Goal: Task Accomplishment & Management: Complete application form

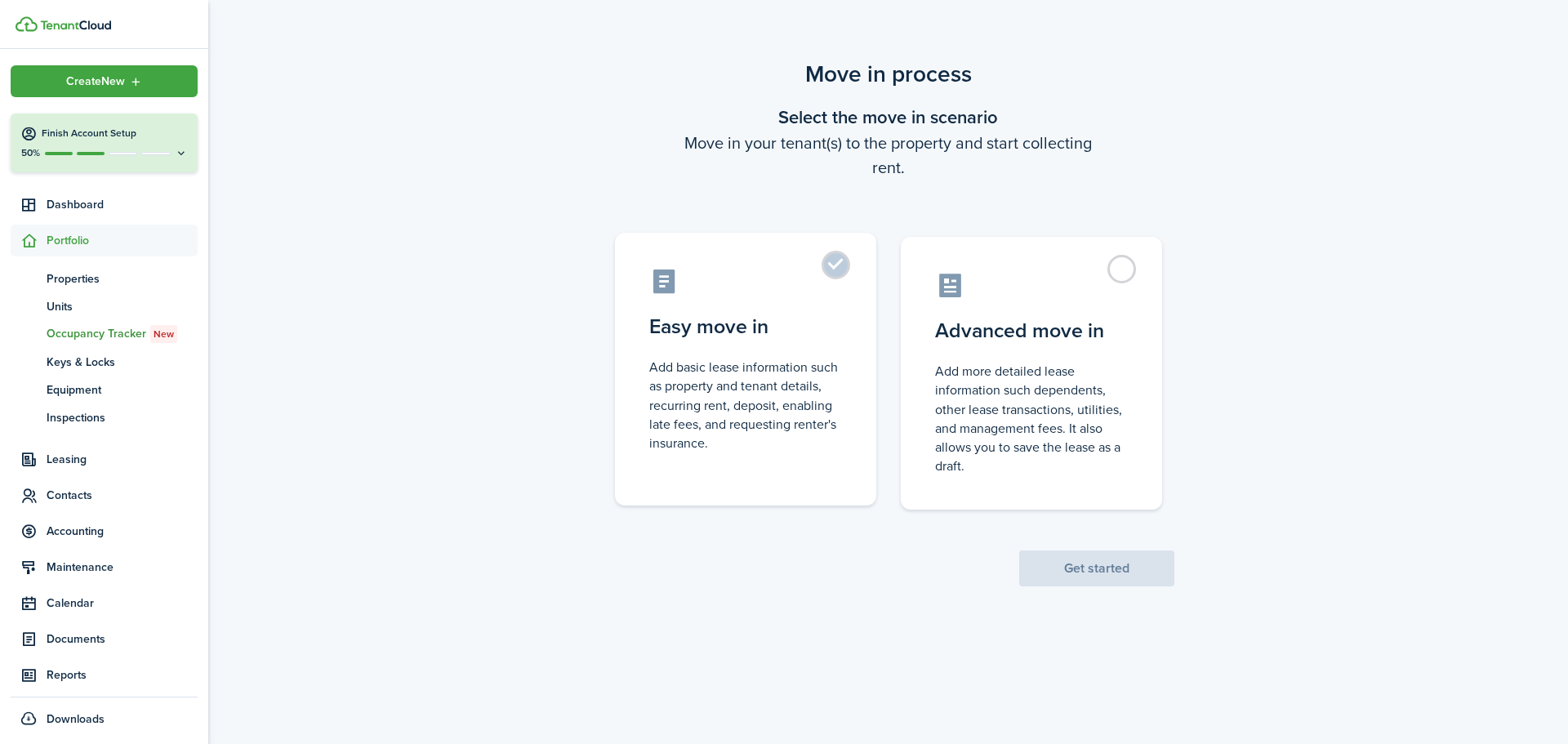
click at [715, 305] on label "Easy move in Add basic lease information such as property and tenant details, r…" at bounding box center [745, 368] width 261 height 273
radio input "true"
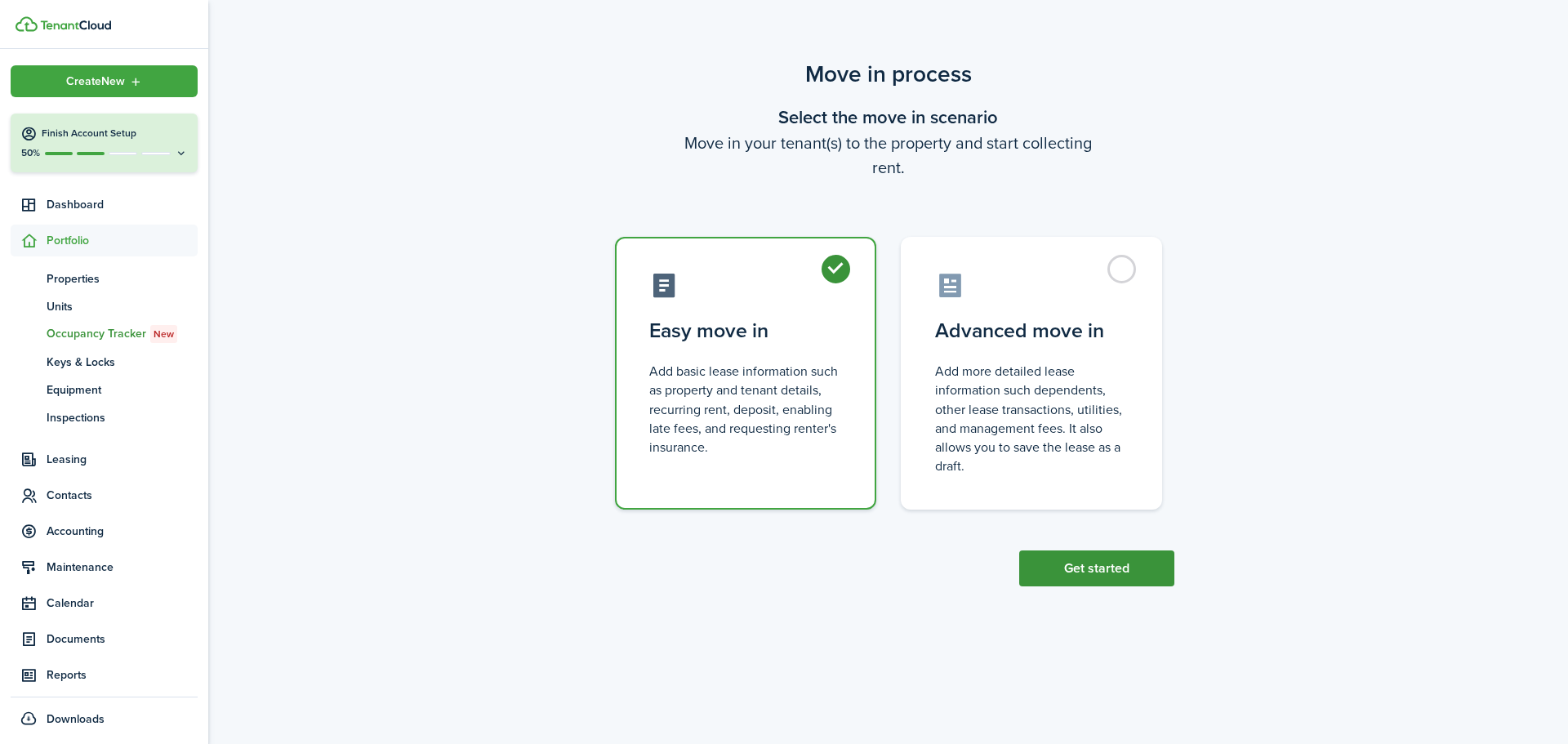
click at [1069, 562] on button "Get started" at bounding box center [1097, 568] width 155 height 36
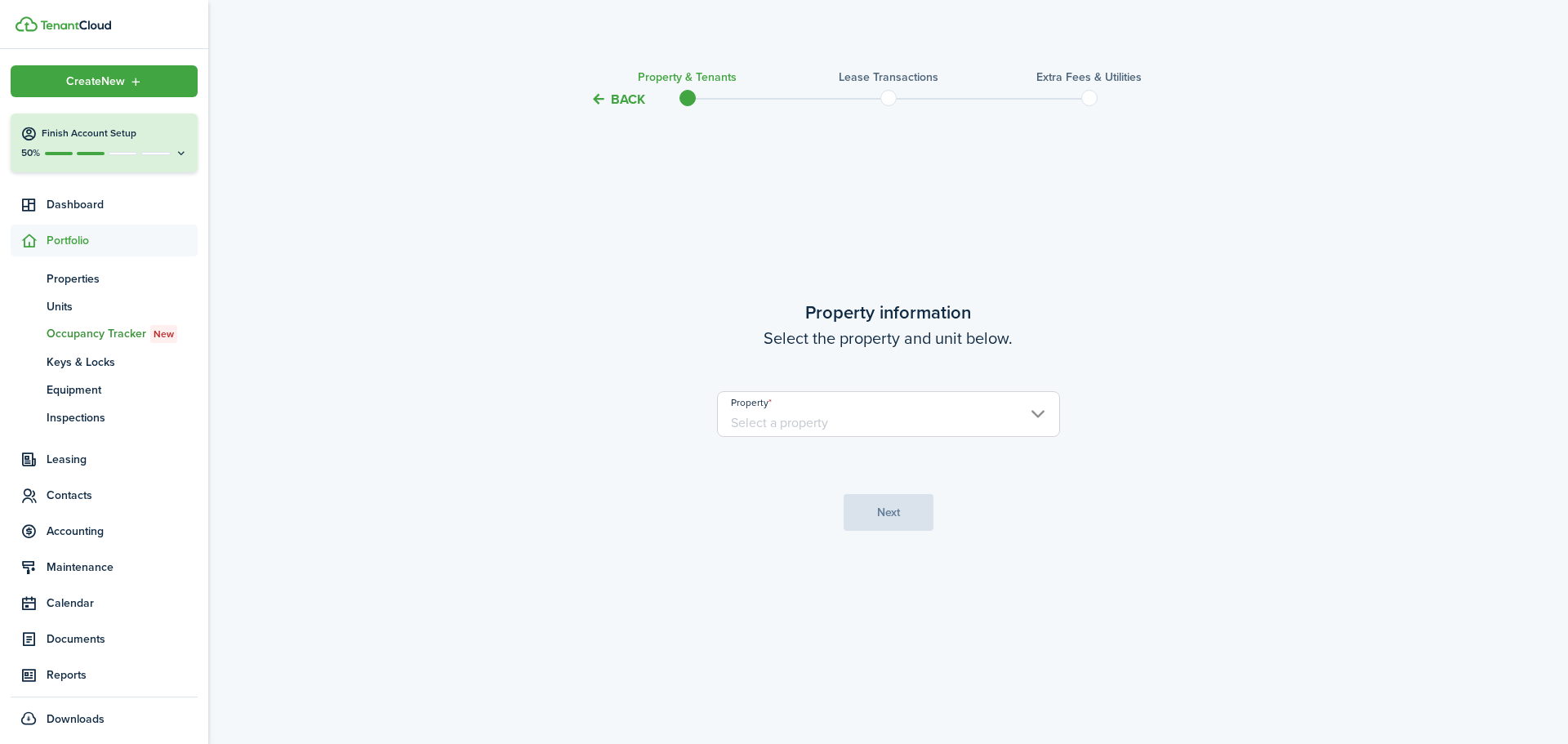
click at [877, 432] on input "Property" at bounding box center [889, 414] width 343 height 46
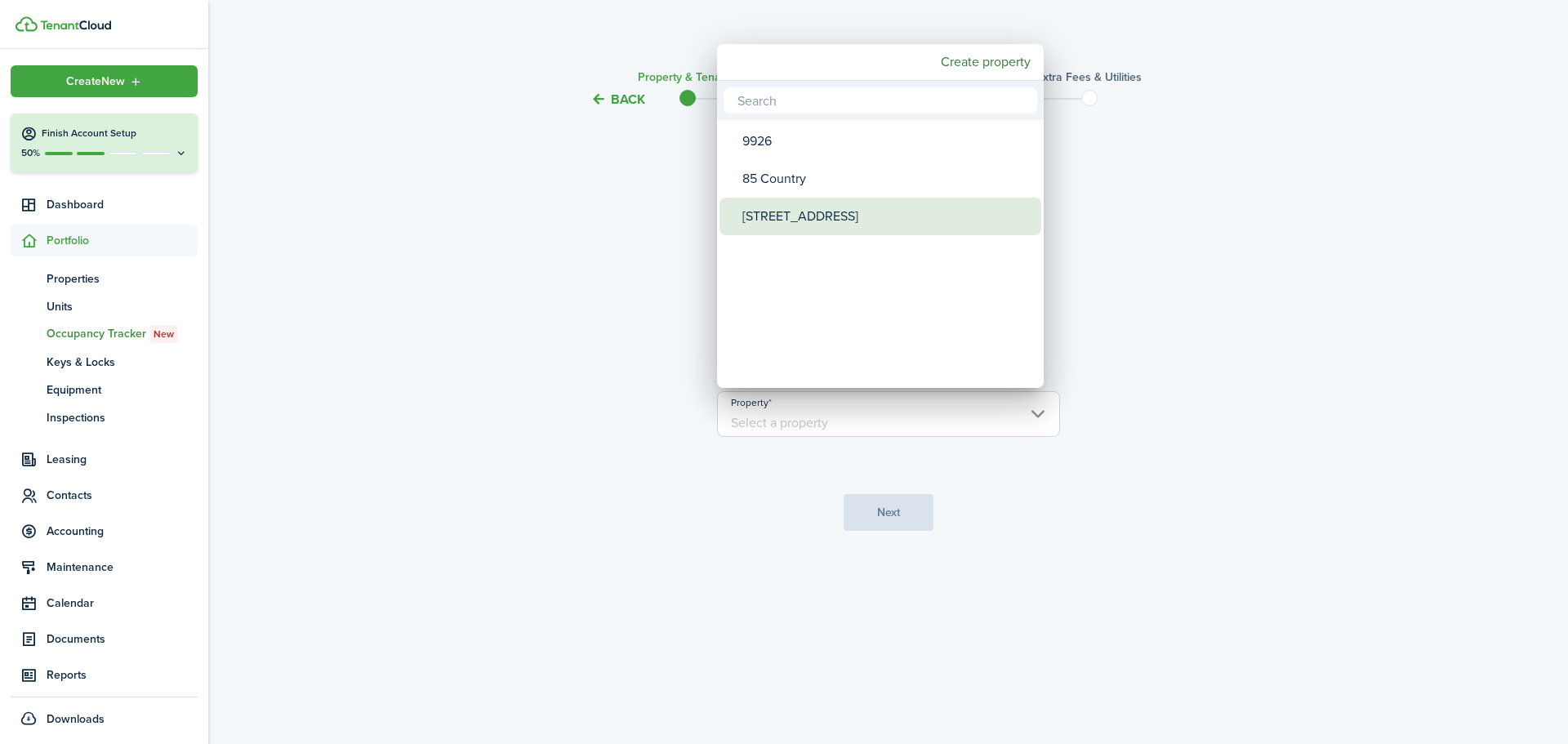
click at [783, 215] on div "[STREET_ADDRESS]" at bounding box center [887, 216] width 289 height 37
type input "[STREET_ADDRESS]"
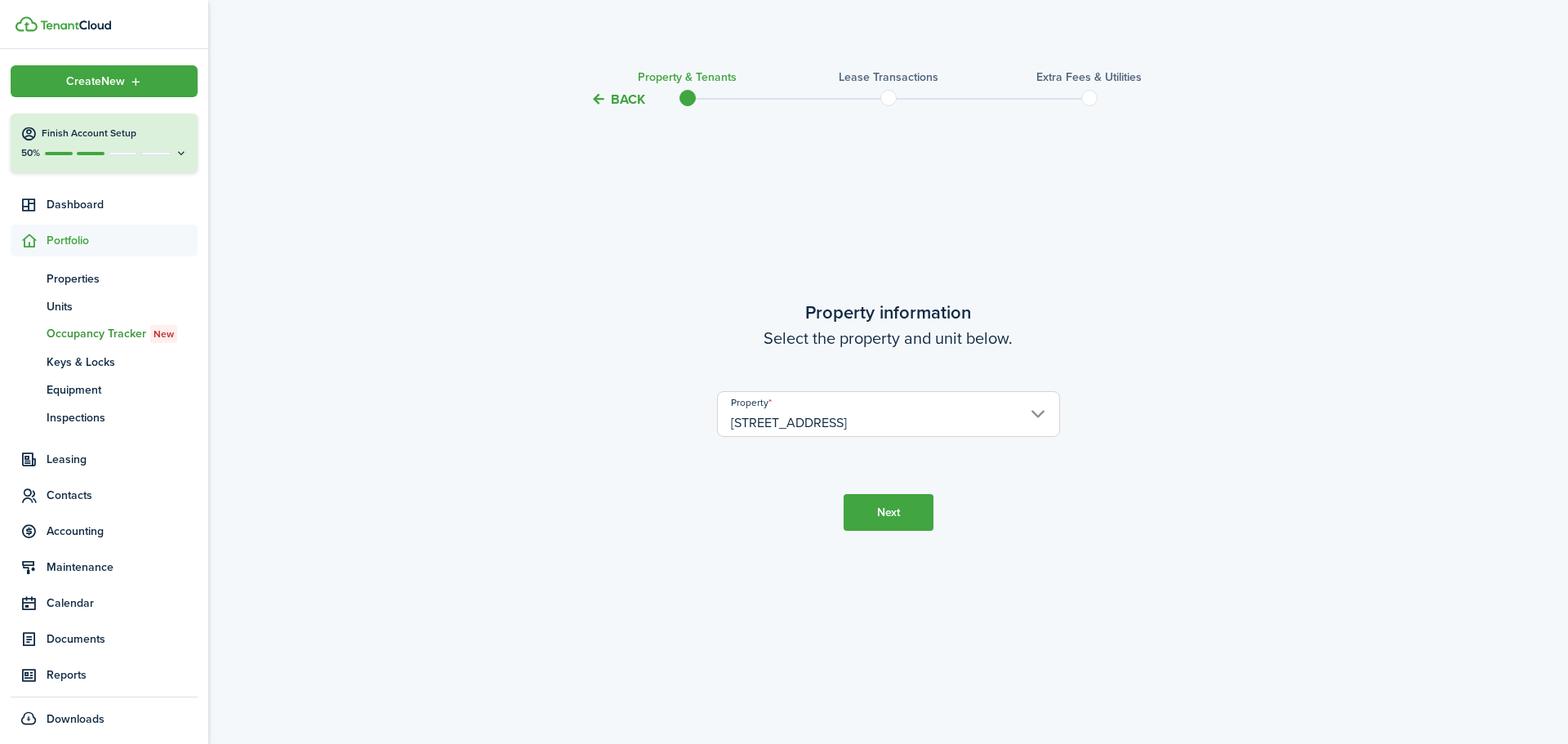
click at [917, 502] on button "Next" at bounding box center [888, 512] width 90 height 36
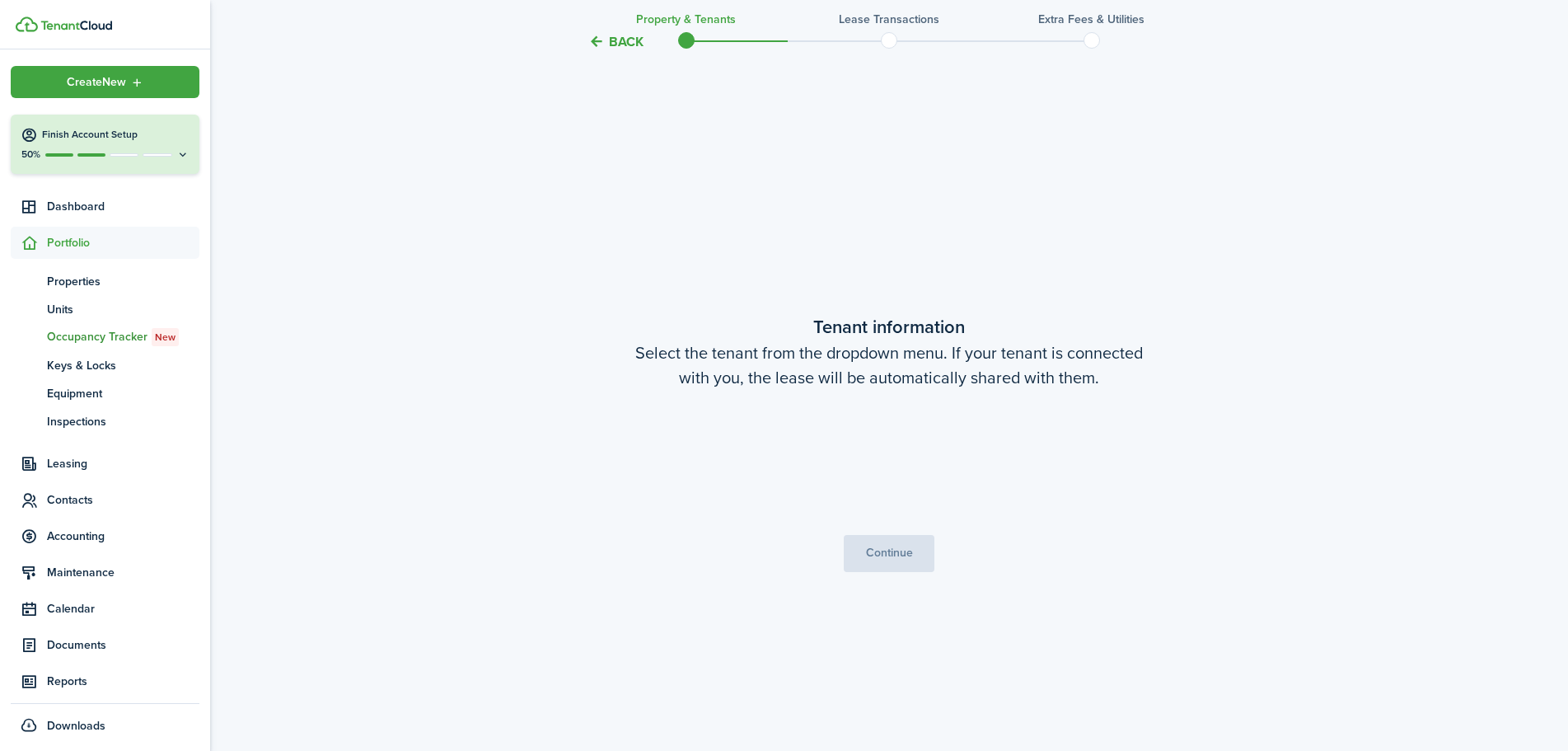
scroll to position [640, 0]
click at [903, 549] on button "Continue" at bounding box center [889, 552] width 90 height 37
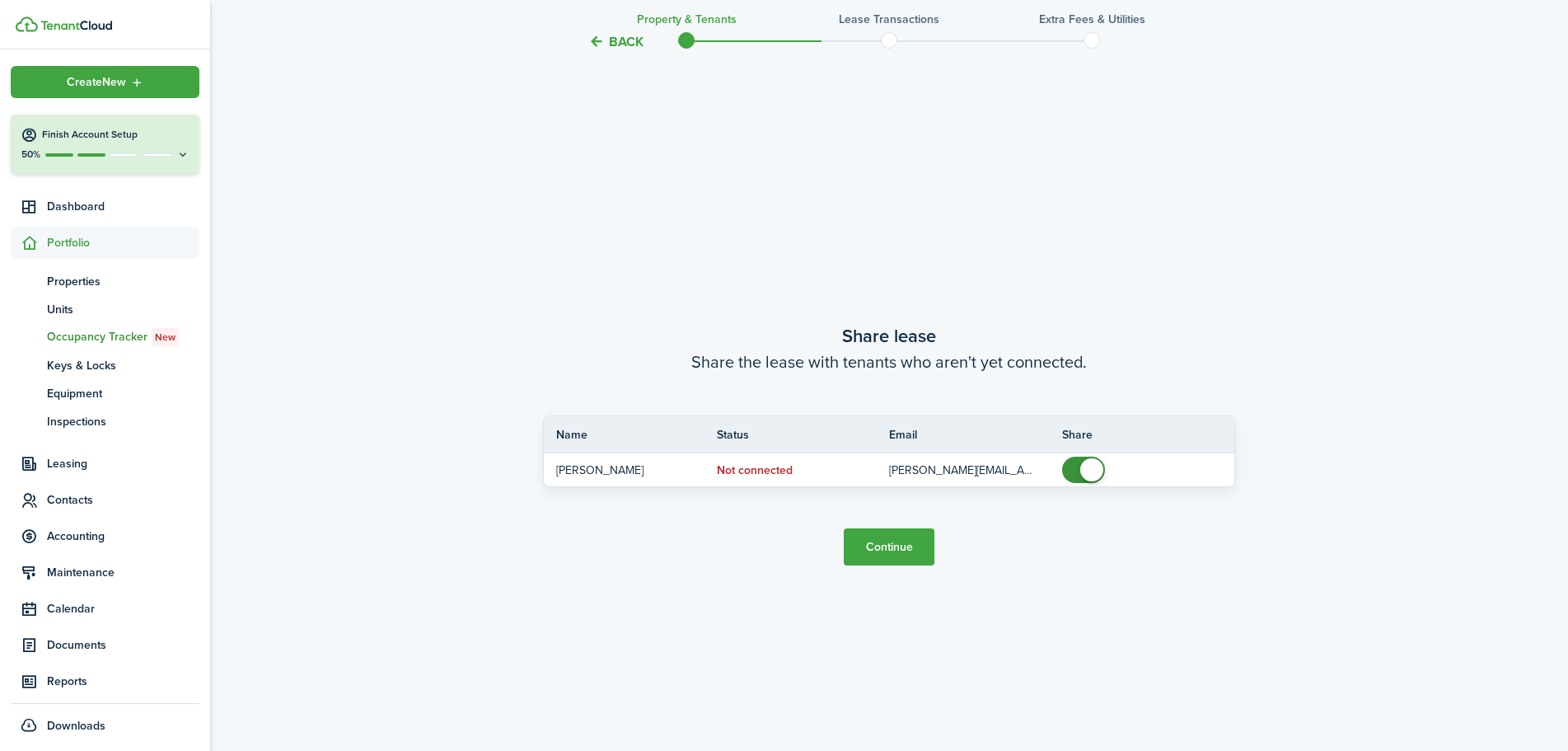
scroll to position [1391, 0]
click at [900, 533] on button "Continue" at bounding box center [889, 543] width 90 height 37
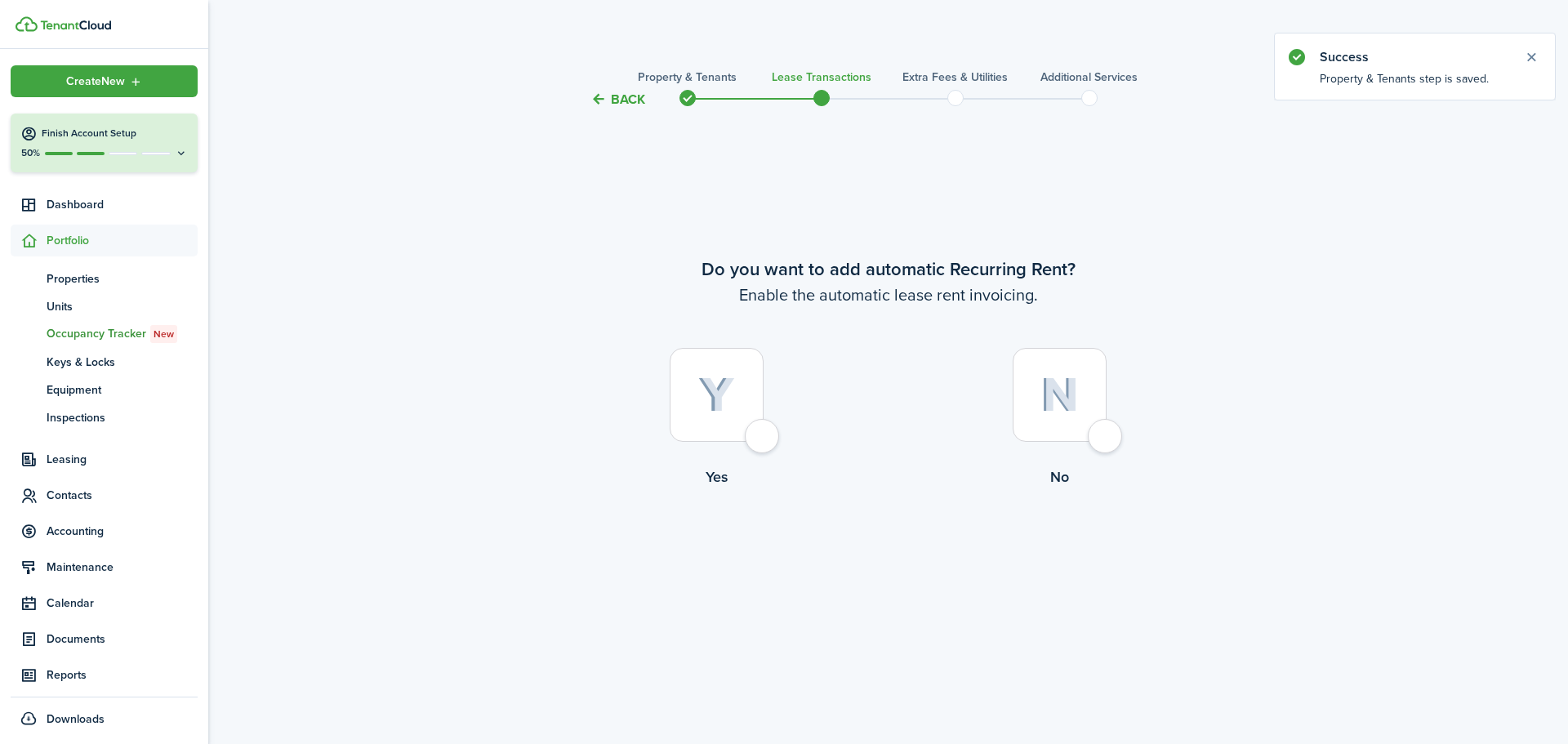
click at [764, 442] on div at bounding box center [716, 394] width 94 height 94
radio input "true"
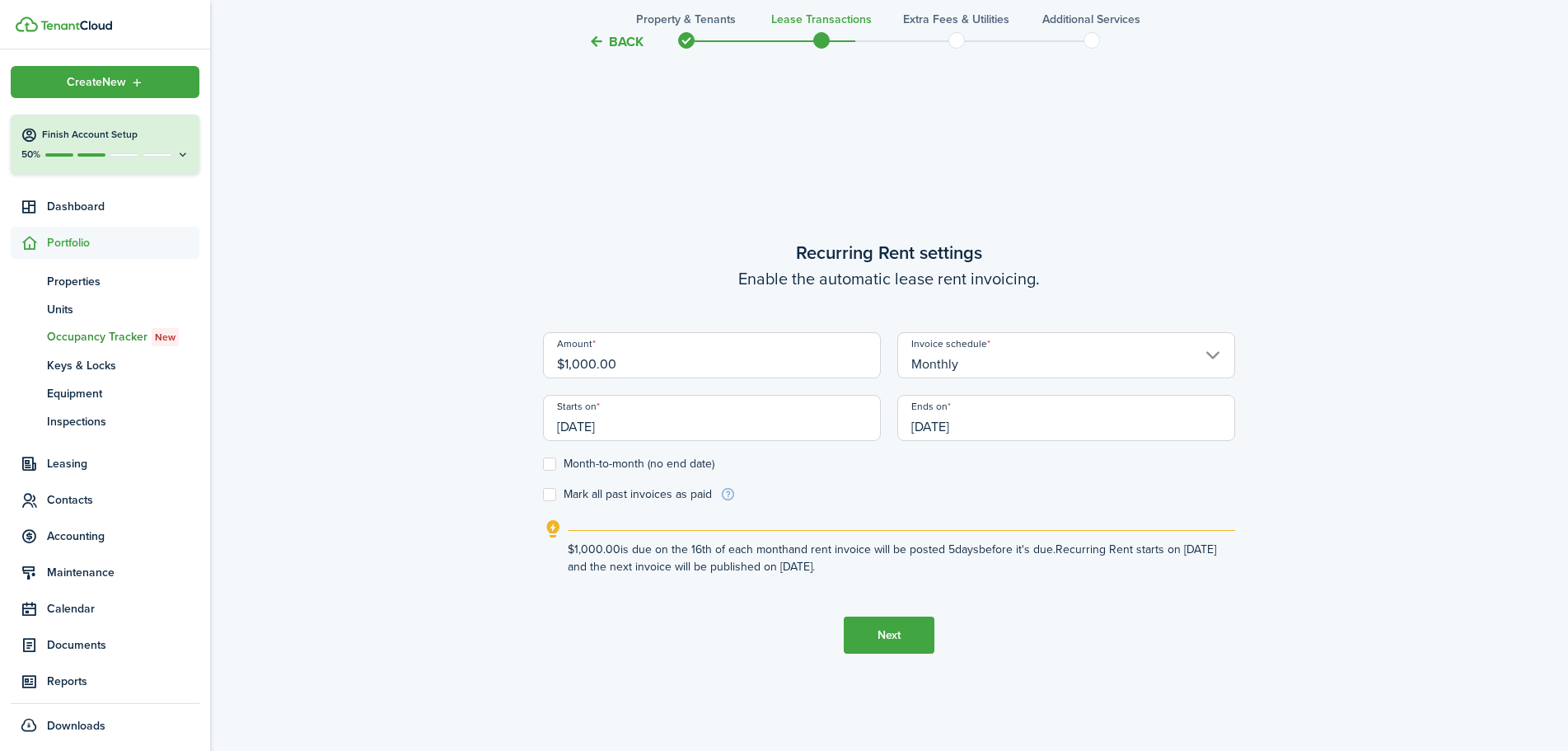
scroll to position [640, 0]
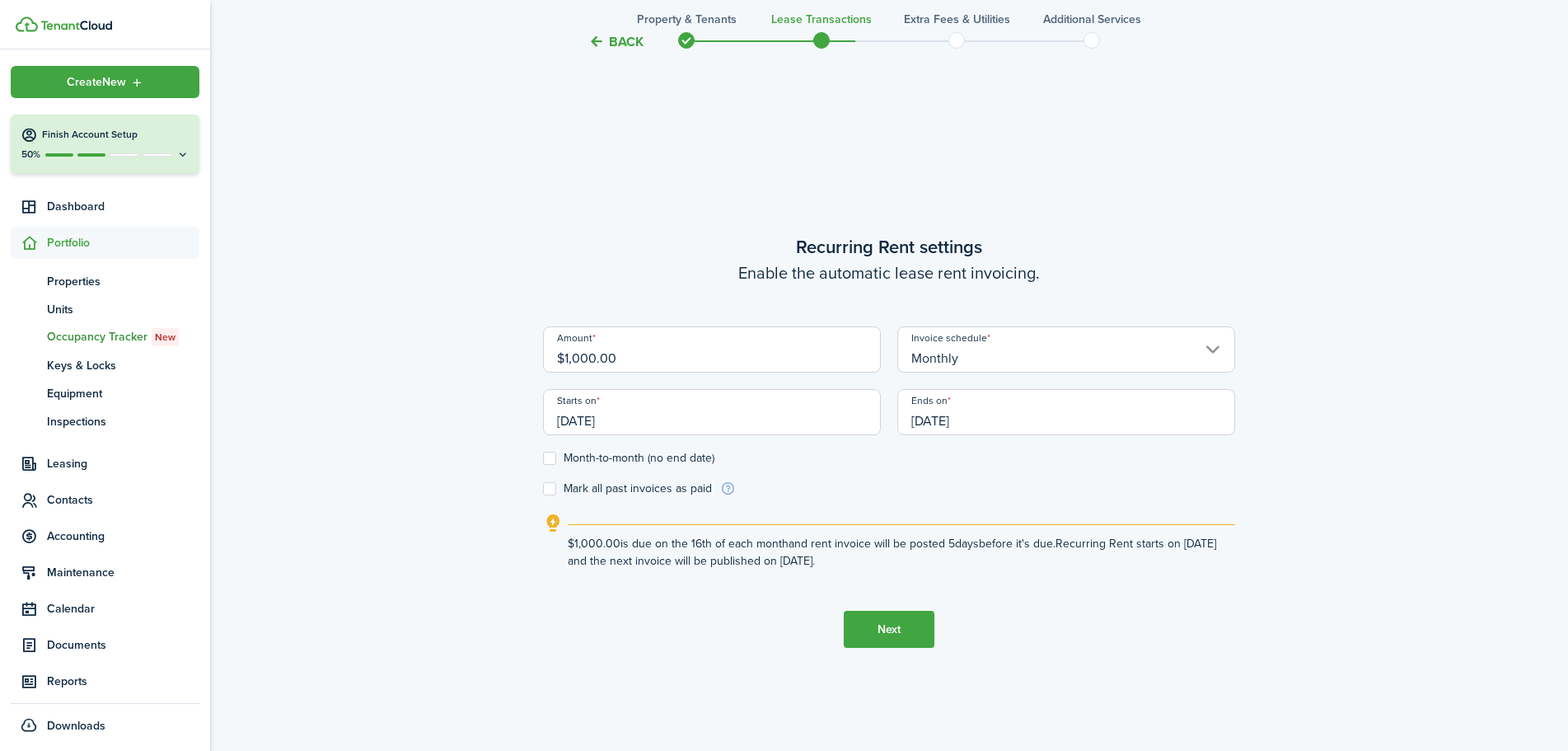
click at [596, 358] on input "$1,000.00" at bounding box center [712, 350] width 338 height 46
click at [569, 423] on input "[DATE]" at bounding box center [712, 412] width 338 height 46
type input "$1.00"
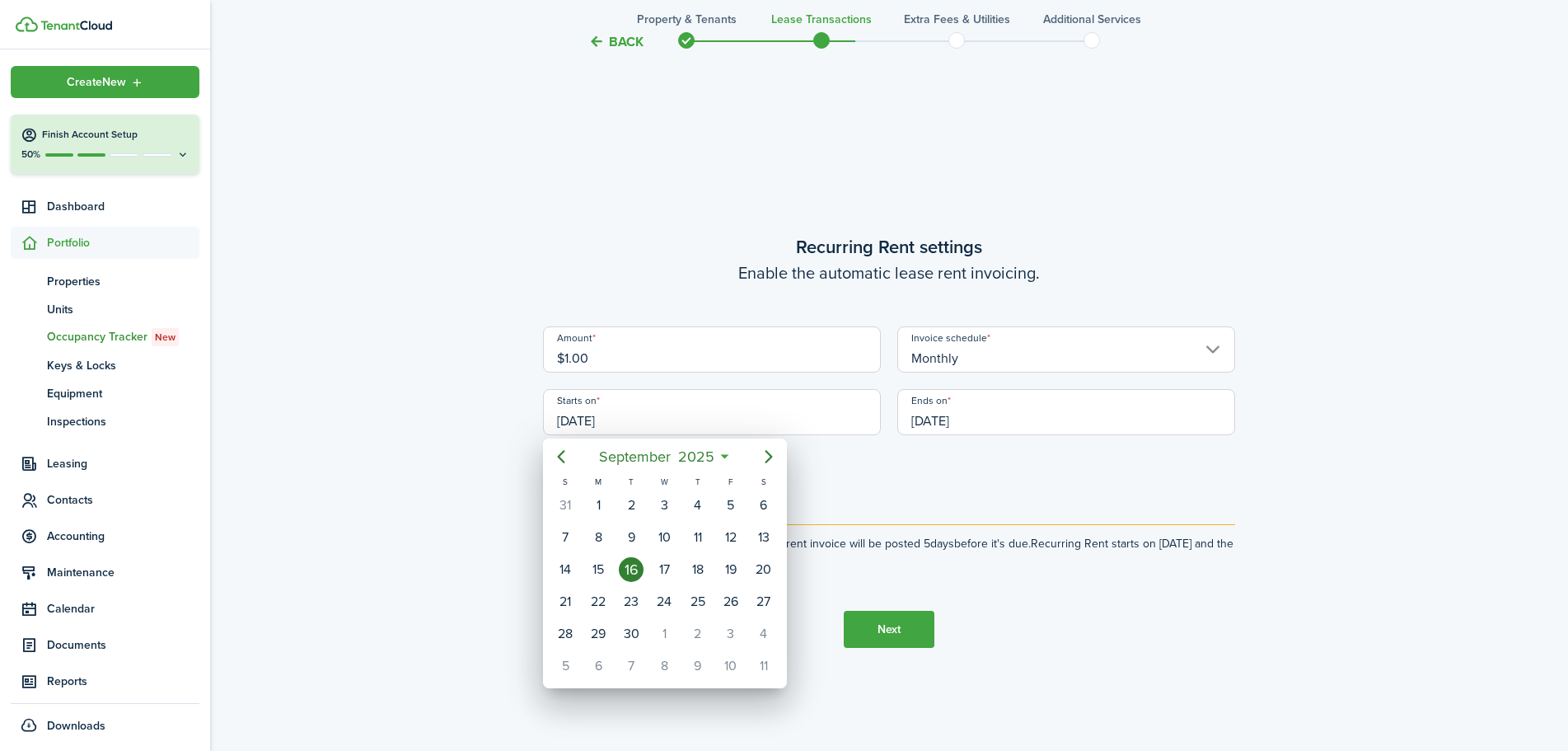
click at [569, 423] on div at bounding box center [784, 375] width 1832 height 1014
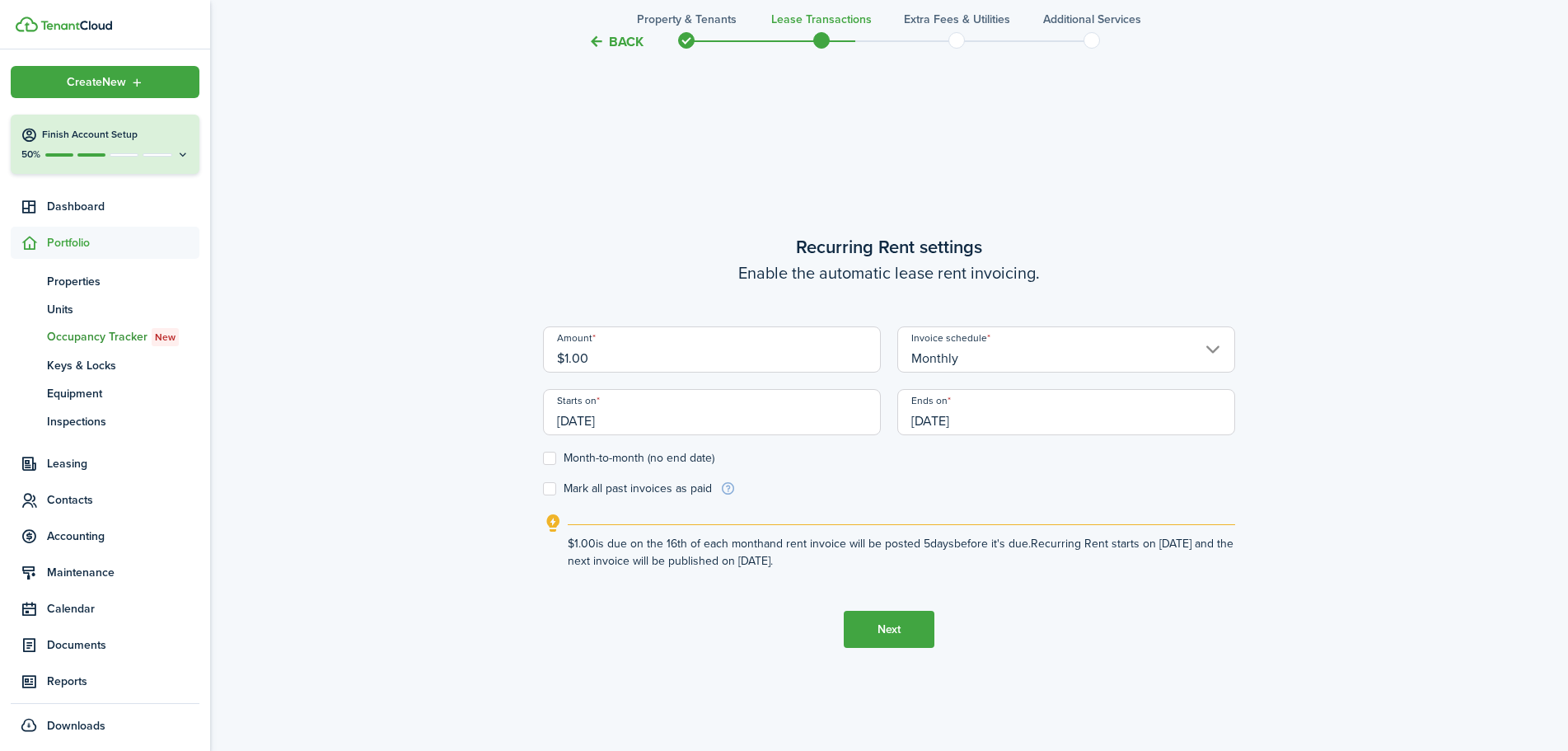
click at [569, 423] on input "[DATE]" at bounding box center [712, 412] width 338 height 46
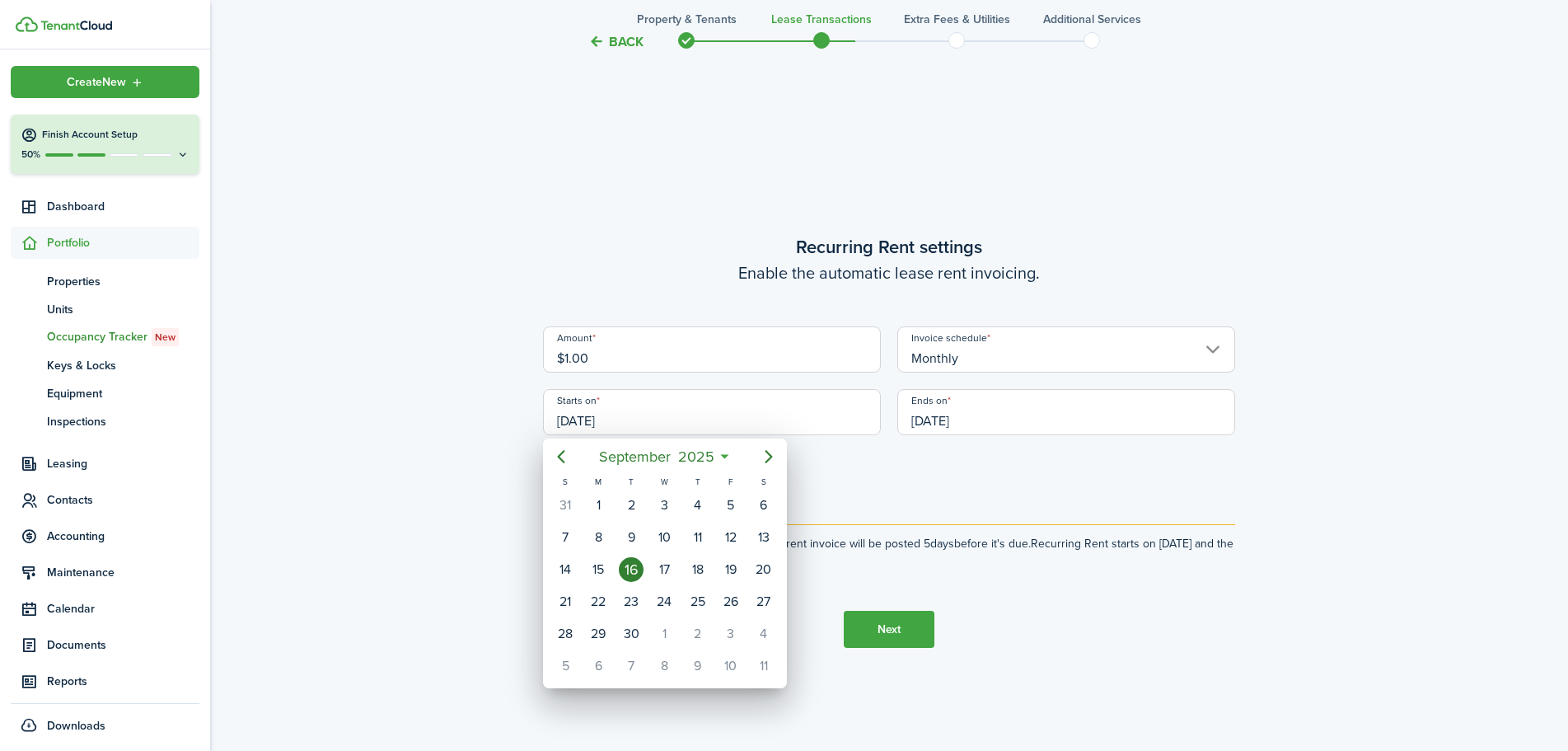
click at [853, 476] on div at bounding box center [784, 375] width 1832 height 1014
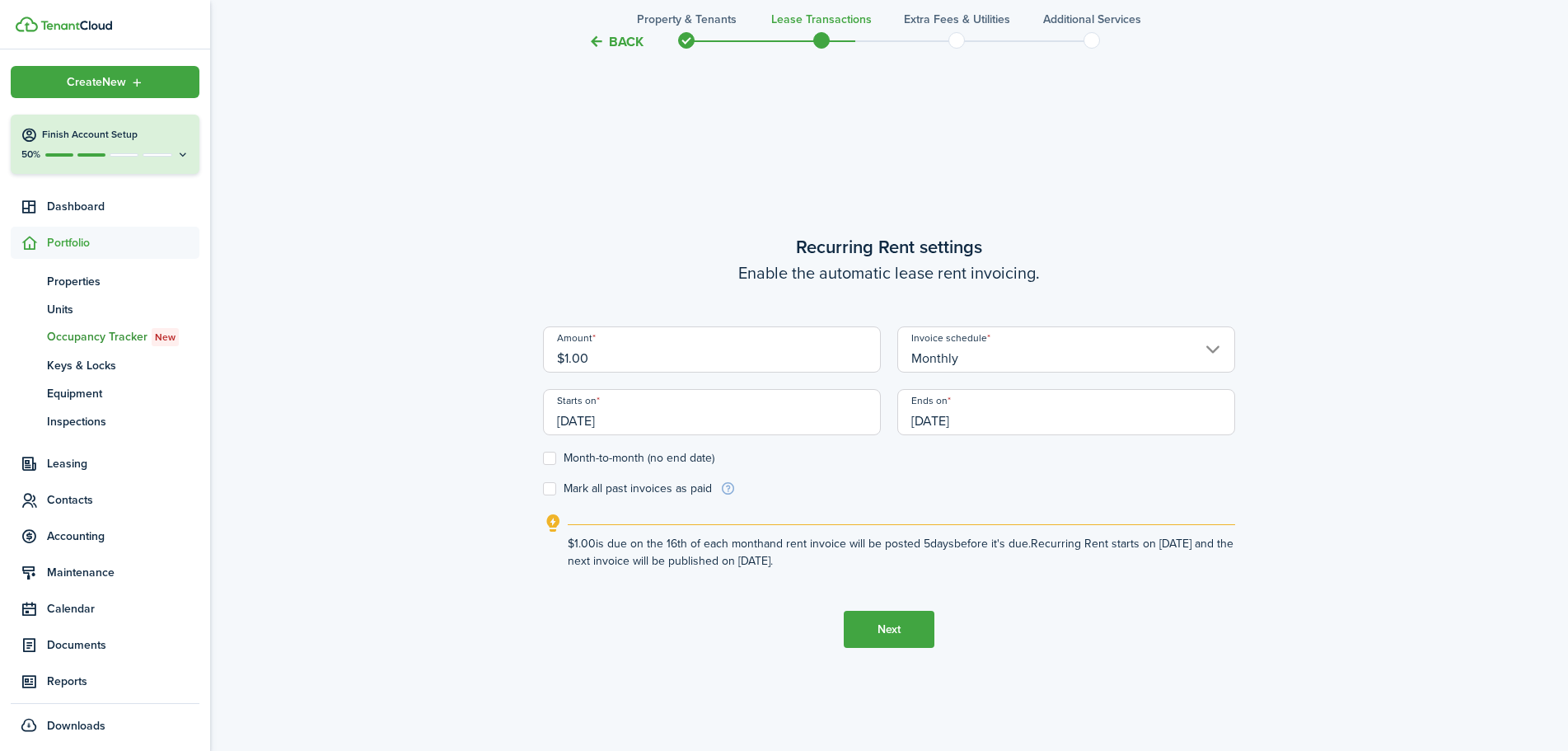
click at [924, 422] on input "[DATE]" at bounding box center [1067, 412] width 338 height 46
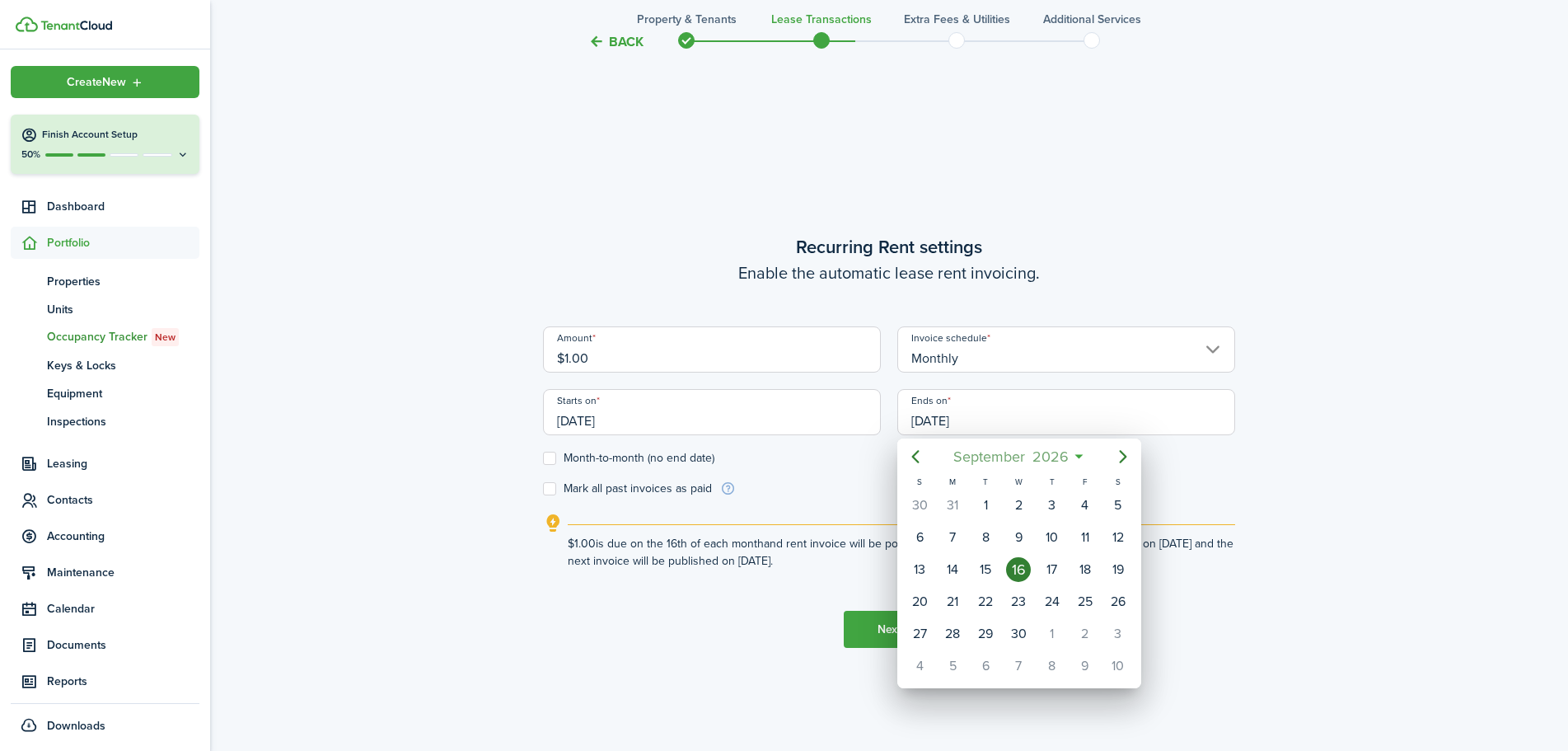
click at [1060, 456] on span "2026" at bounding box center [1050, 456] width 43 height 30
click at [1024, 459] on span "2026" at bounding box center [1010, 456] width 43 height 30
click at [1023, 606] on div "2025" at bounding box center [1020, 604] width 60 height 26
click at [951, 650] on div "Oct" at bounding box center [942, 655] width 60 height 26
click at [1054, 572] on div "16" at bounding box center [1052, 569] width 25 height 25
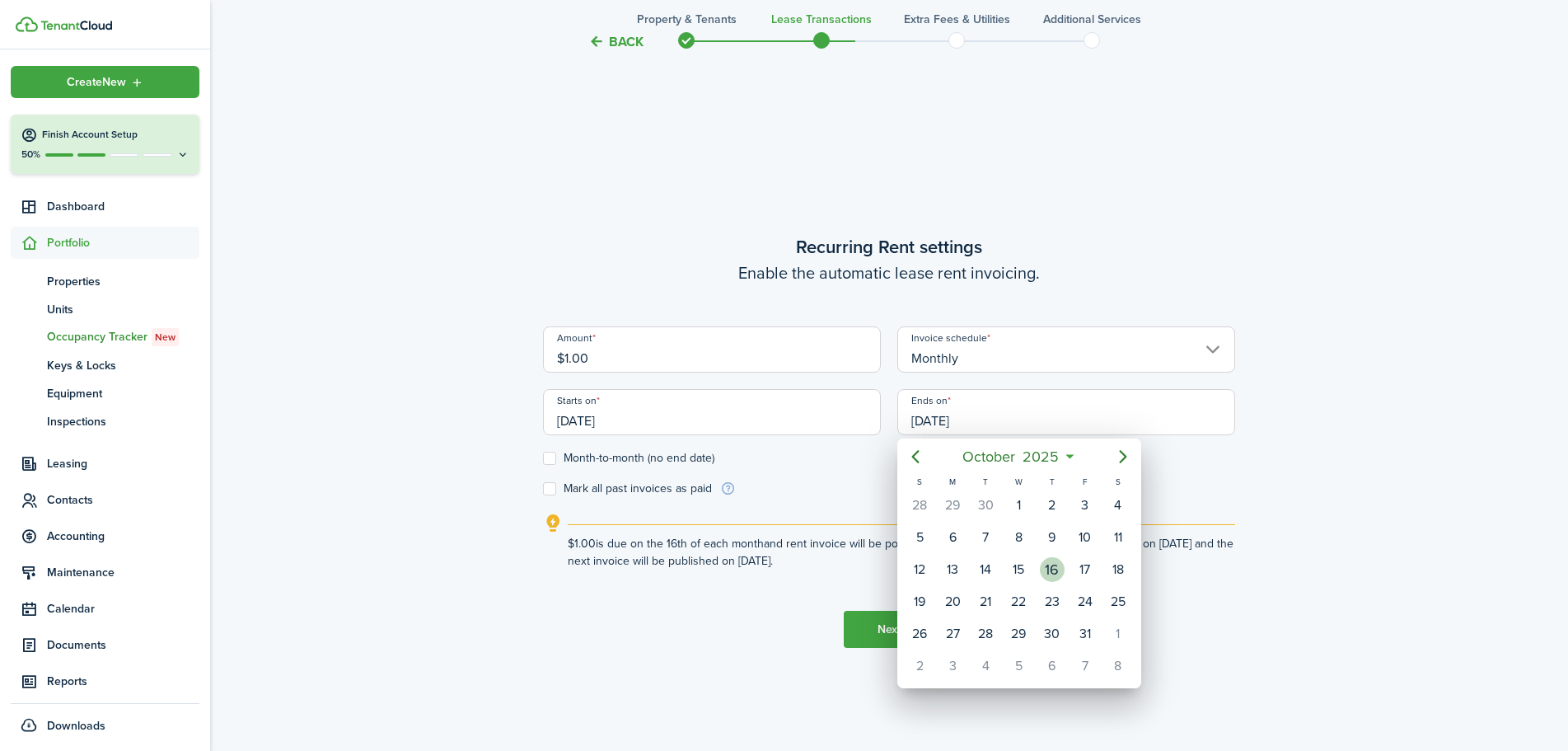
type input "[DATE]"
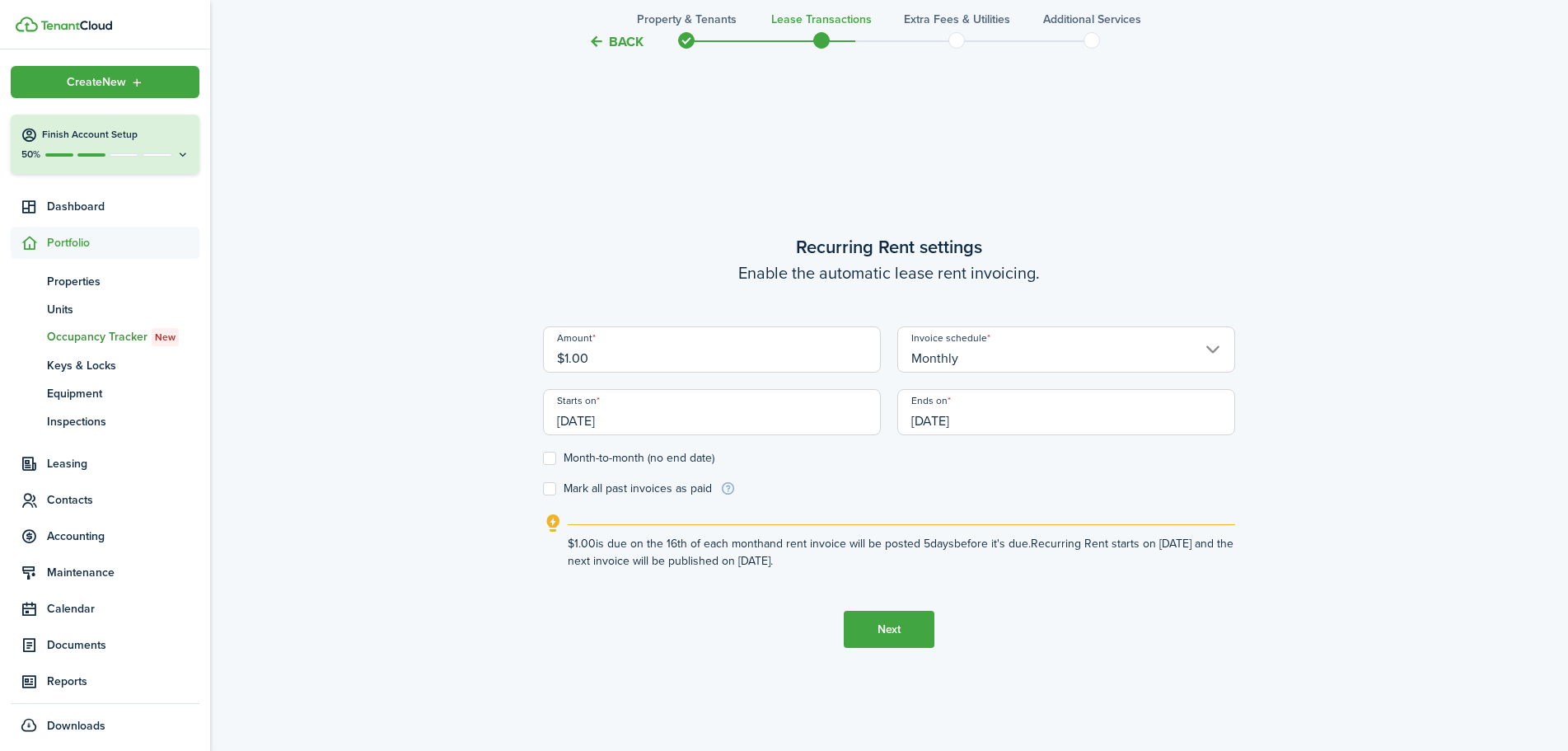
click at [903, 627] on button "Next" at bounding box center [889, 628] width 90 height 37
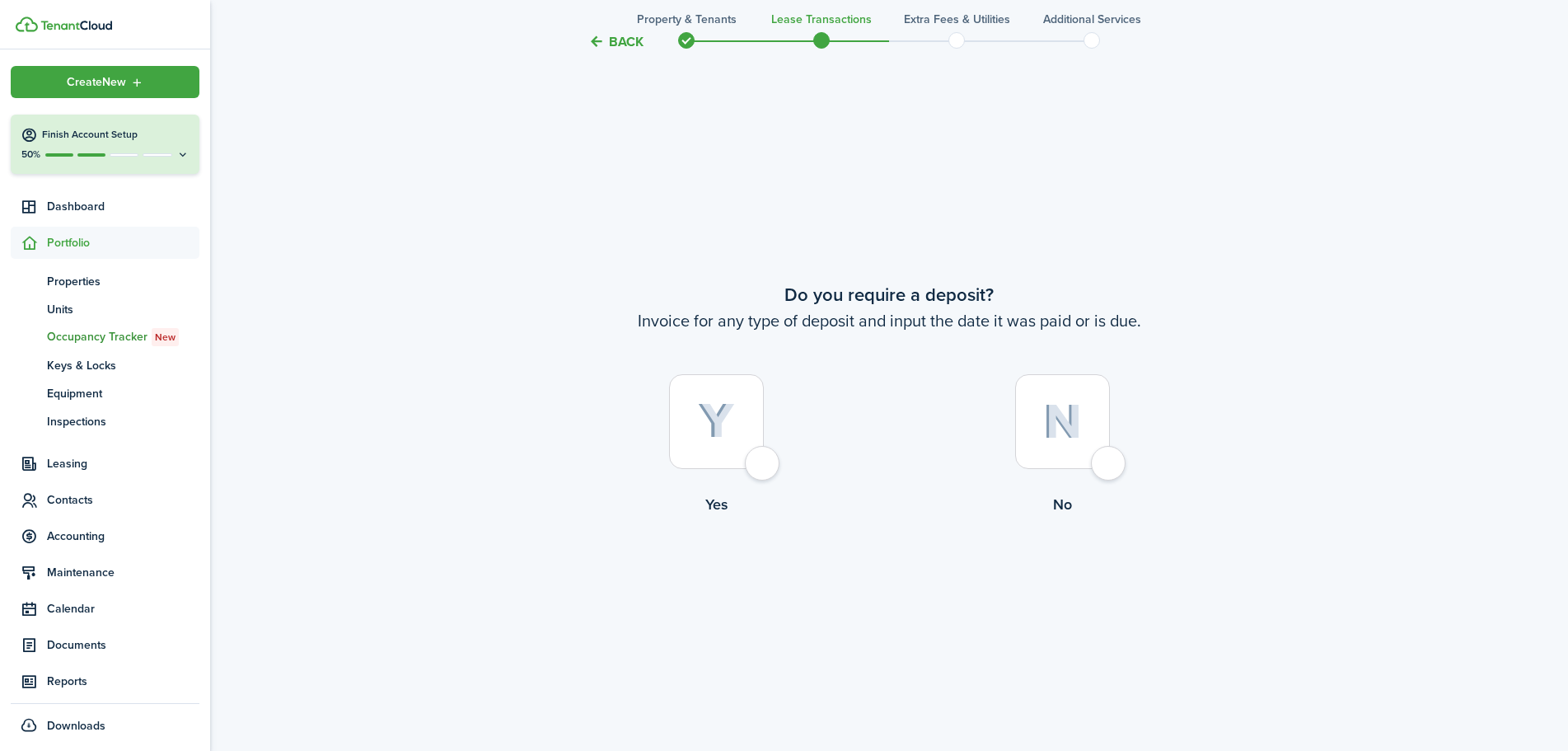
scroll to position [1391, 0]
click at [1110, 468] on div at bounding box center [1062, 420] width 95 height 95
radio input "true"
click at [1096, 454] on div at bounding box center [1062, 420] width 95 height 95
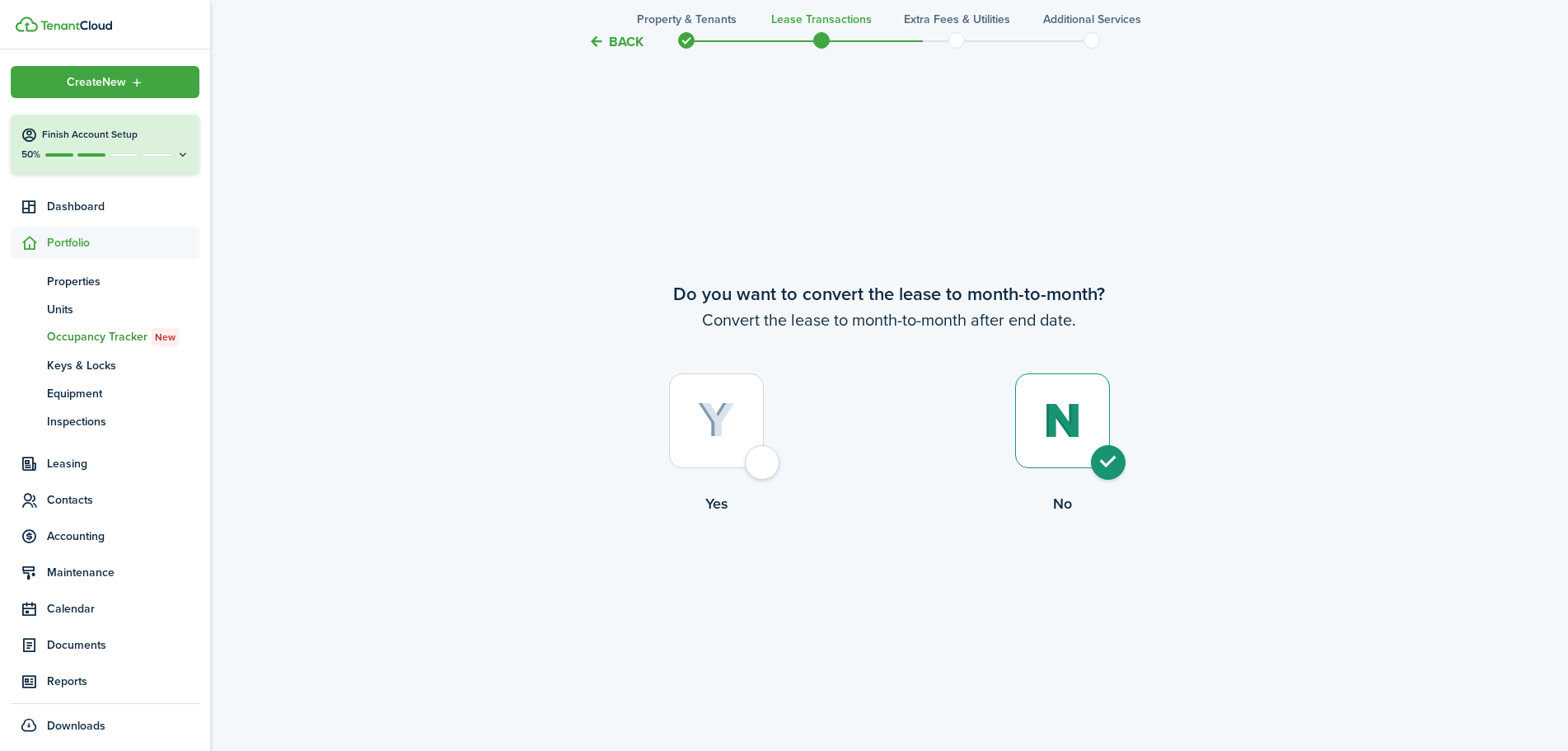
radio input "true"
click at [920, 569] on button "Continue" at bounding box center [889, 581] width 90 height 37
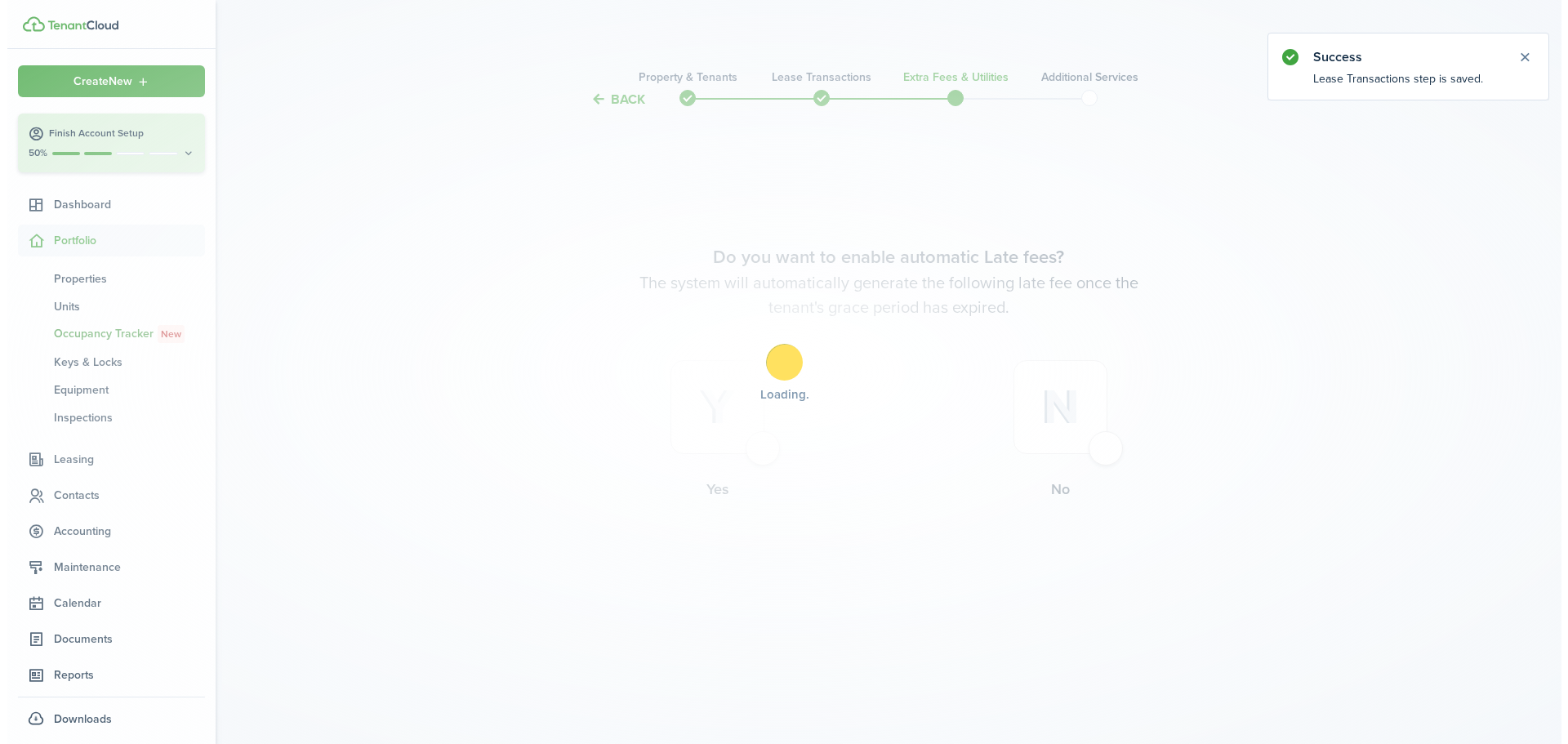
scroll to position [0, 0]
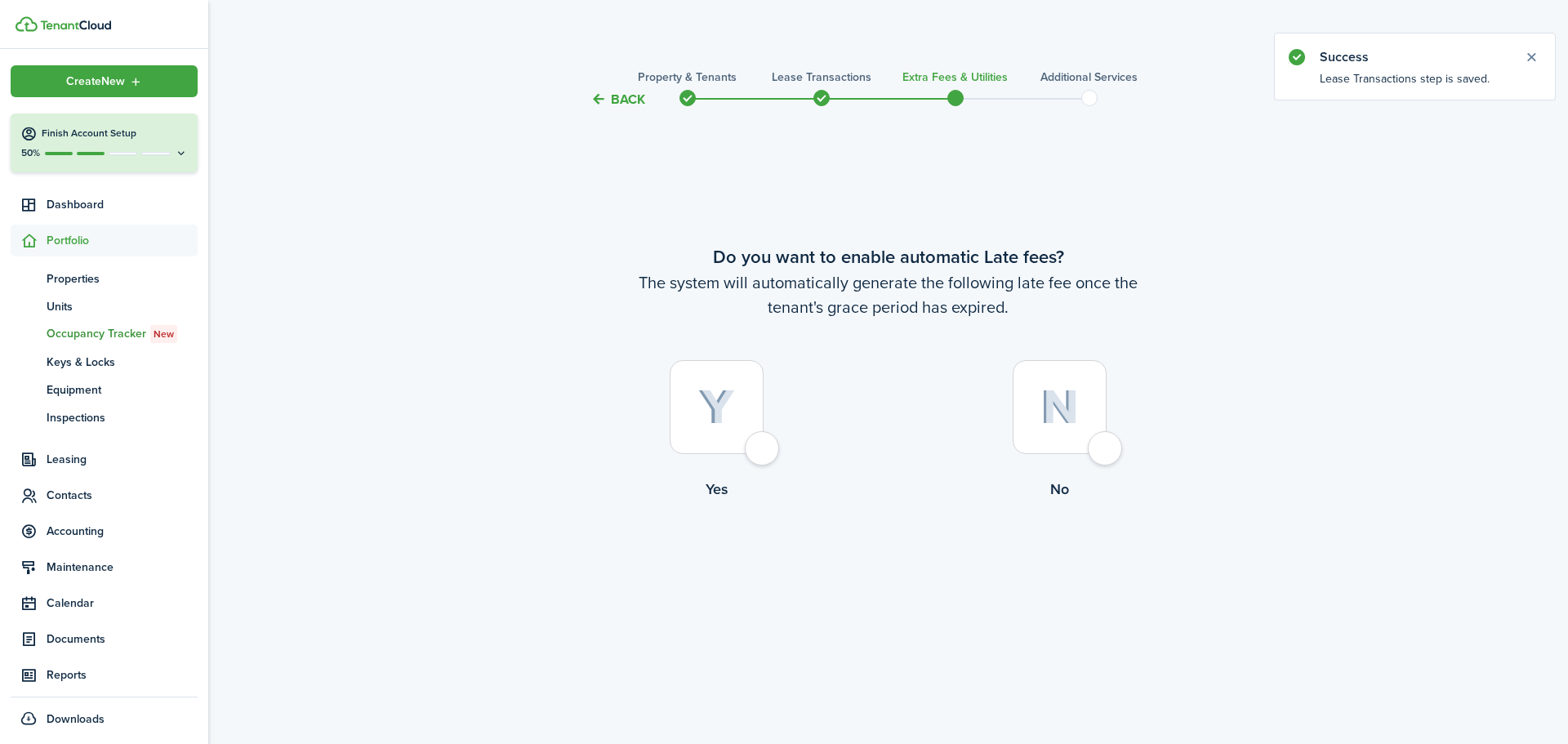
click at [757, 443] on div at bounding box center [716, 406] width 94 height 94
radio input "true"
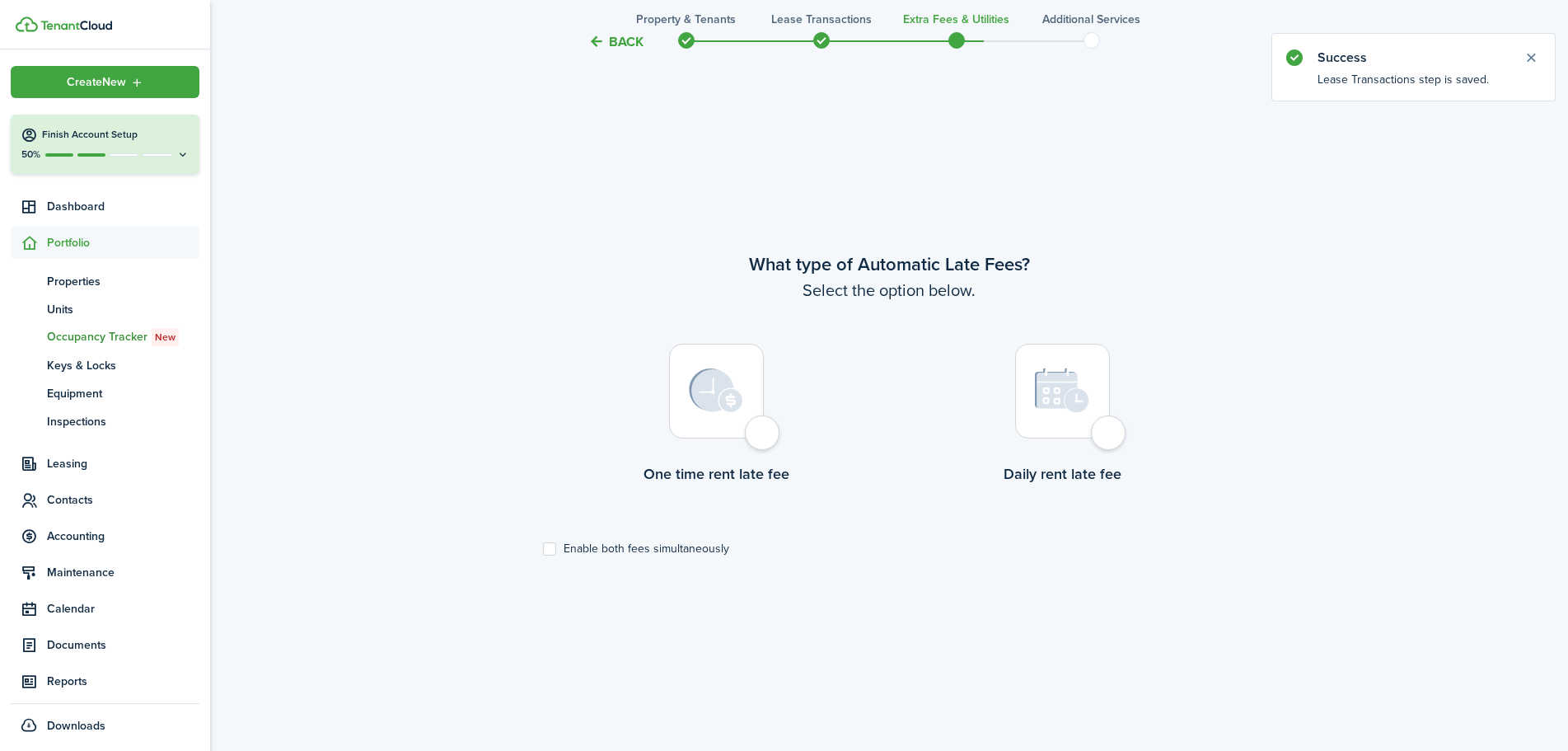
scroll to position [640, 0]
click at [690, 548] on label "Enable both fees simultaneously" at bounding box center [636, 546] width 186 height 13
click at [543, 548] on input "Enable both fees simultaneously" at bounding box center [542, 547] width 1 height 1
checkbox input "true"
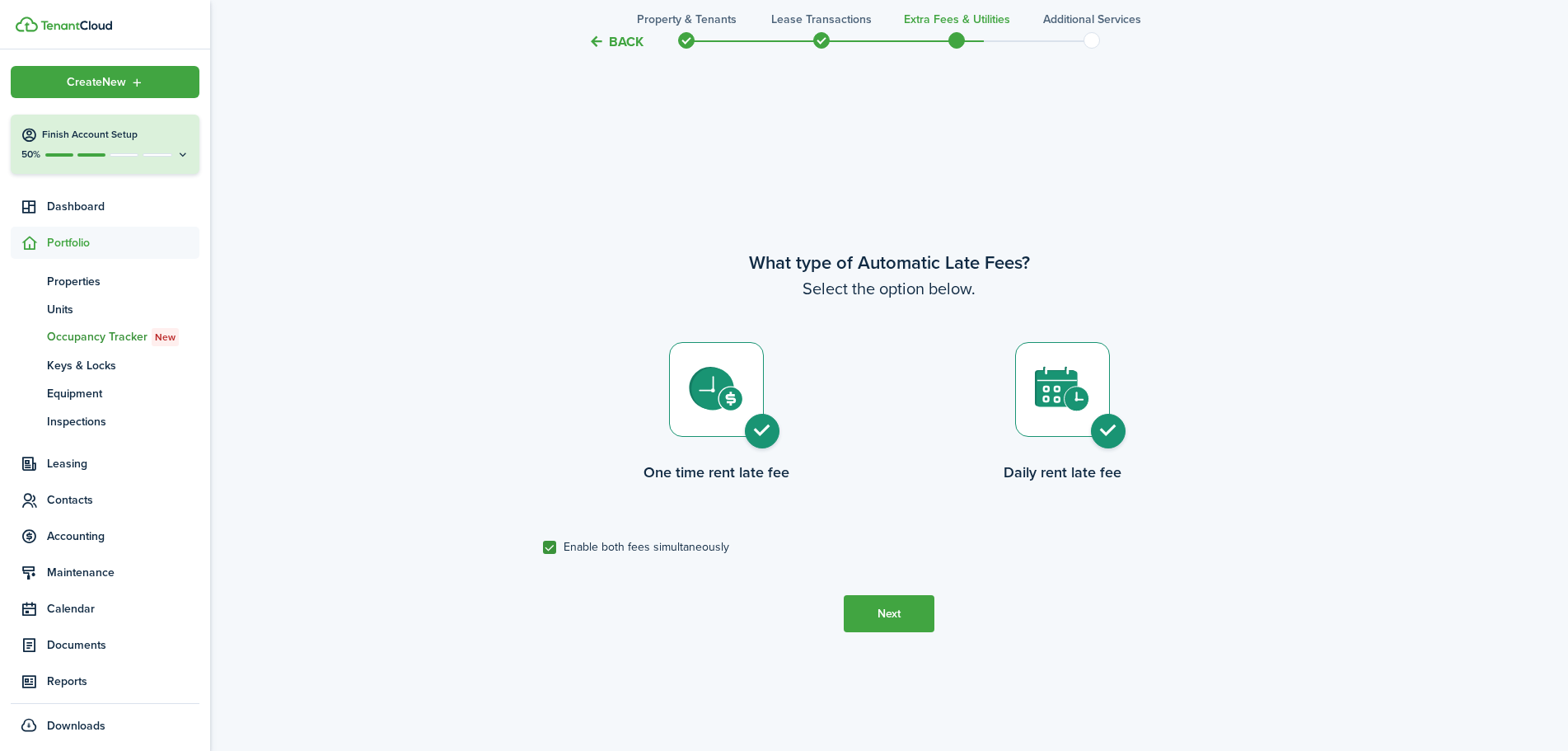
click at [896, 614] on button "Next" at bounding box center [889, 613] width 90 height 37
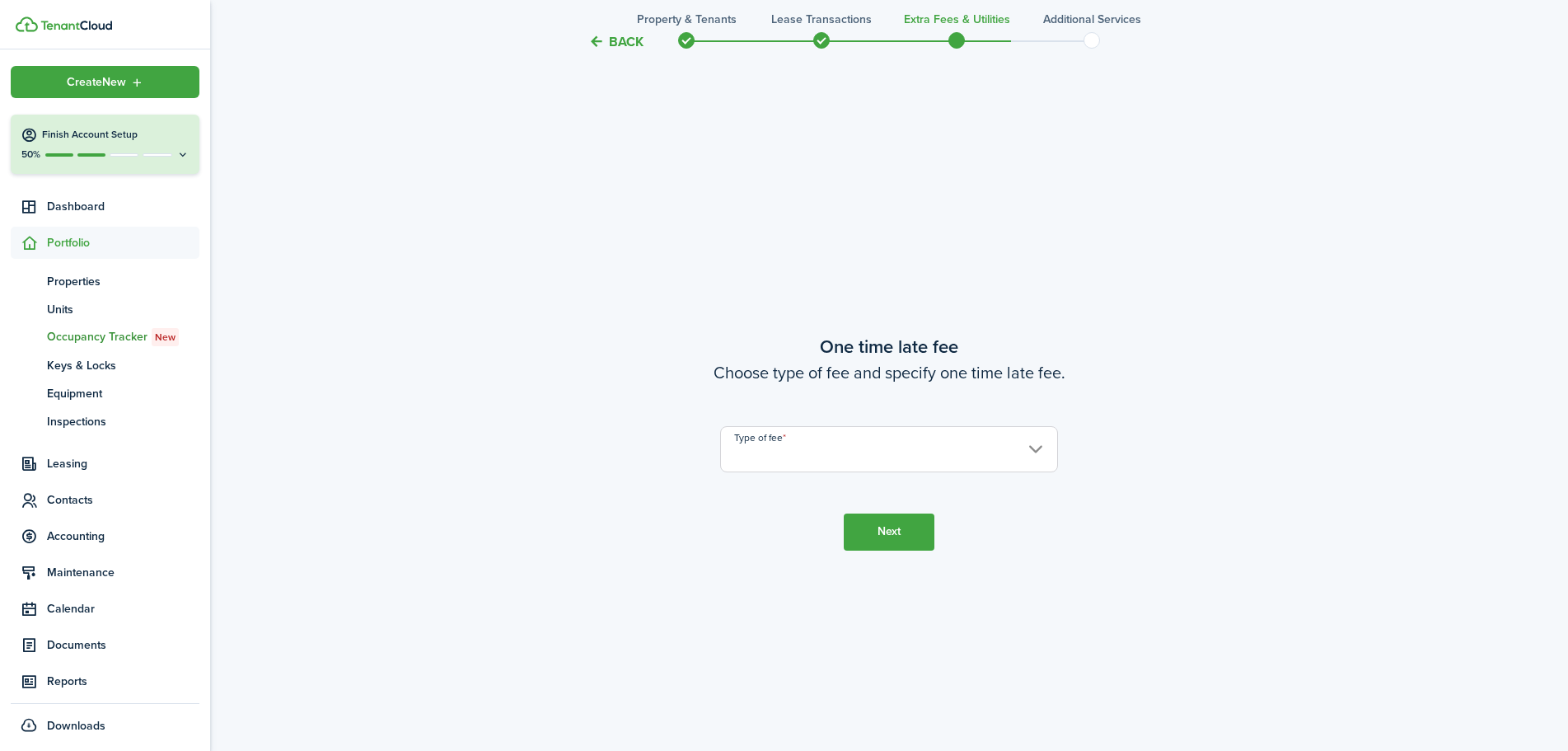
scroll to position [1391, 0]
click at [875, 448] on input "Type of fee" at bounding box center [889, 448] width 338 height 46
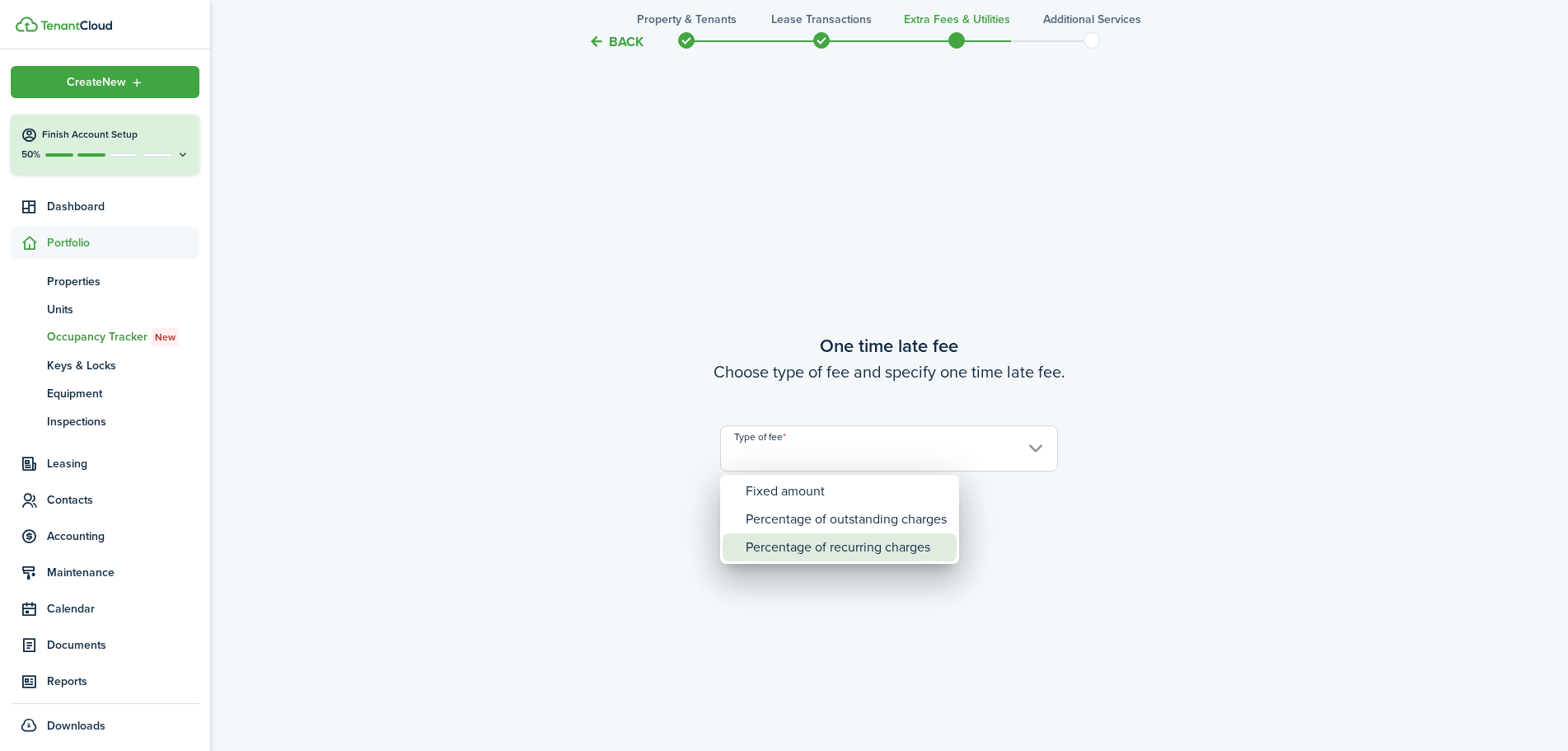
click at [886, 550] on div "Percentage of recurring charges" at bounding box center [847, 546] width 201 height 28
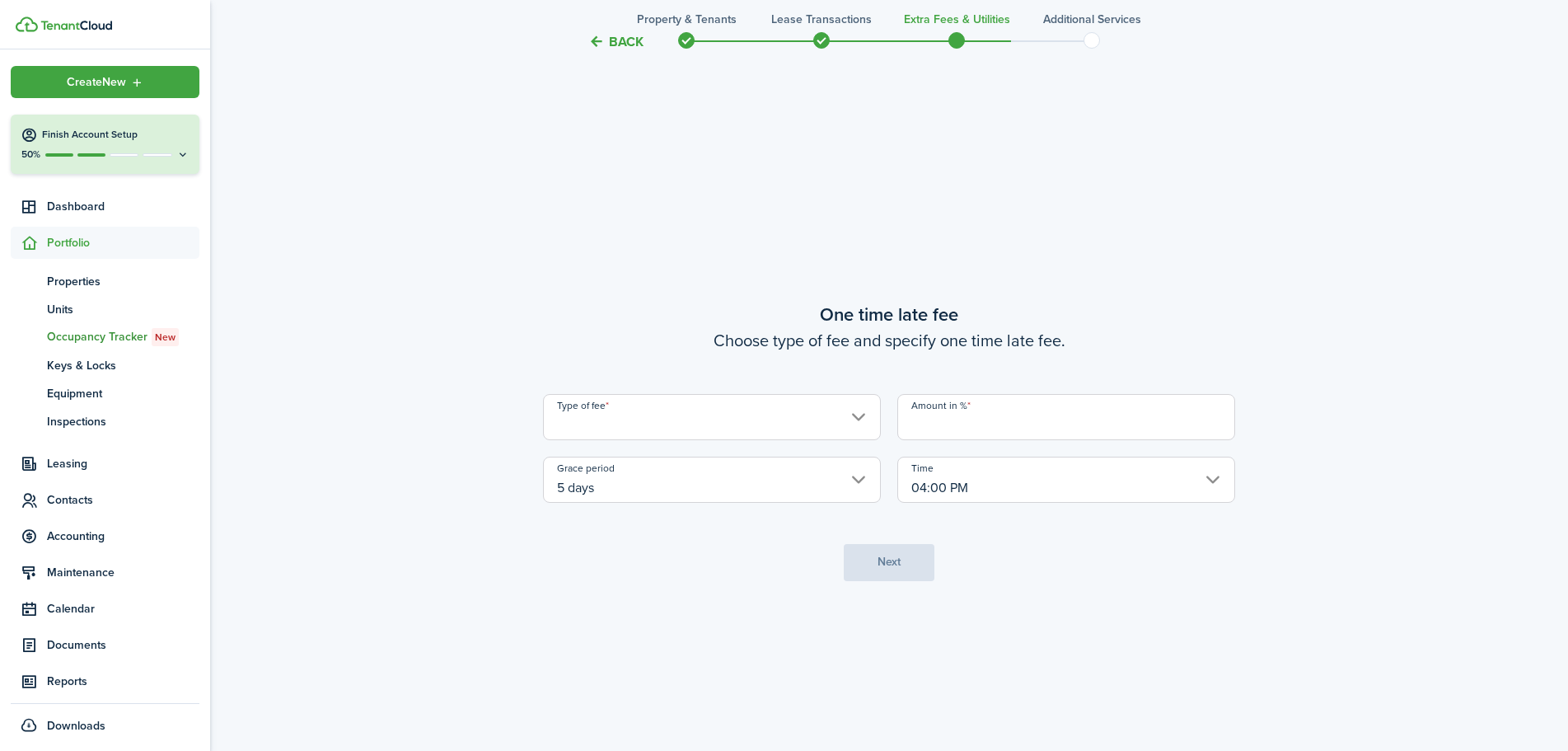
type input "Percentage of recurring charges"
click at [913, 430] on input "Amount in %" at bounding box center [1067, 417] width 338 height 46
click at [1224, 473] on input "04:00 PM" at bounding box center [1067, 479] width 338 height 46
type input "10"
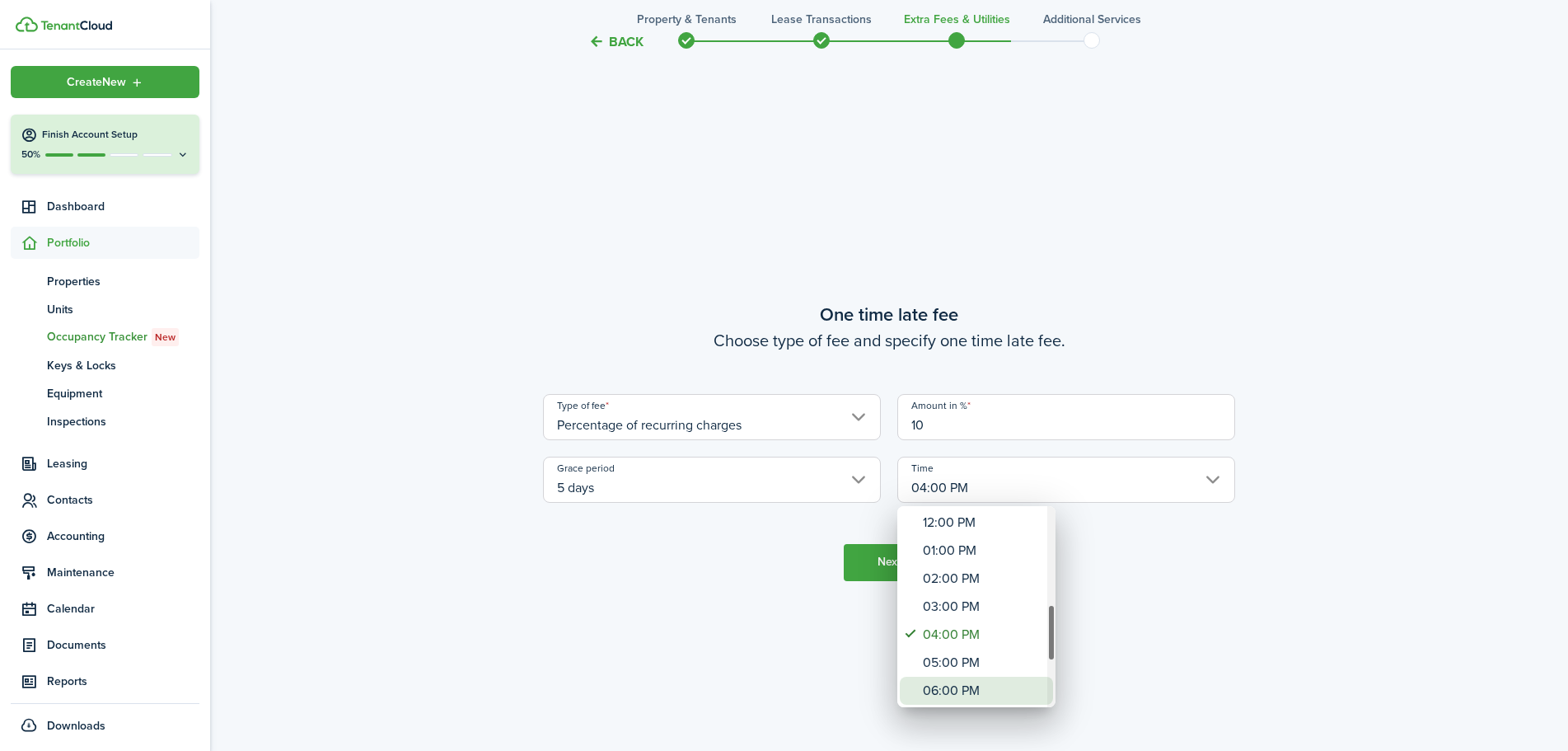
click at [986, 684] on div "06:00 PM" at bounding box center [983, 690] width 120 height 28
type input "06:00 PM"
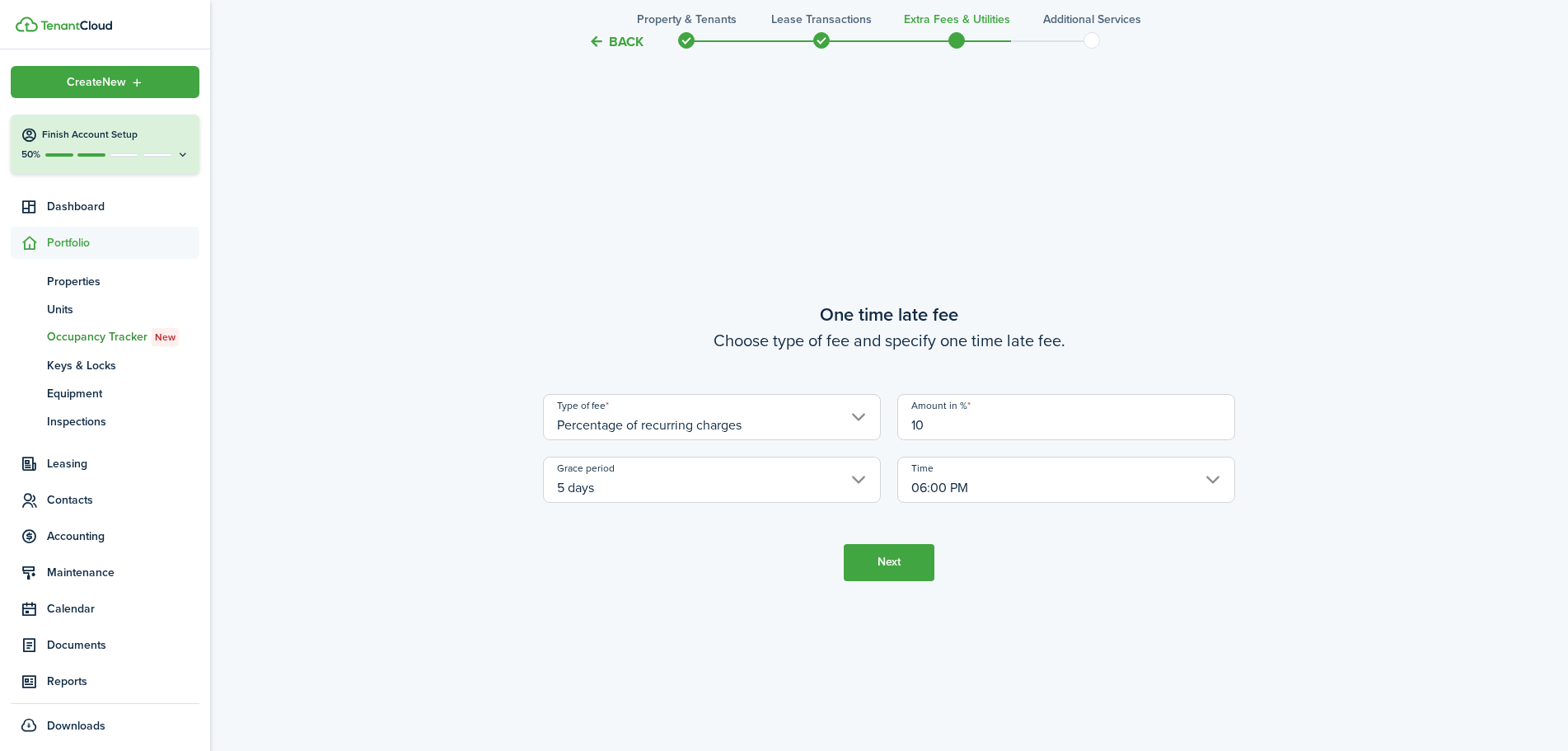
click at [888, 566] on button "Next" at bounding box center [889, 562] width 90 height 37
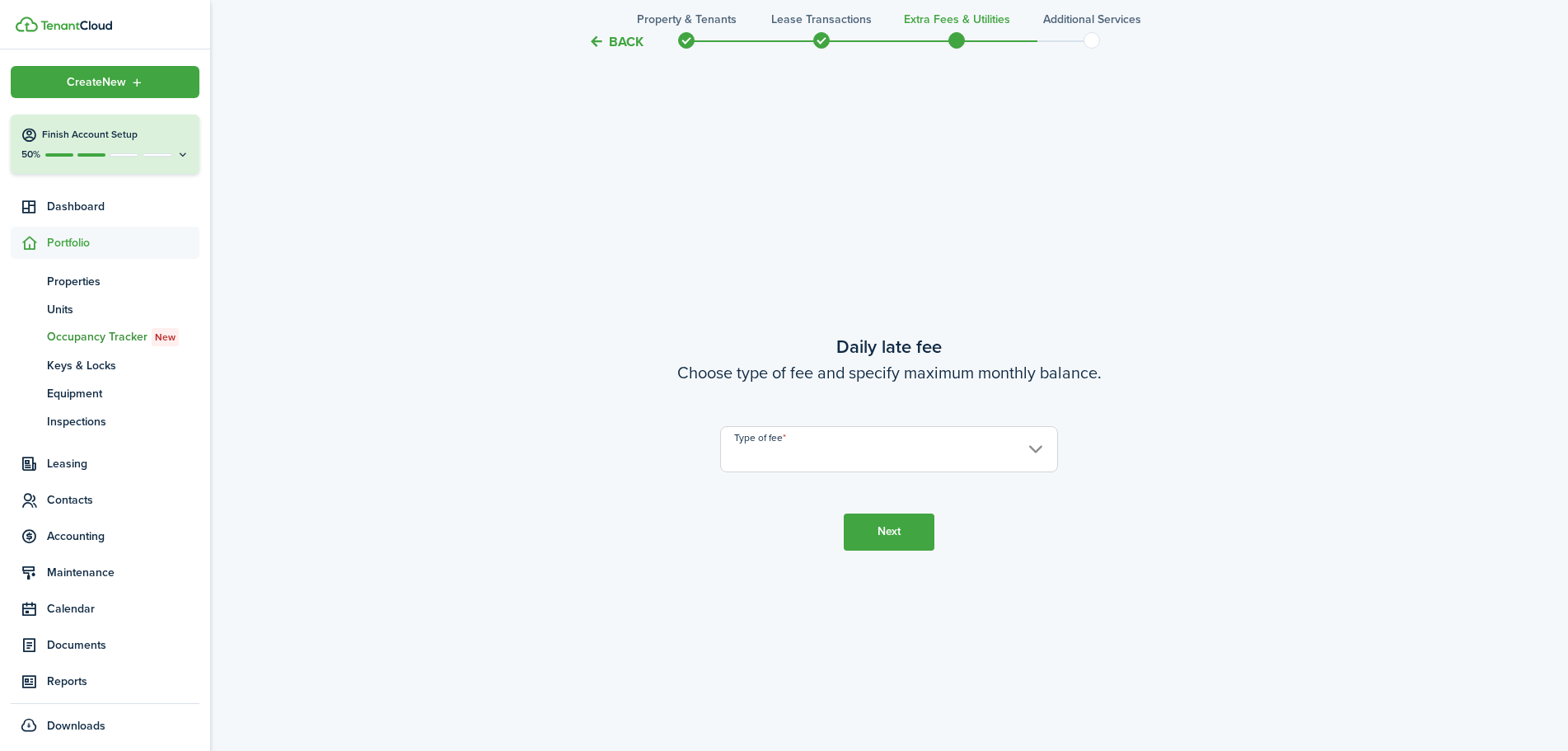
scroll to position [2141, 0]
click at [903, 450] on input "Type of fee" at bounding box center [889, 448] width 338 height 46
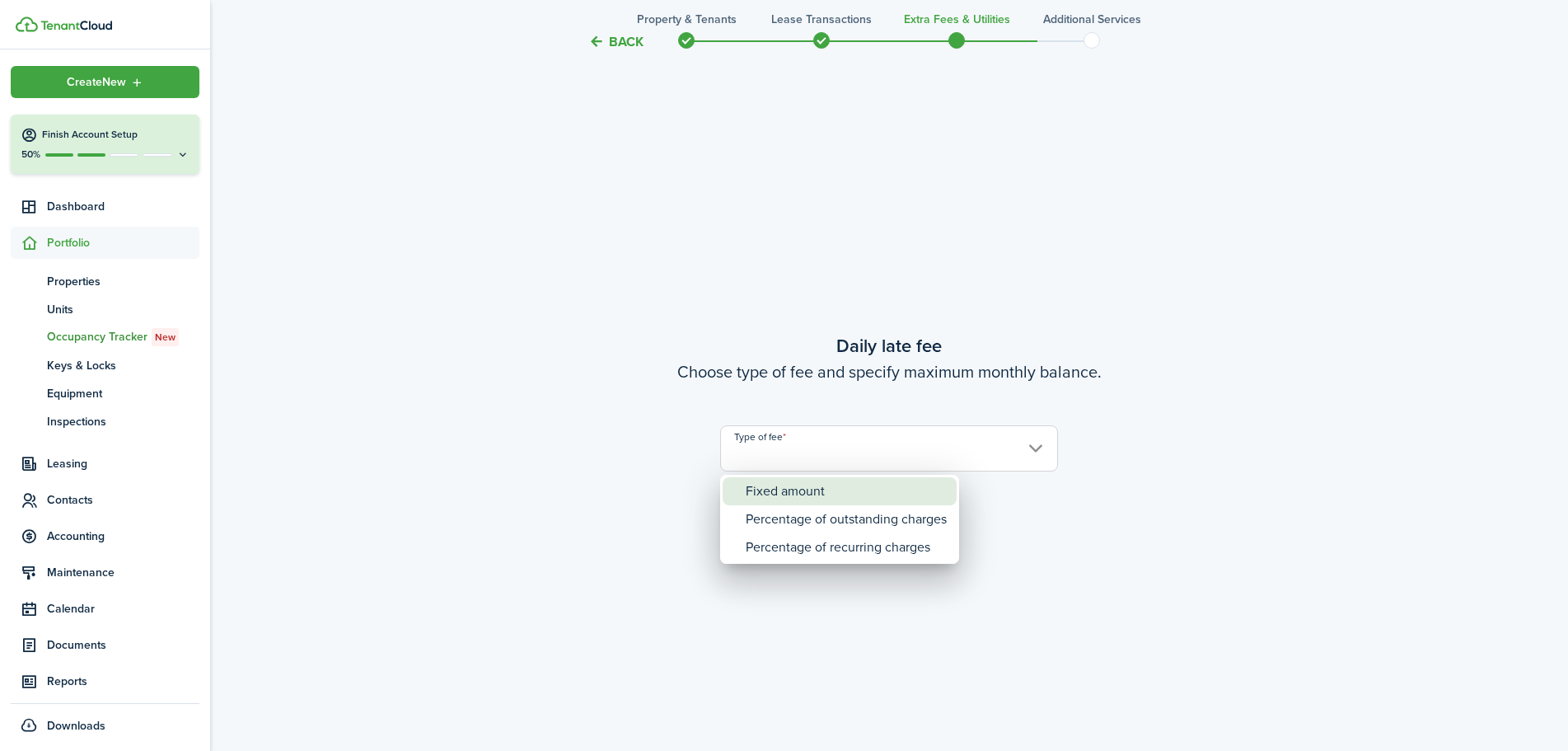
click at [889, 496] on div "Fixed amount" at bounding box center [847, 491] width 201 height 28
type input "Fixed amount"
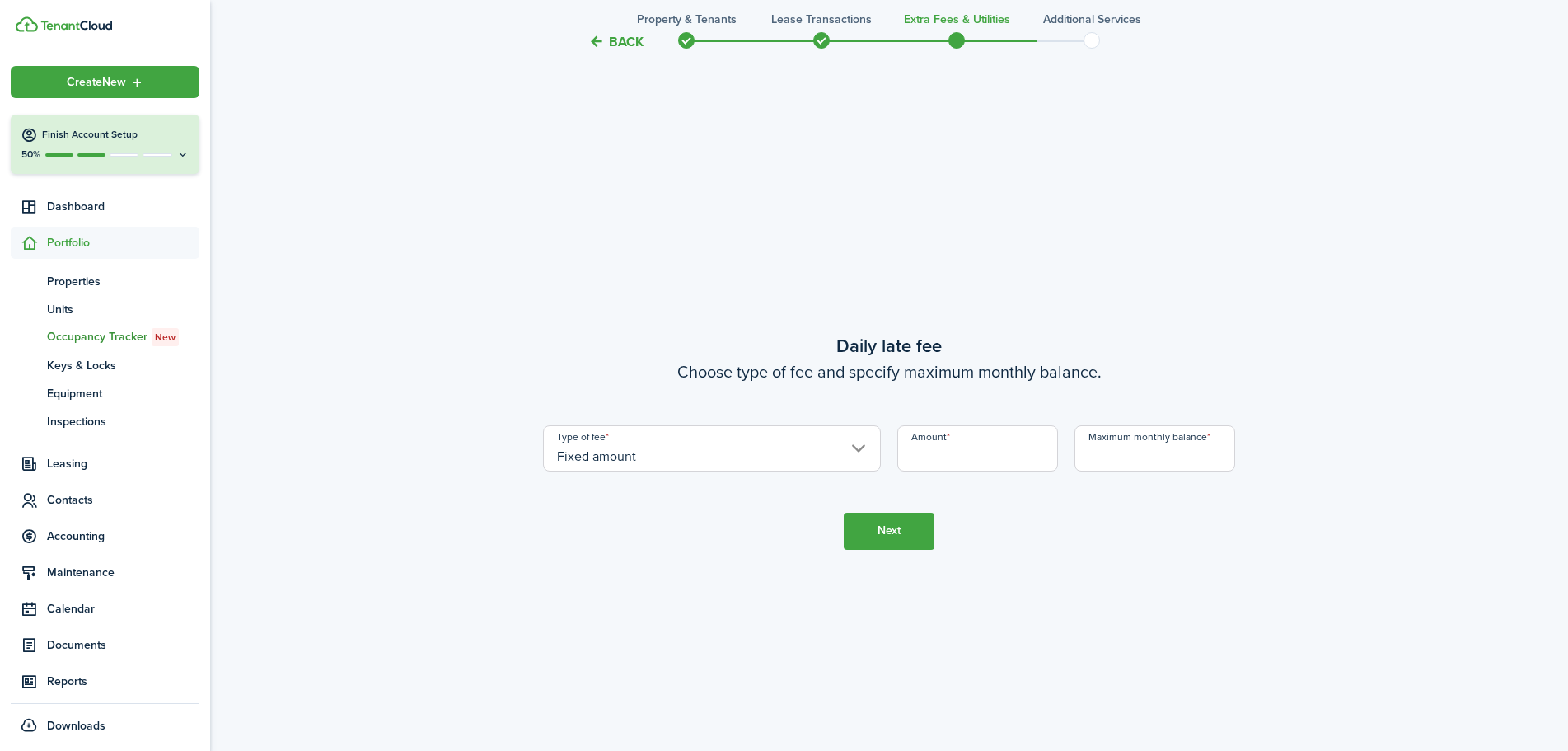
click at [941, 445] on input "Amount" at bounding box center [978, 448] width 160 height 46
type input "$5.00"
click at [896, 530] on button "Next" at bounding box center [889, 530] width 90 height 37
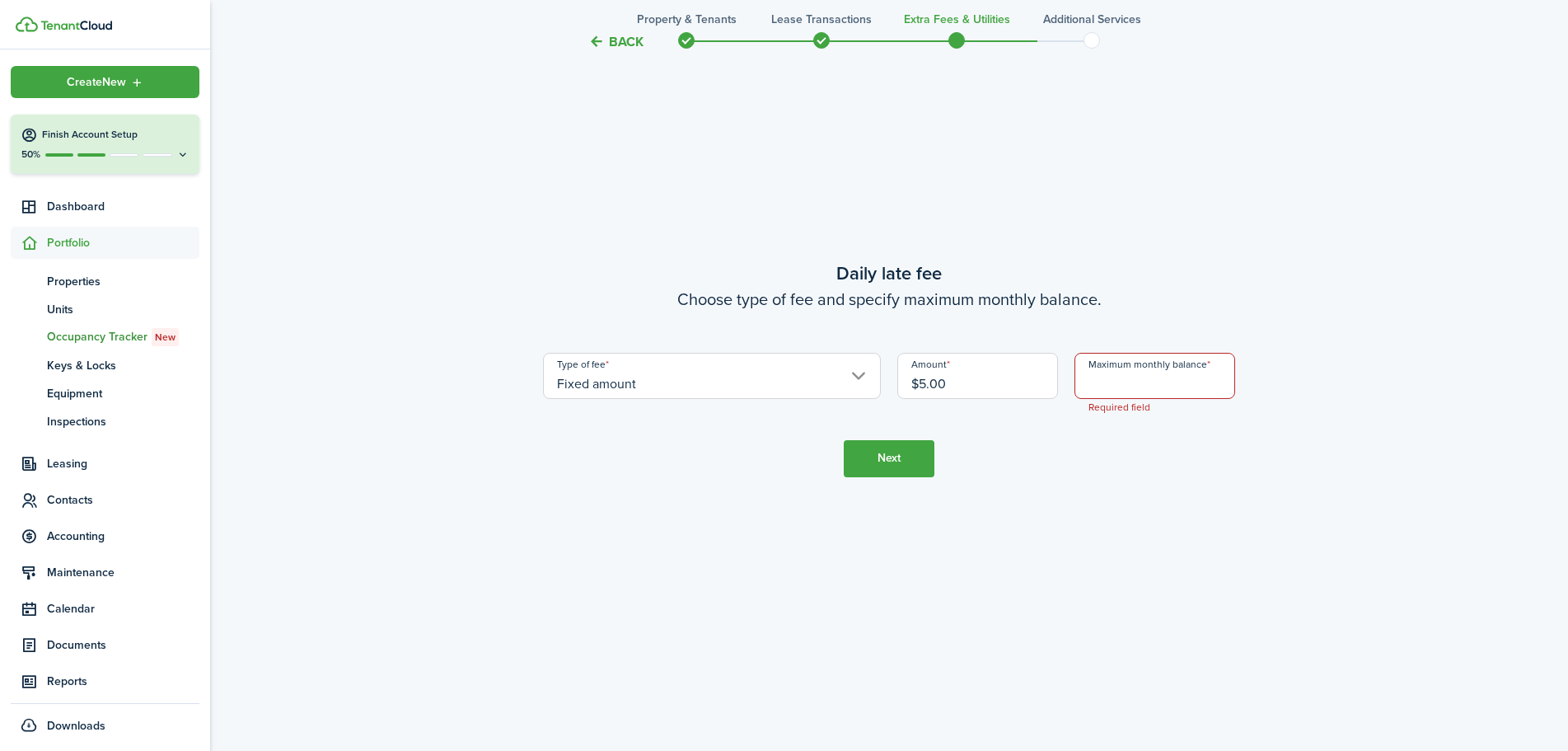
drag, startPoint x: 1160, startPoint y: 387, endPoint x: 1148, endPoint y: 397, distance: 15.6
click at [1159, 388] on input "Maximum monthly balance" at bounding box center [1154, 376] width 160 height 46
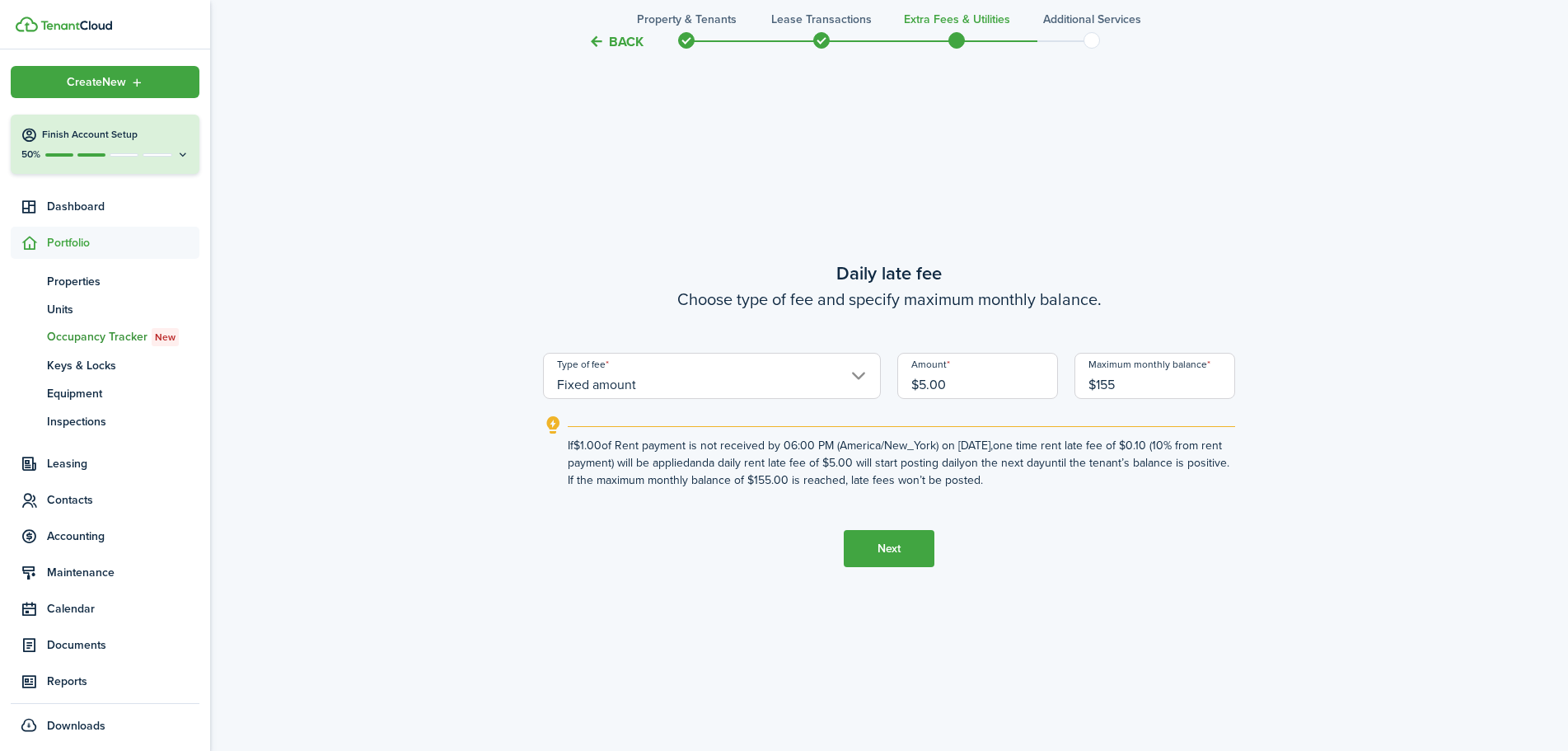
type input "$155.00"
drag, startPoint x: 953, startPoint y: 382, endPoint x: 904, endPoint y: 385, distance: 49.1
click at [904, 385] on input "$5.00" at bounding box center [978, 376] width 160 height 46
type input "$0.01"
click at [900, 546] on button "Next" at bounding box center [889, 548] width 90 height 37
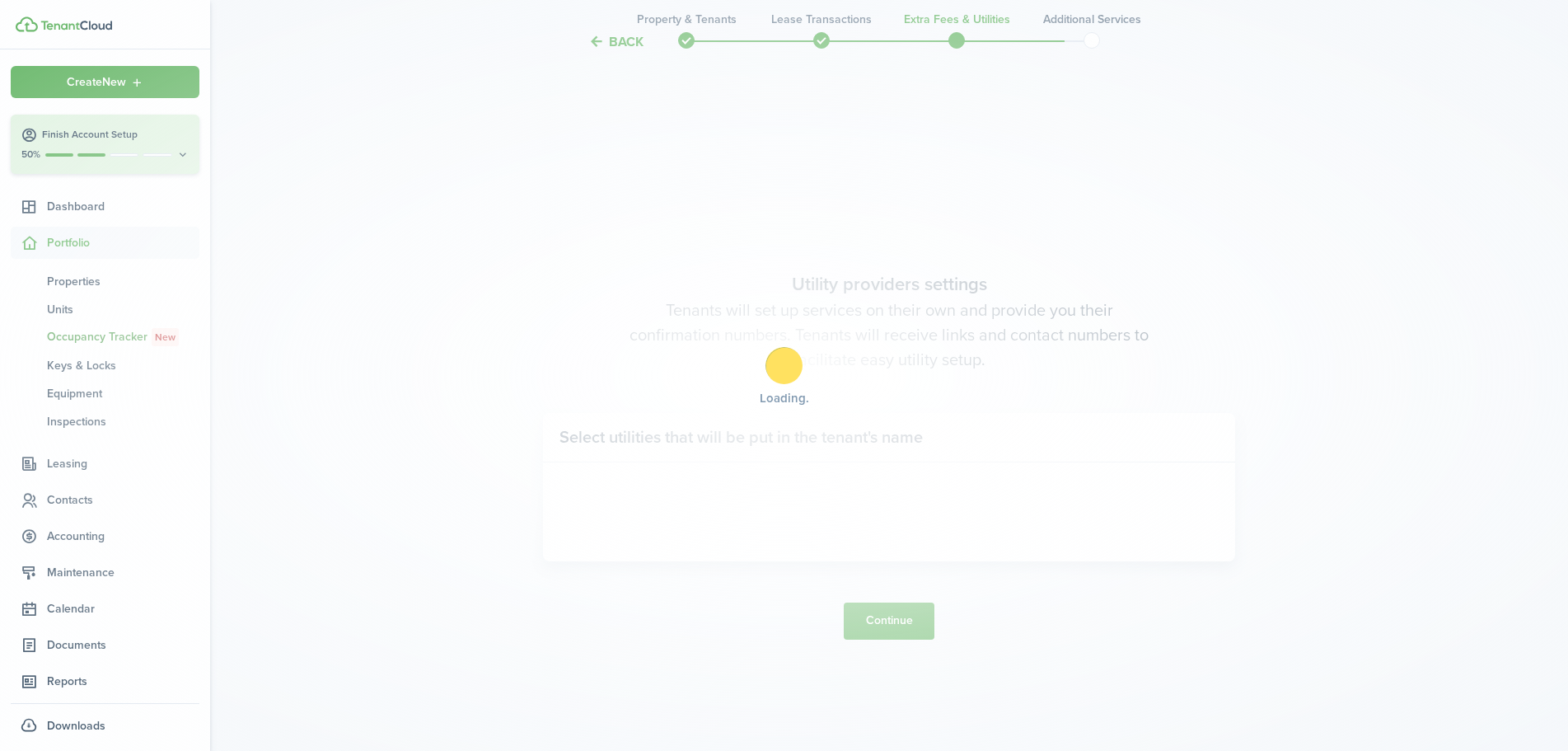
scroll to position [2892, 0]
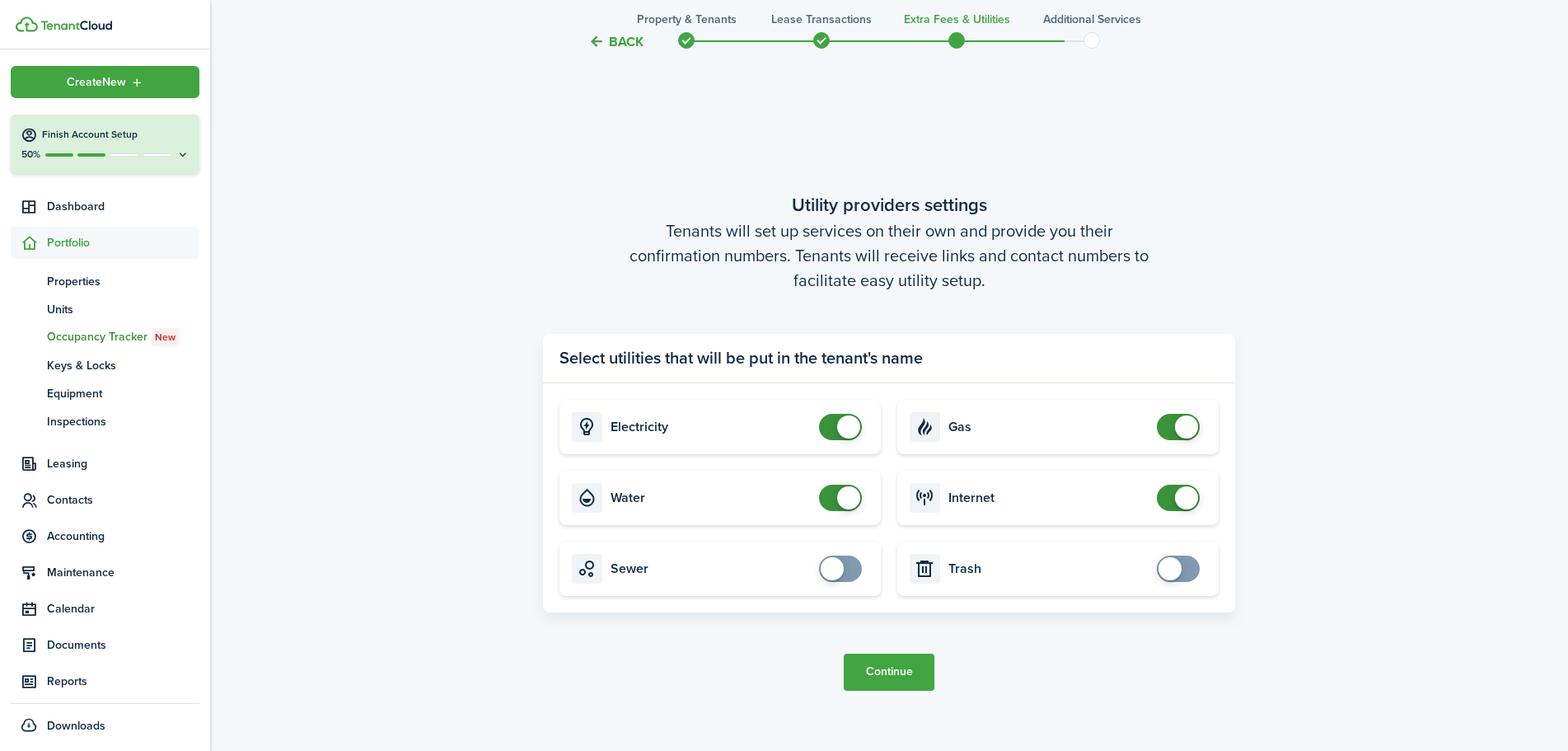
checkbox input "false"
click at [845, 499] on span at bounding box center [848, 497] width 23 height 23
click at [880, 662] on button "Continue" at bounding box center [889, 671] width 90 height 37
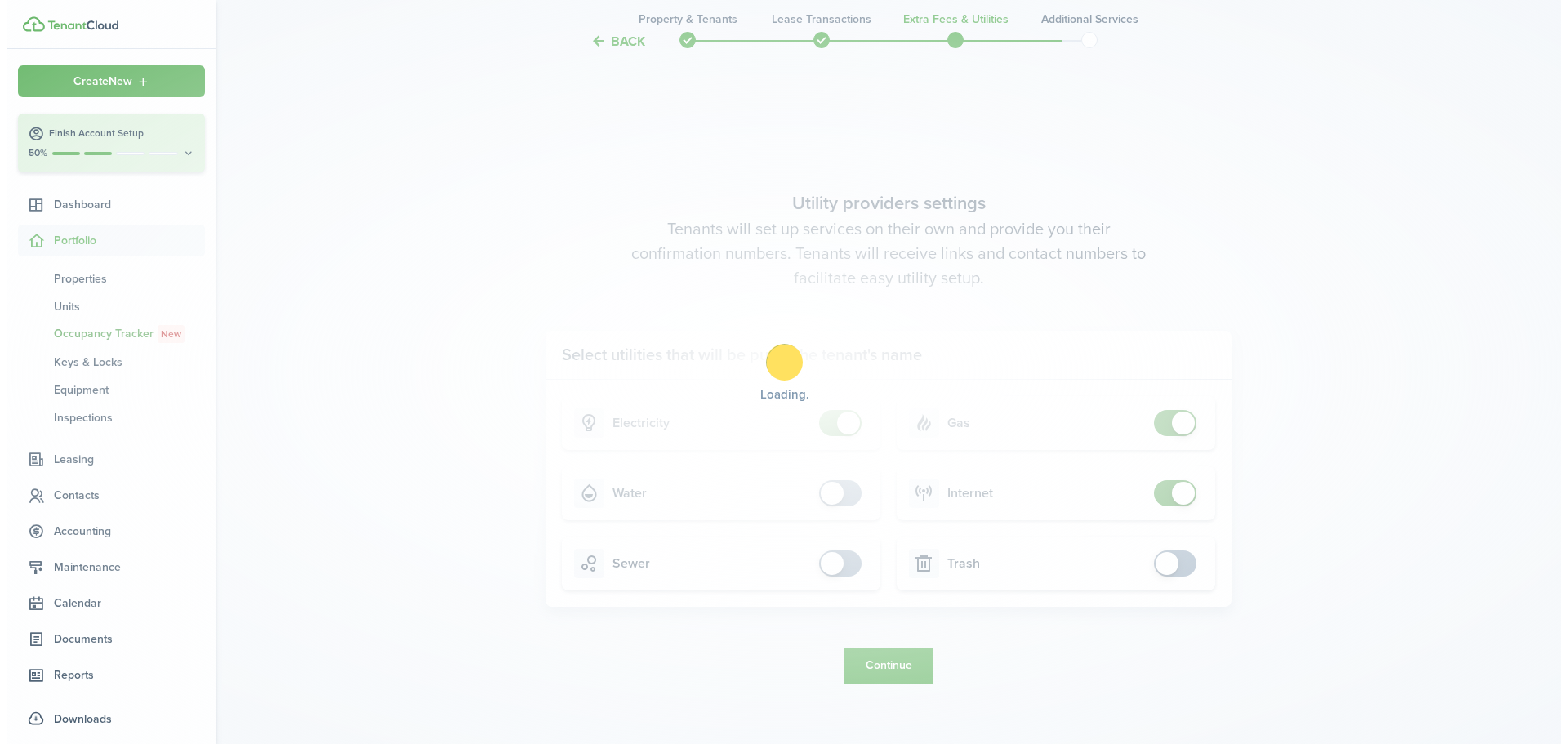
scroll to position [0, 0]
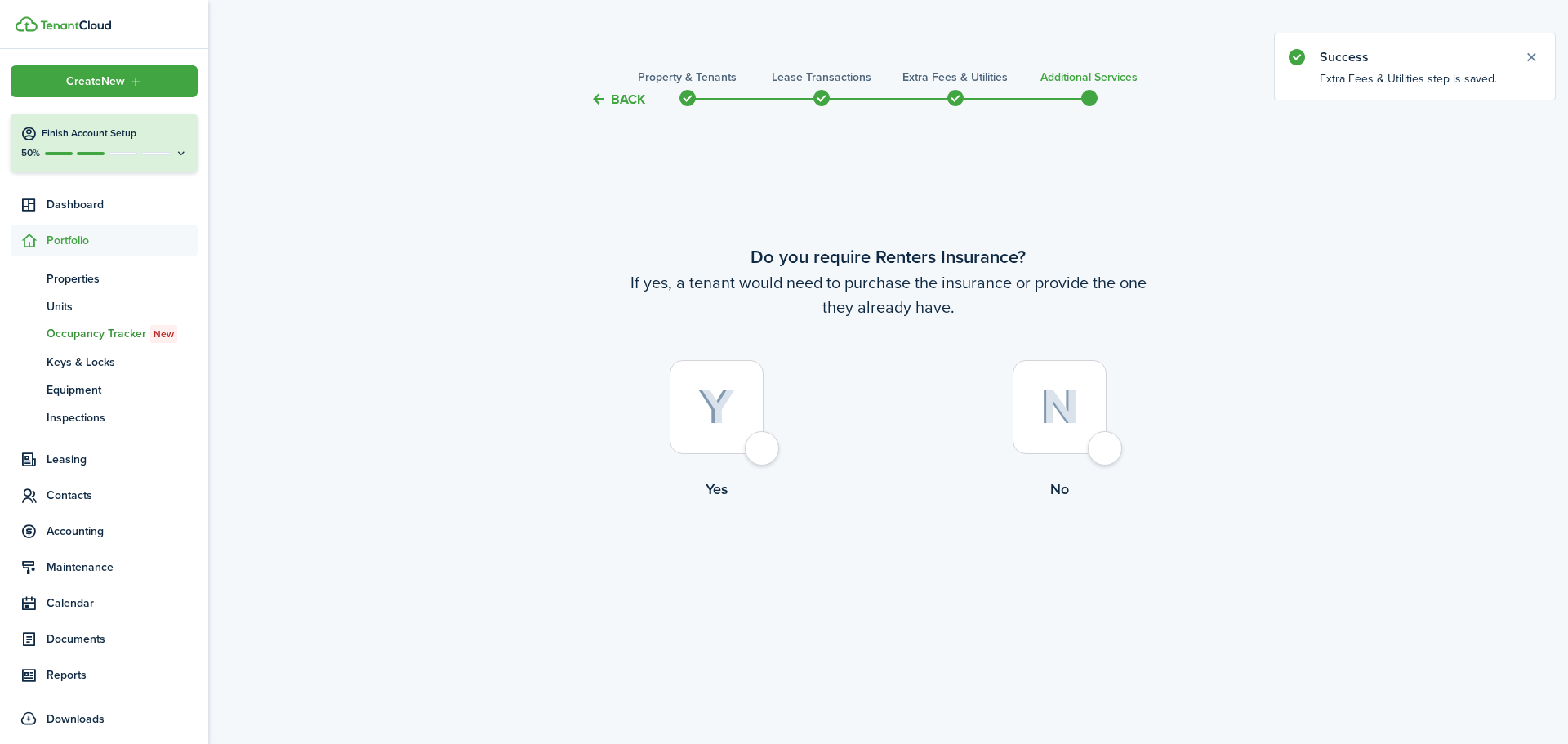
click at [764, 449] on div at bounding box center [716, 406] width 94 height 94
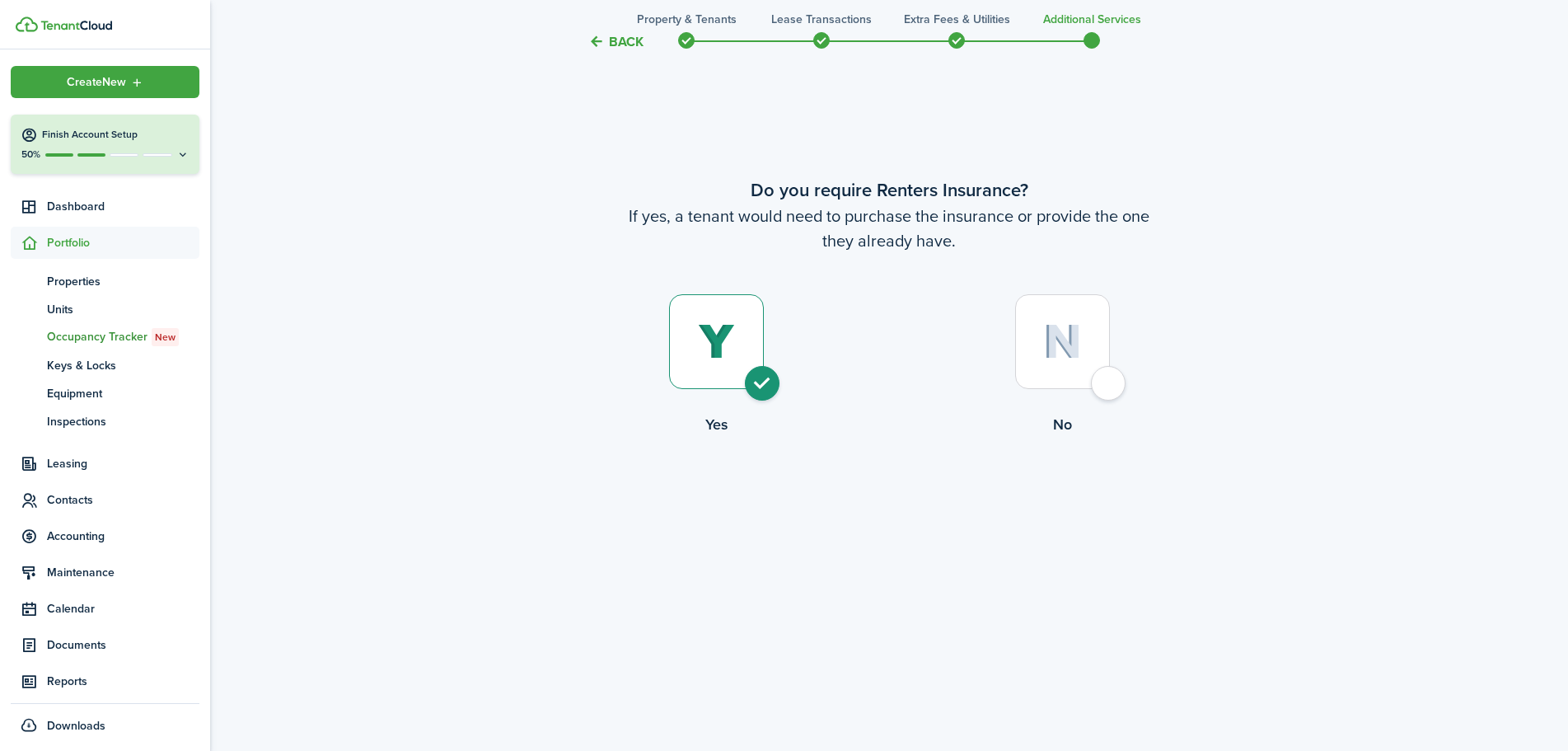
scroll to position [63, 0]
click at [1100, 390] on div at bounding box center [1062, 347] width 95 height 95
radio input "false"
radio input "true"
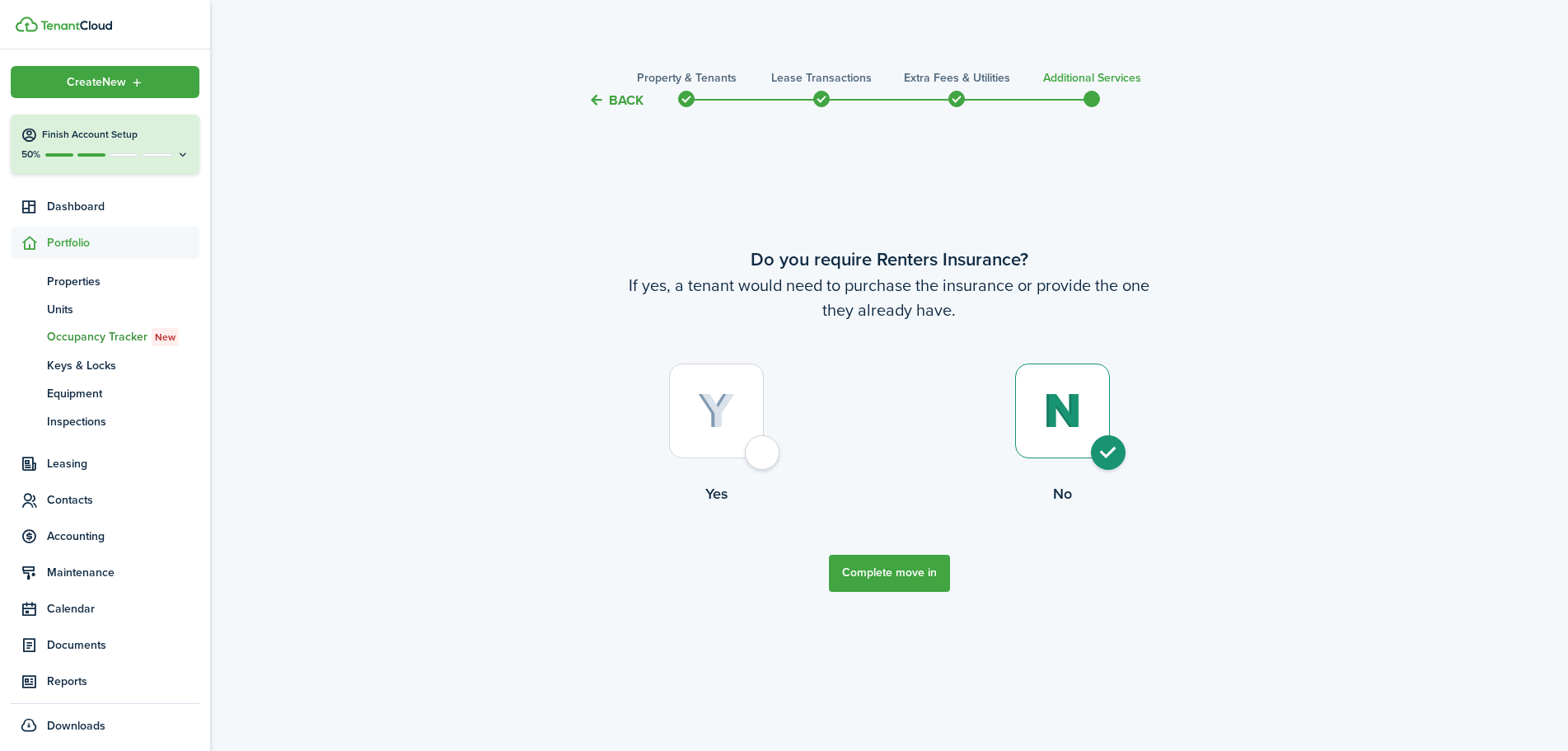
scroll to position [0, 0]
click at [877, 561] on button "Complete move in" at bounding box center [896, 573] width 121 height 37
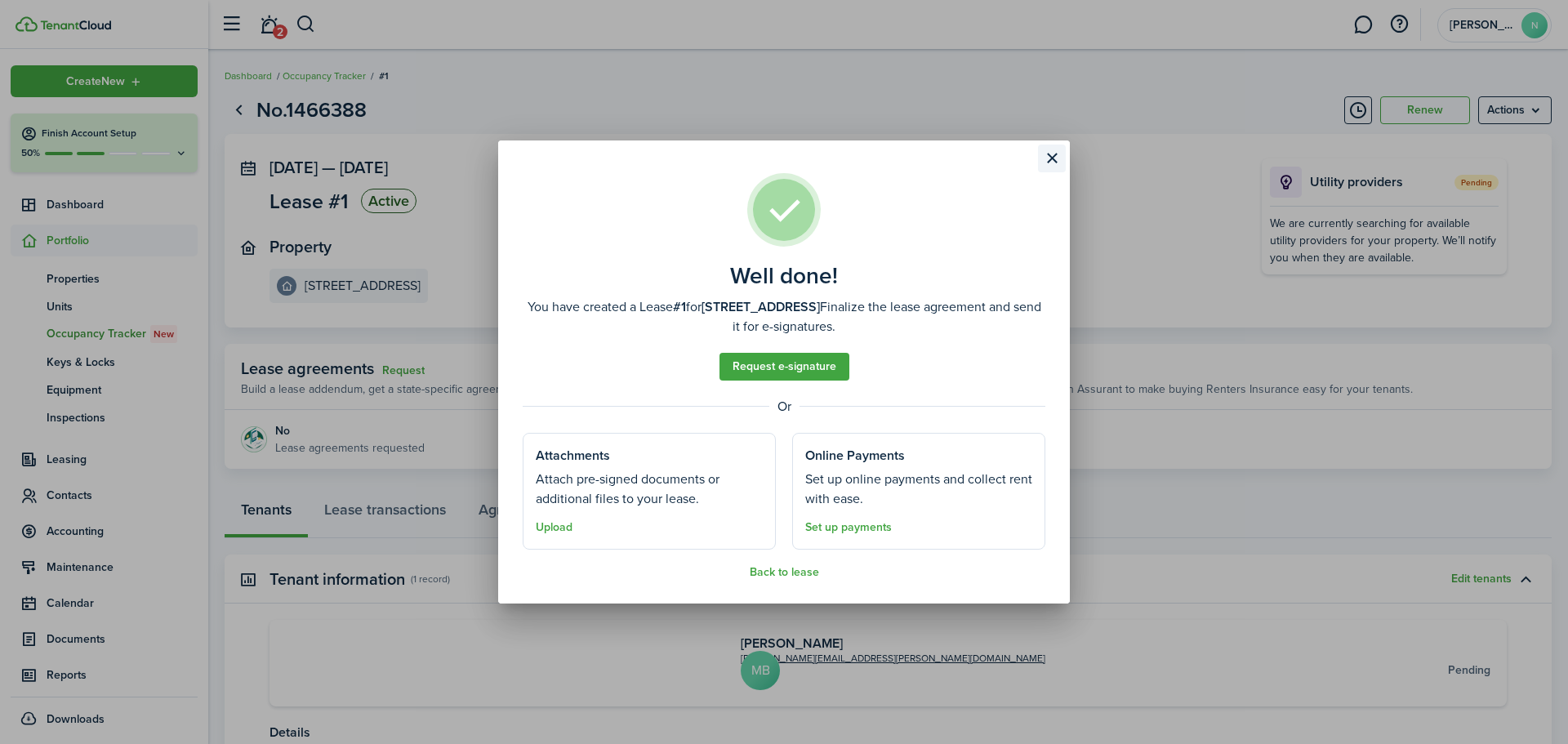
click at [1047, 158] on button "Close modal" at bounding box center [1052, 158] width 28 height 28
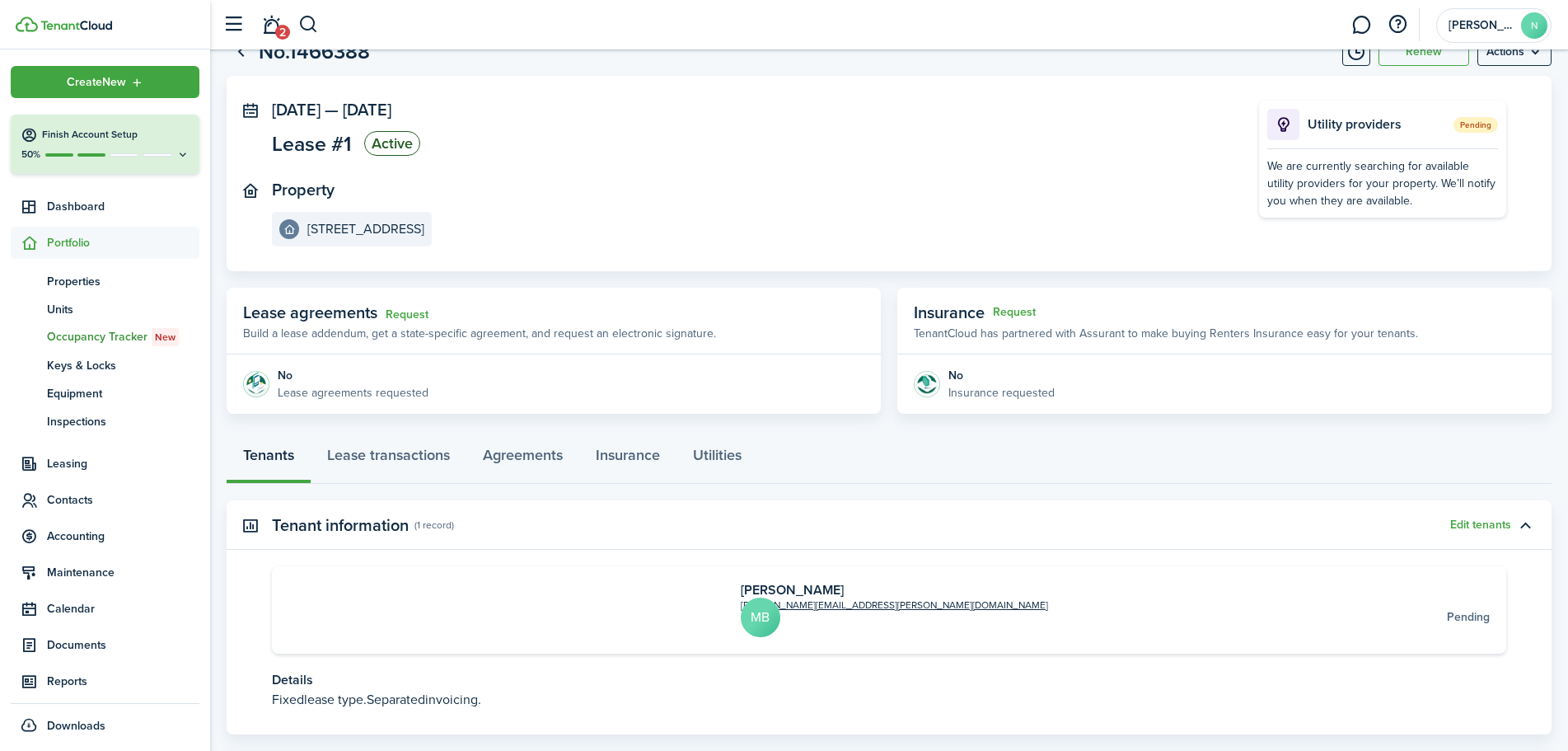
scroll to position [139, 0]
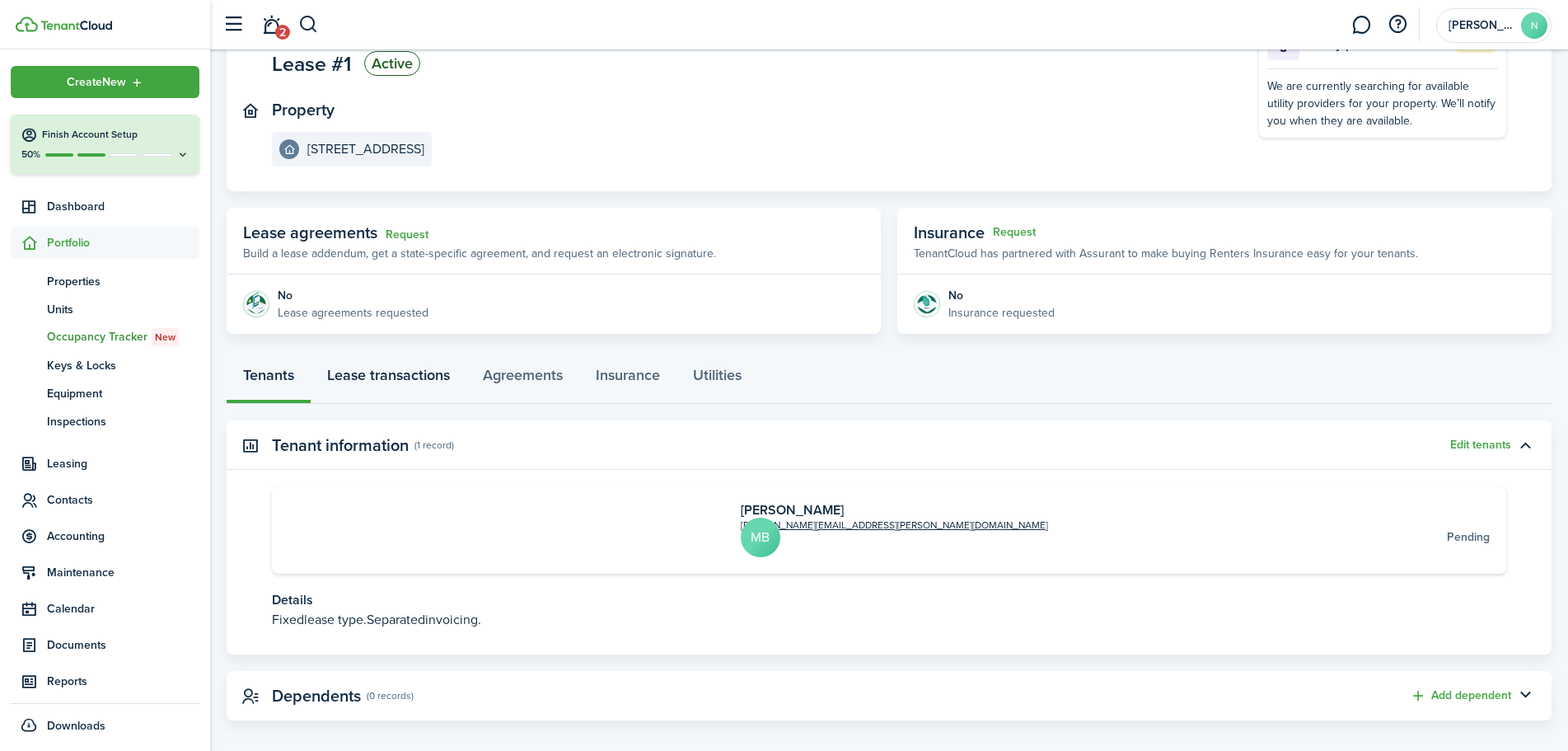
click at [374, 384] on link "Lease transactions" at bounding box center [388, 379] width 156 height 49
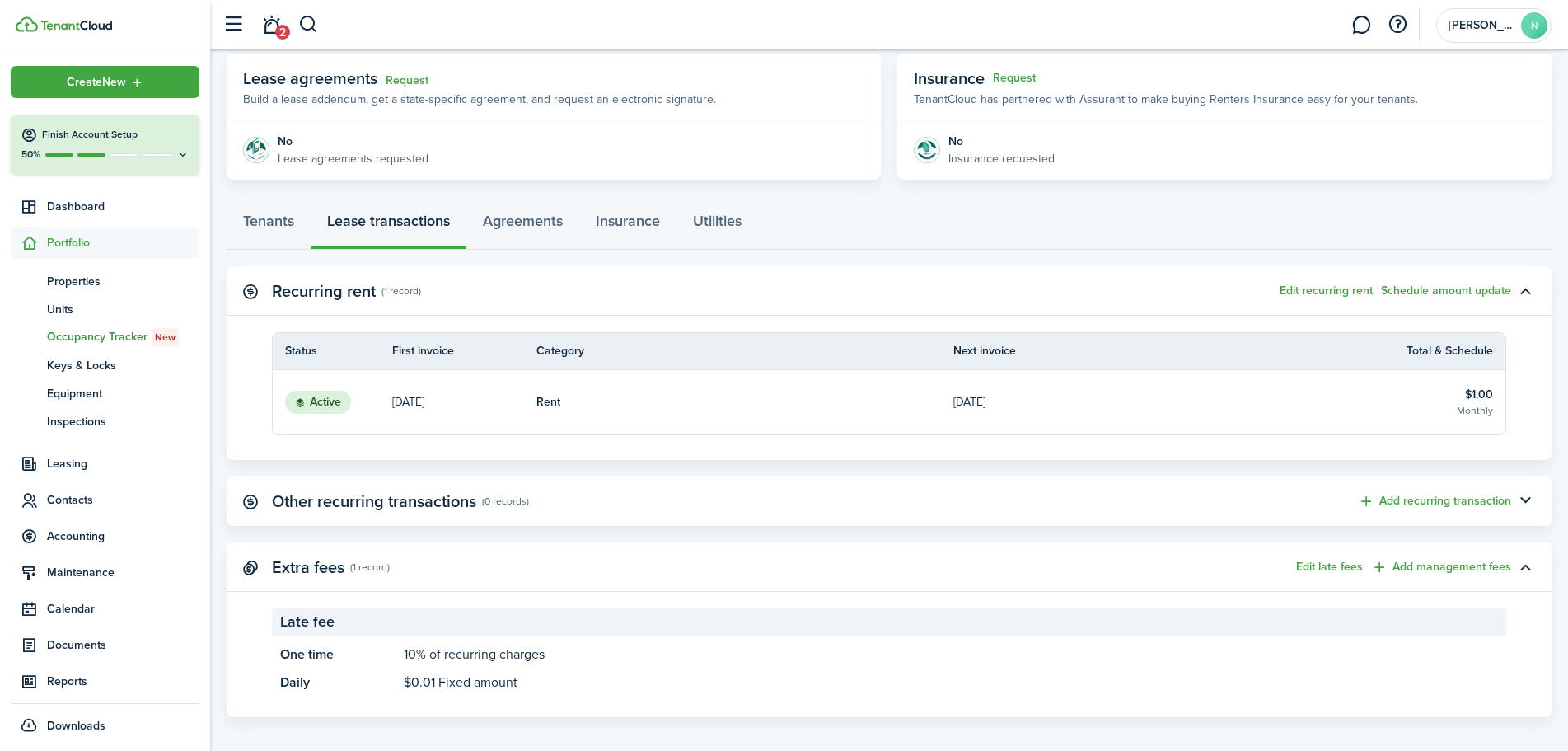
scroll to position [305, 0]
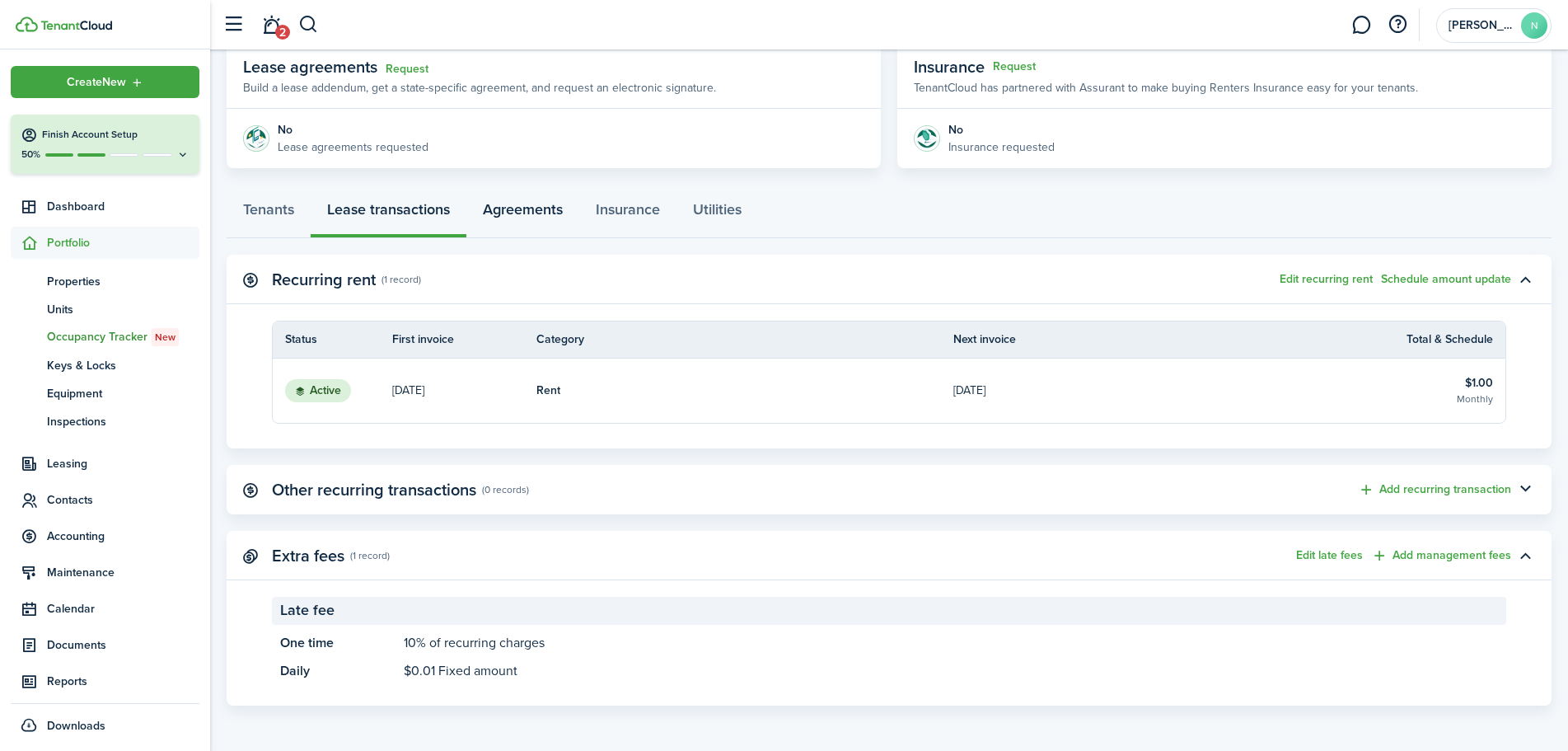
click at [543, 203] on link "Agreements" at bounding box center [523, 213] width 113 height 49
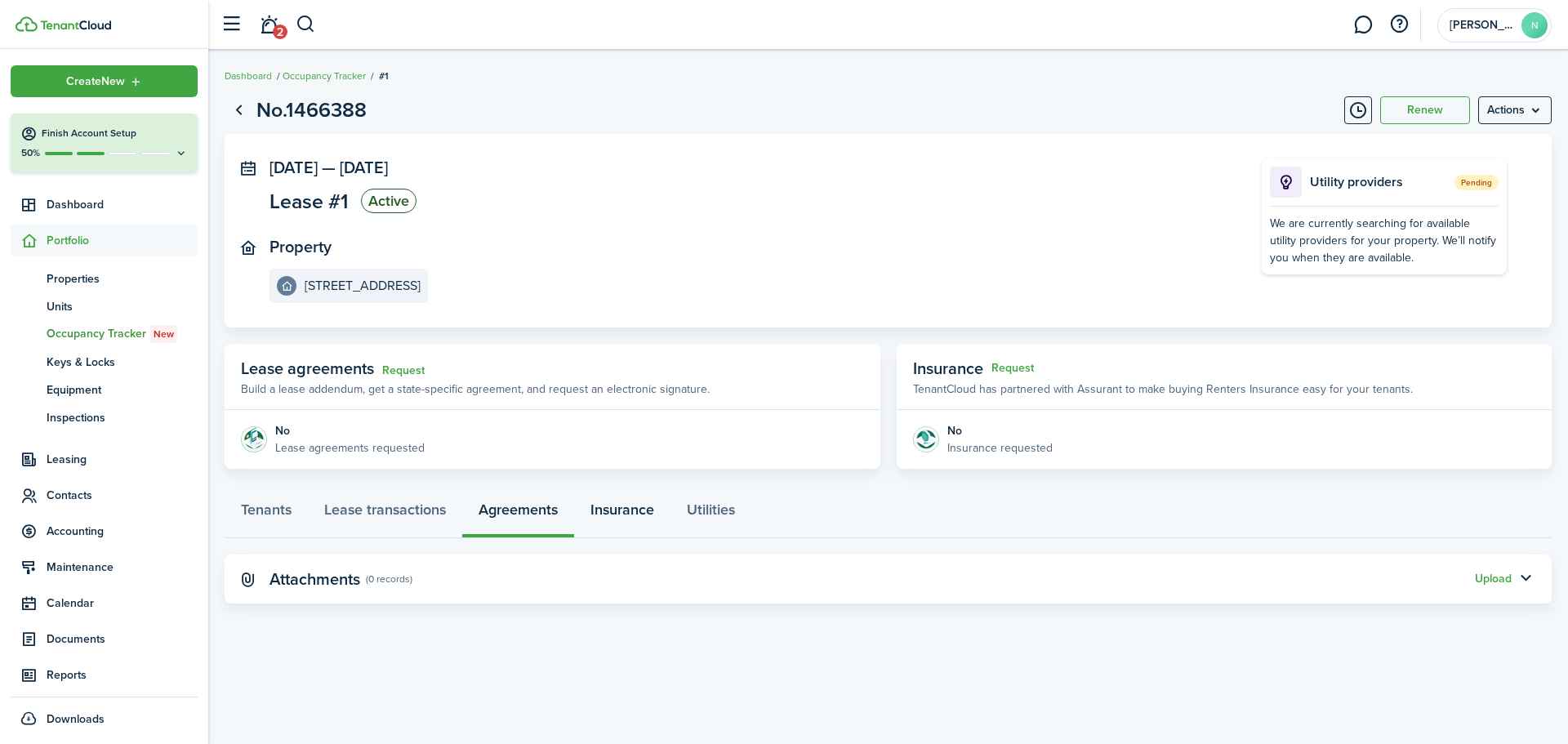
click at [625, 517] on link "Insurance" at bounding box center [623, 513] width 96 height 49
click at [707, 514] on link "Utilities" at bounding box center [711, 513] width 81 height 49
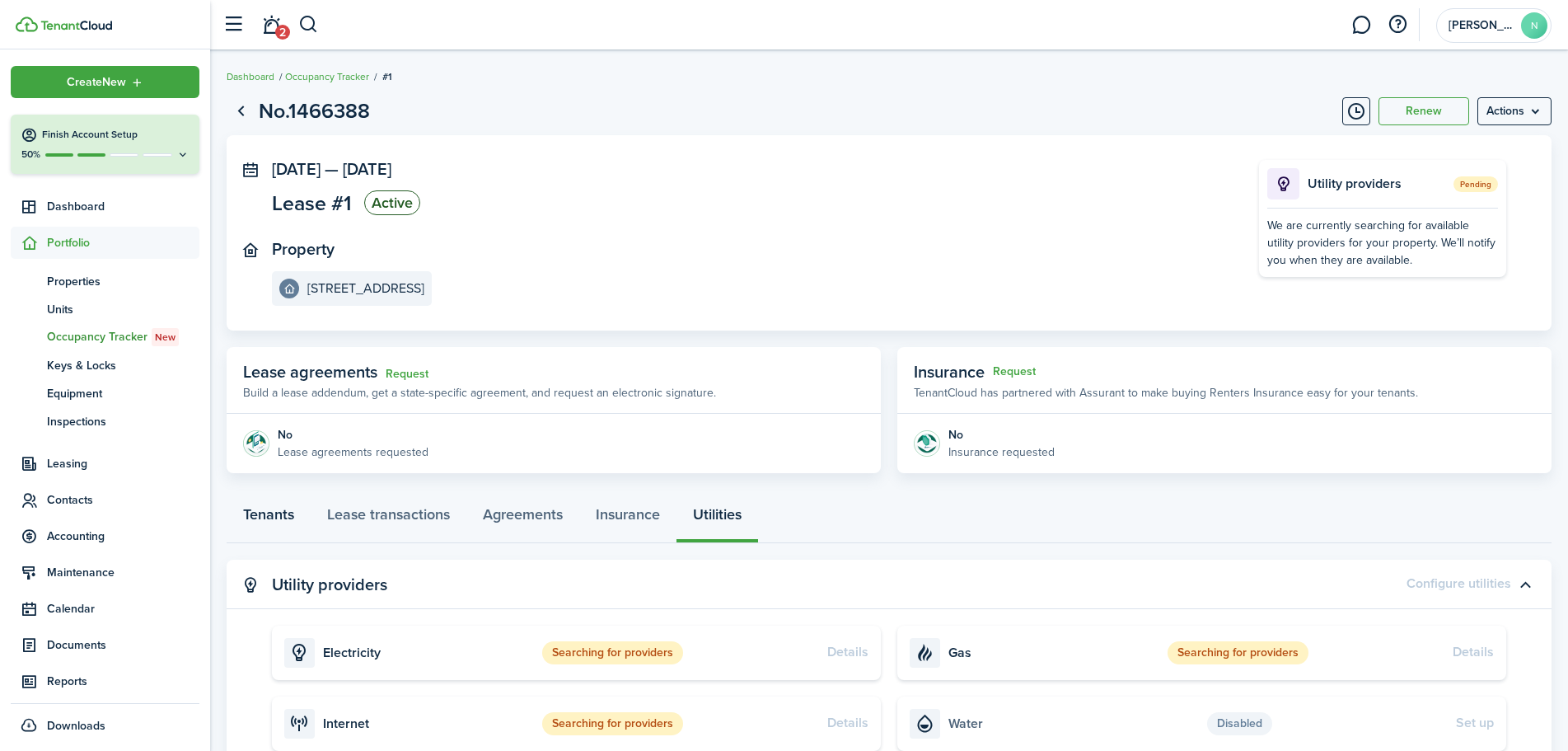
click at [266, 514] on link "Tenants" at bounding box center [269, 518] width 84 height 49
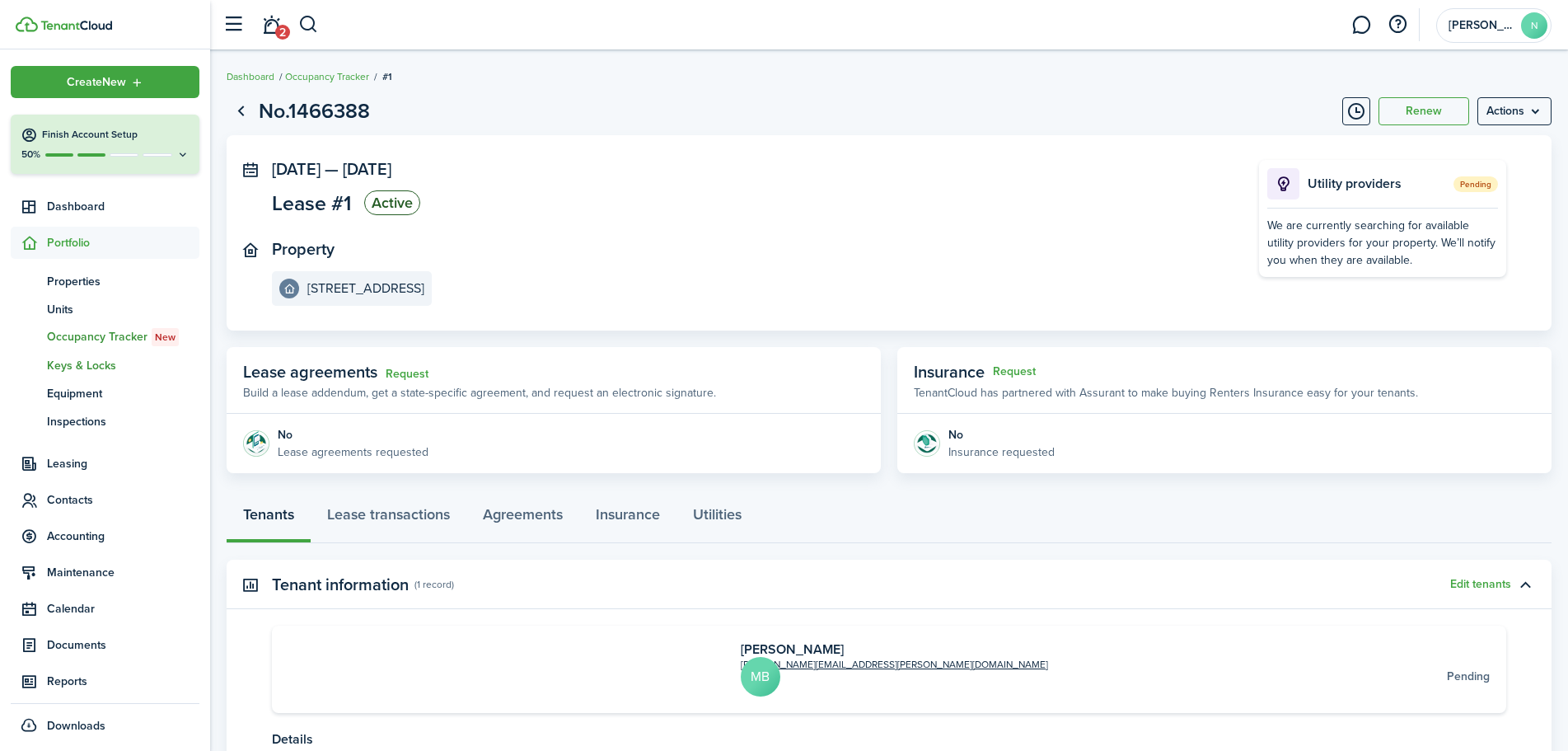
click at [101, 367] on span "Keys & Locks" at bounding box center [123, 366] width 153 height 17
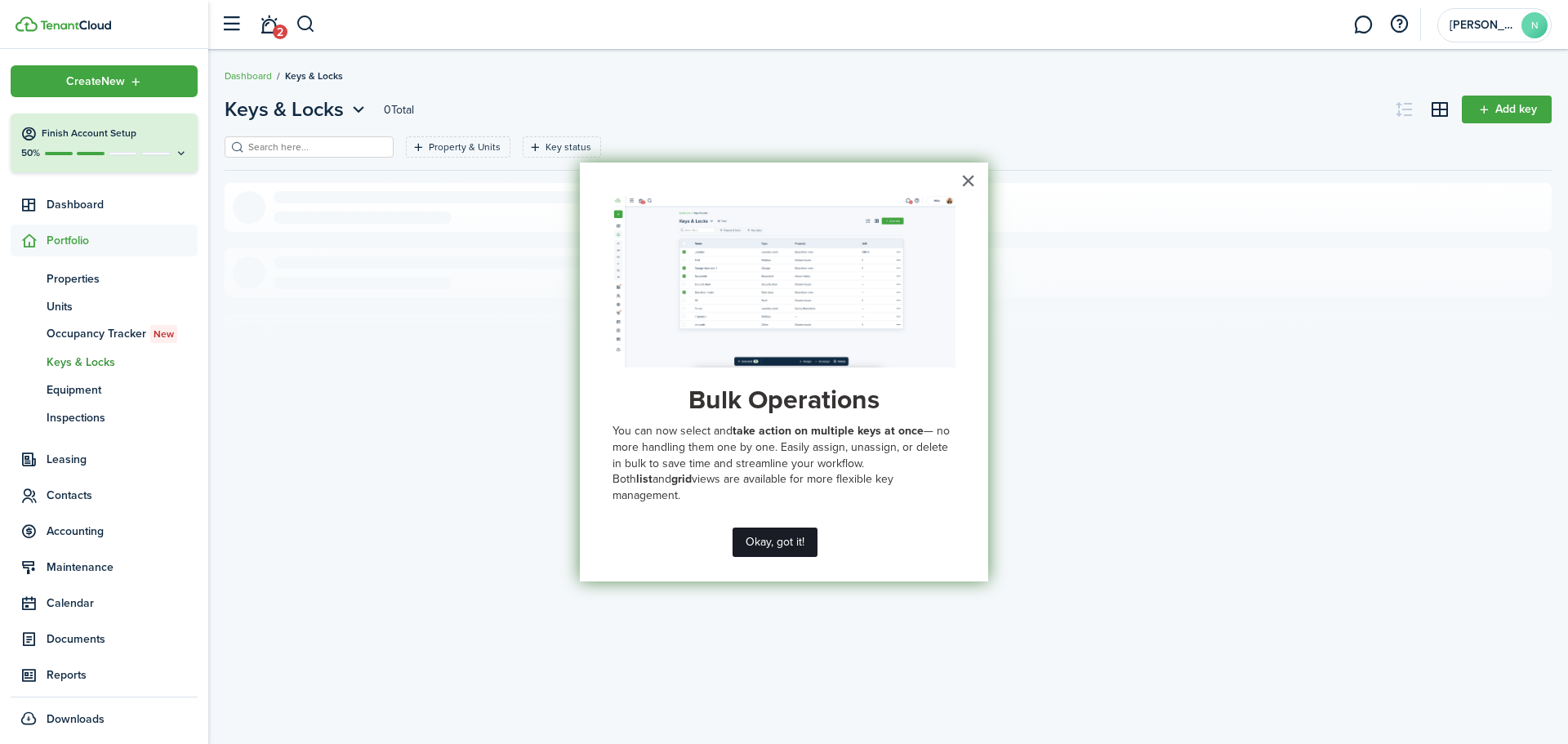
click at [755, 546] on button "Okay, got it!" at bounding box center [775, 541] width 85 height 30
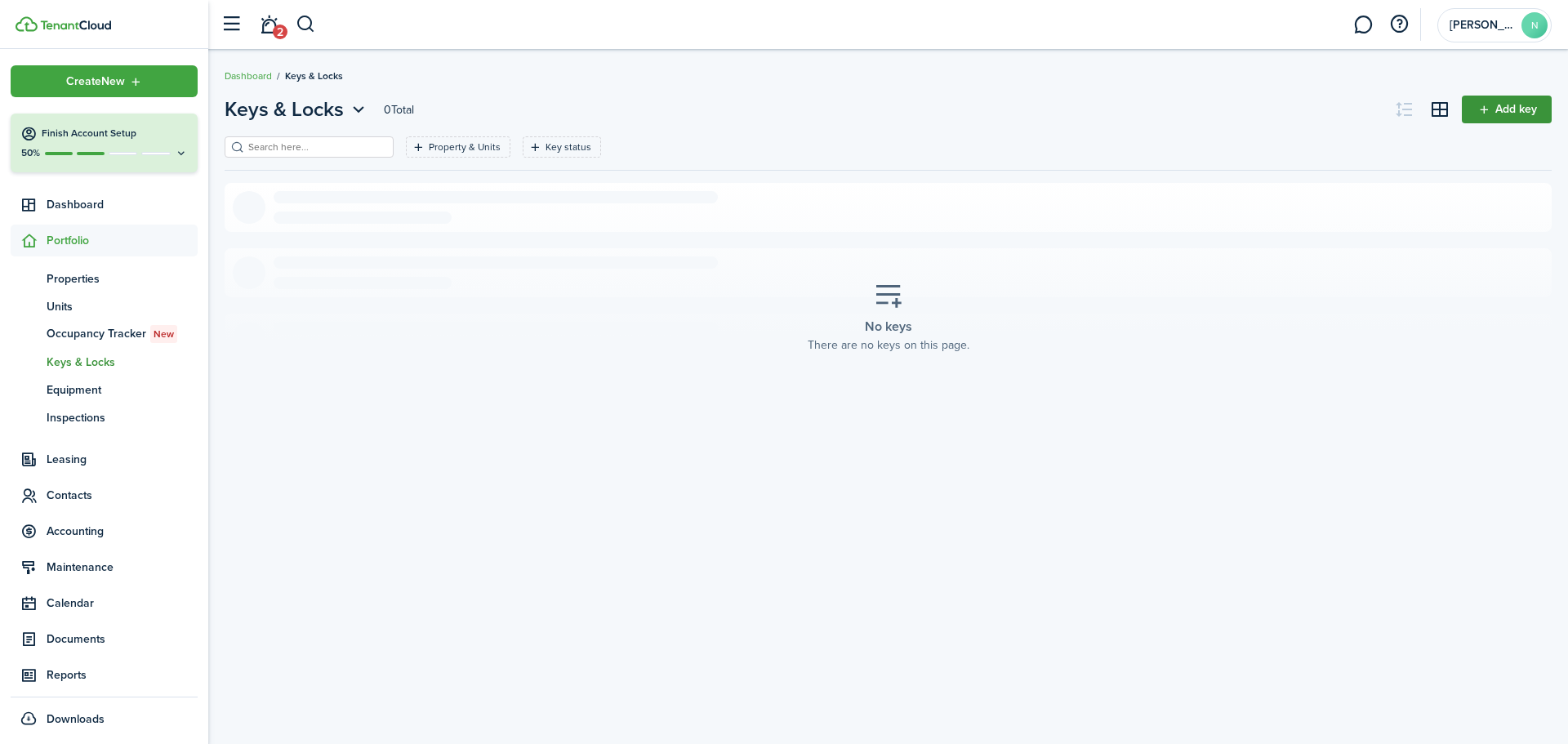
click at [1498, 110] on link "Add key" at bounding box center [1506, 109] width 90 height 28
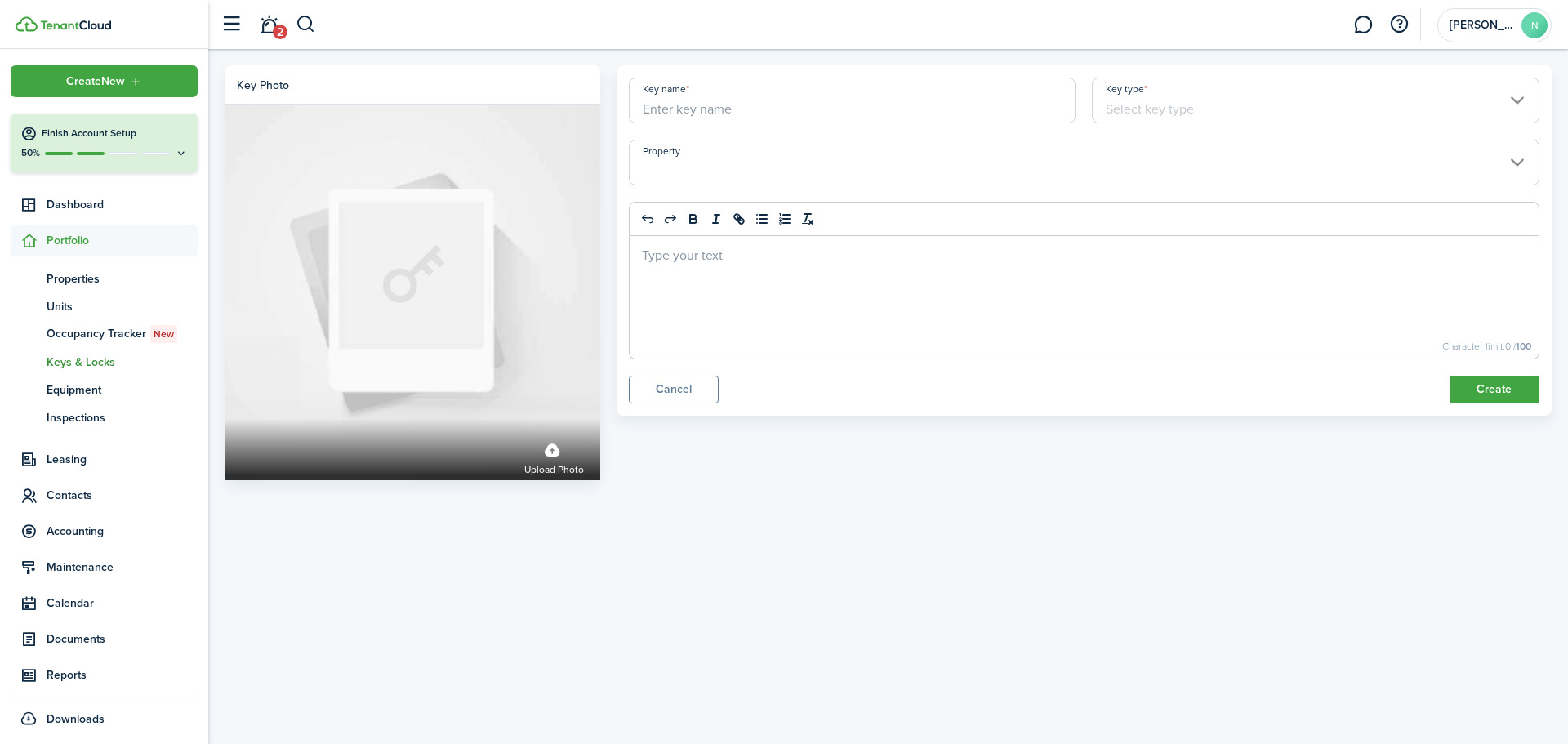
click at [1498, 110] on input "Key type" at bounding box center [1315, 100] width 448 height 46
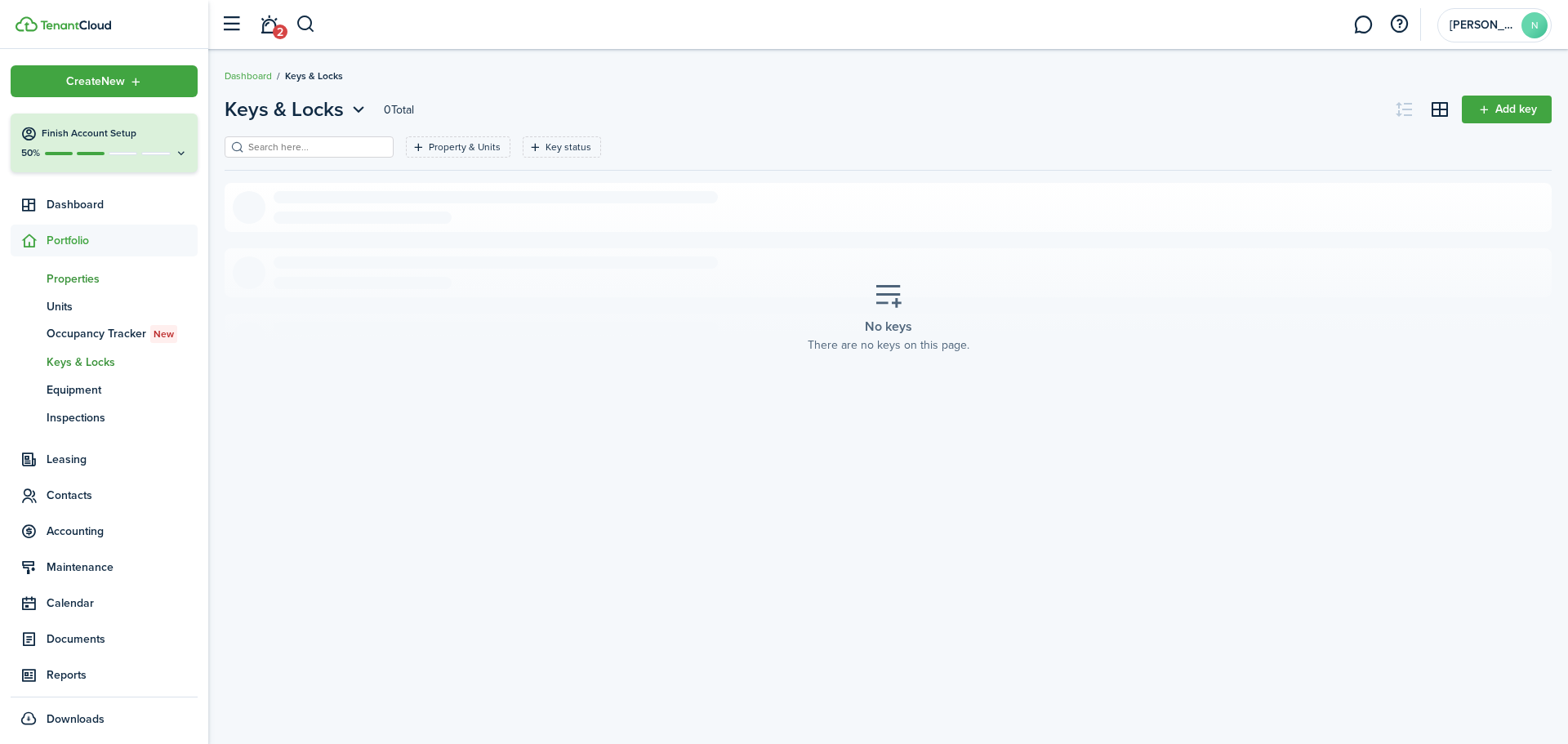
click at [61, 280] on span "Properties" at bounding box center [122, 279] width 151 height 17
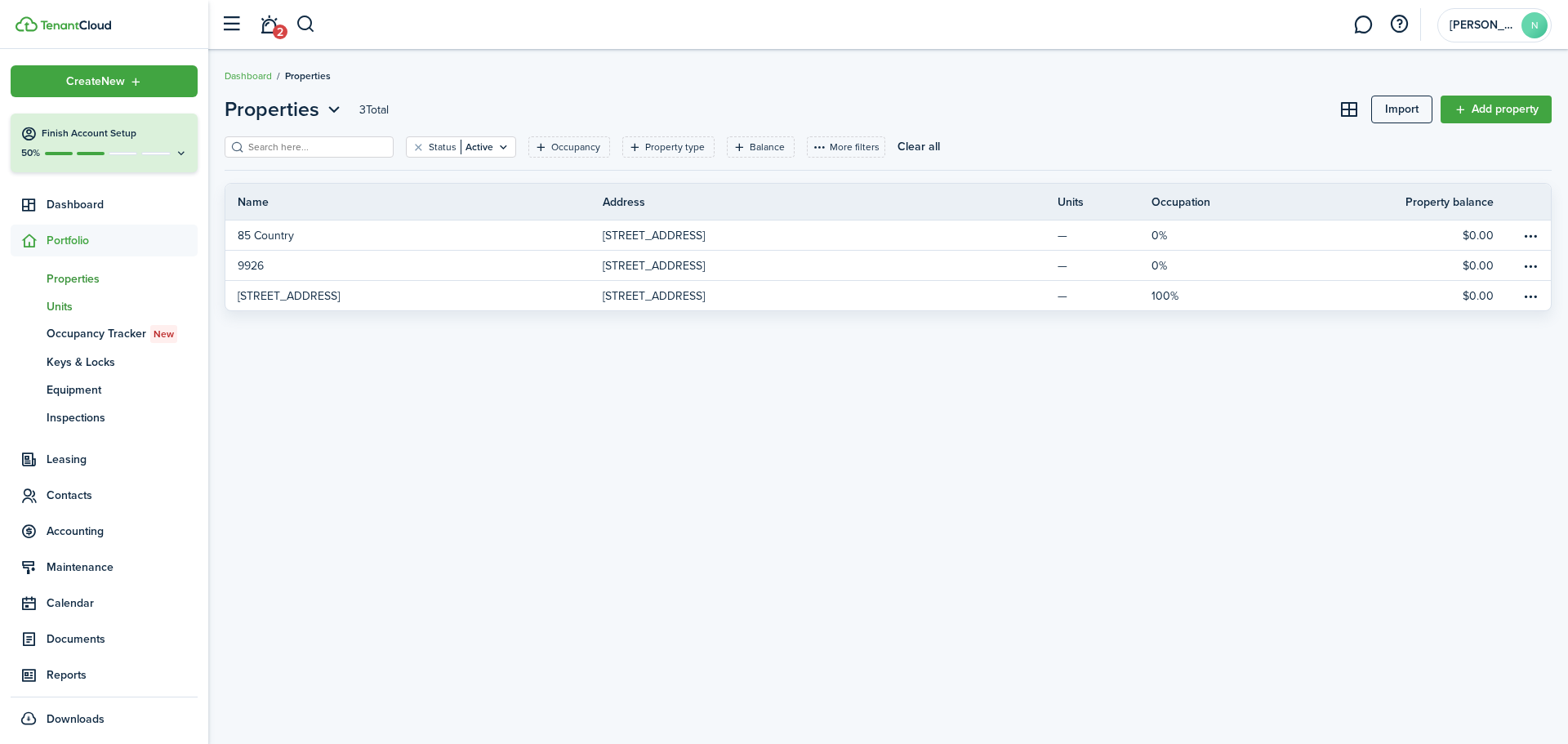
click at [71, 304] on span "Units" at bounding box center [122, 307] width 151 height 17
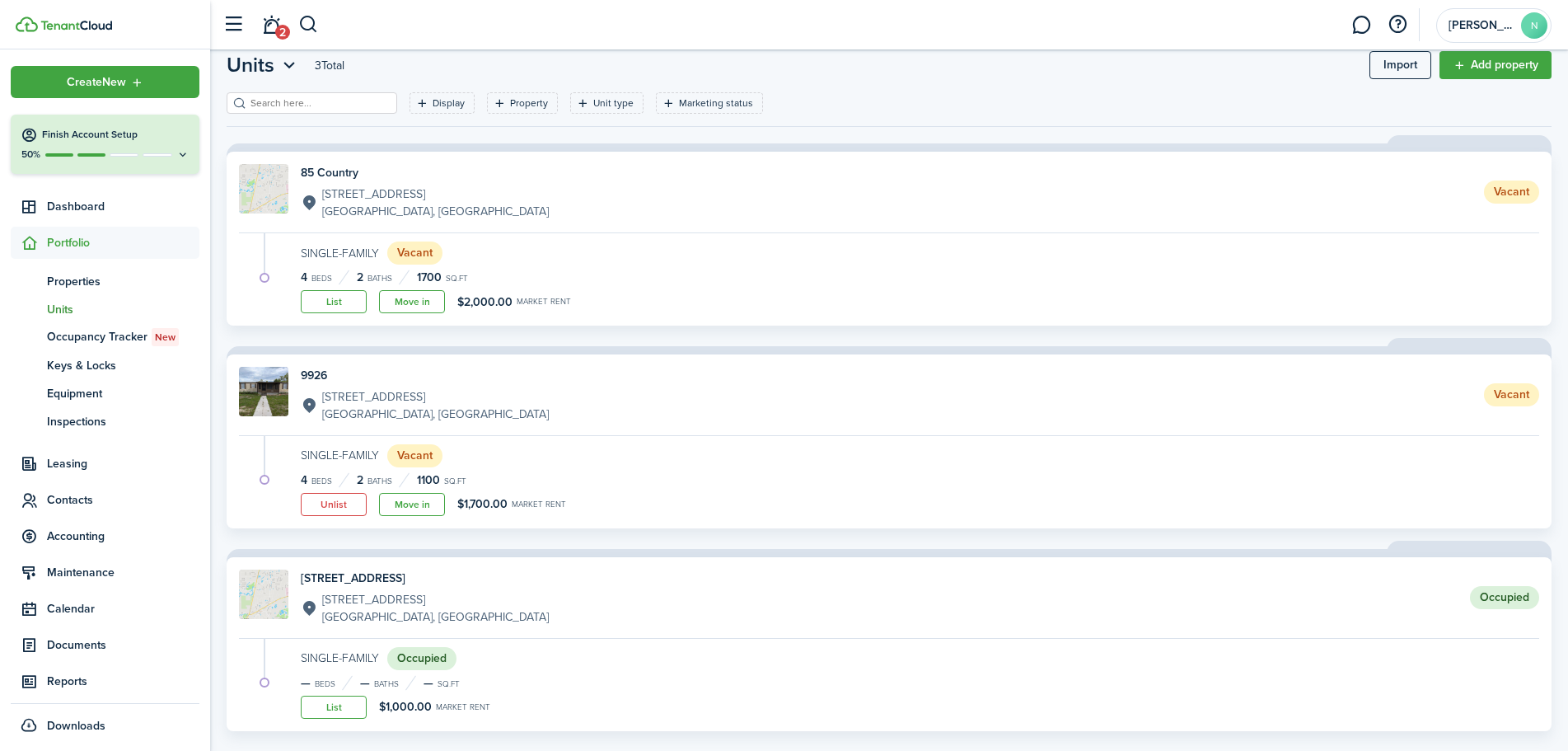
scroll to position [71, 0]
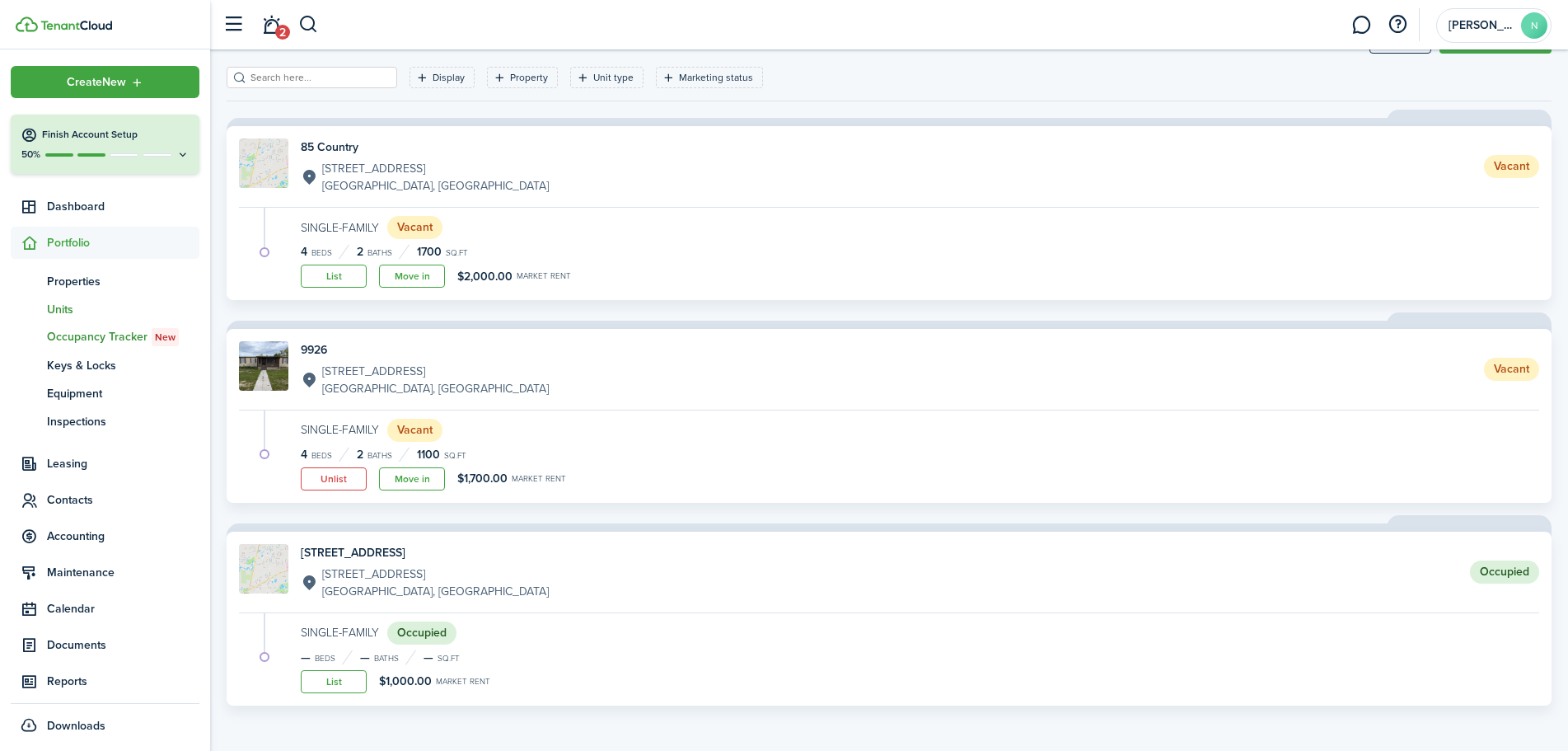
click at [82, 338] on span "Occupancy Tracker New" at bounding box center [123, 337] width 153 height 18
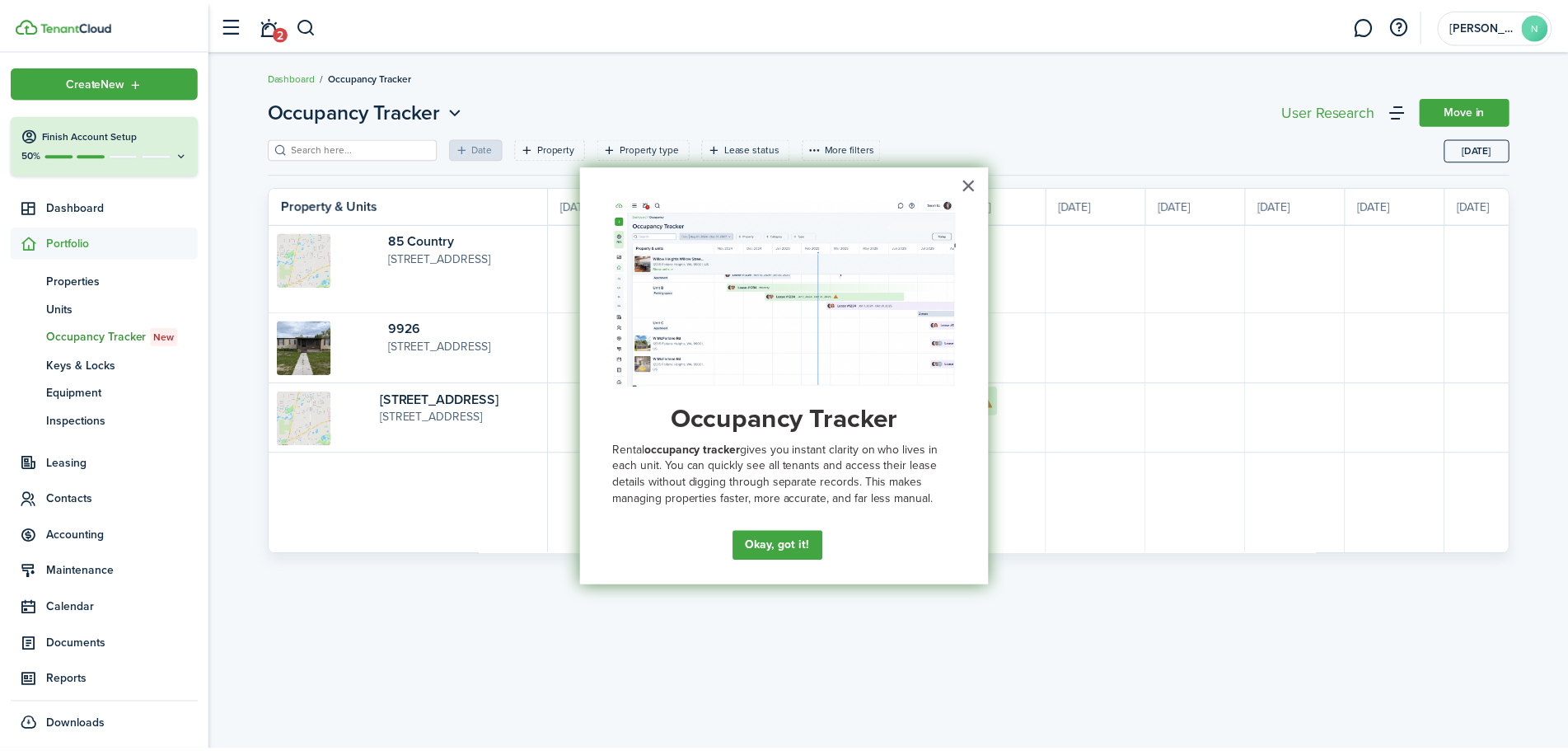
scroll to position [0, 302]
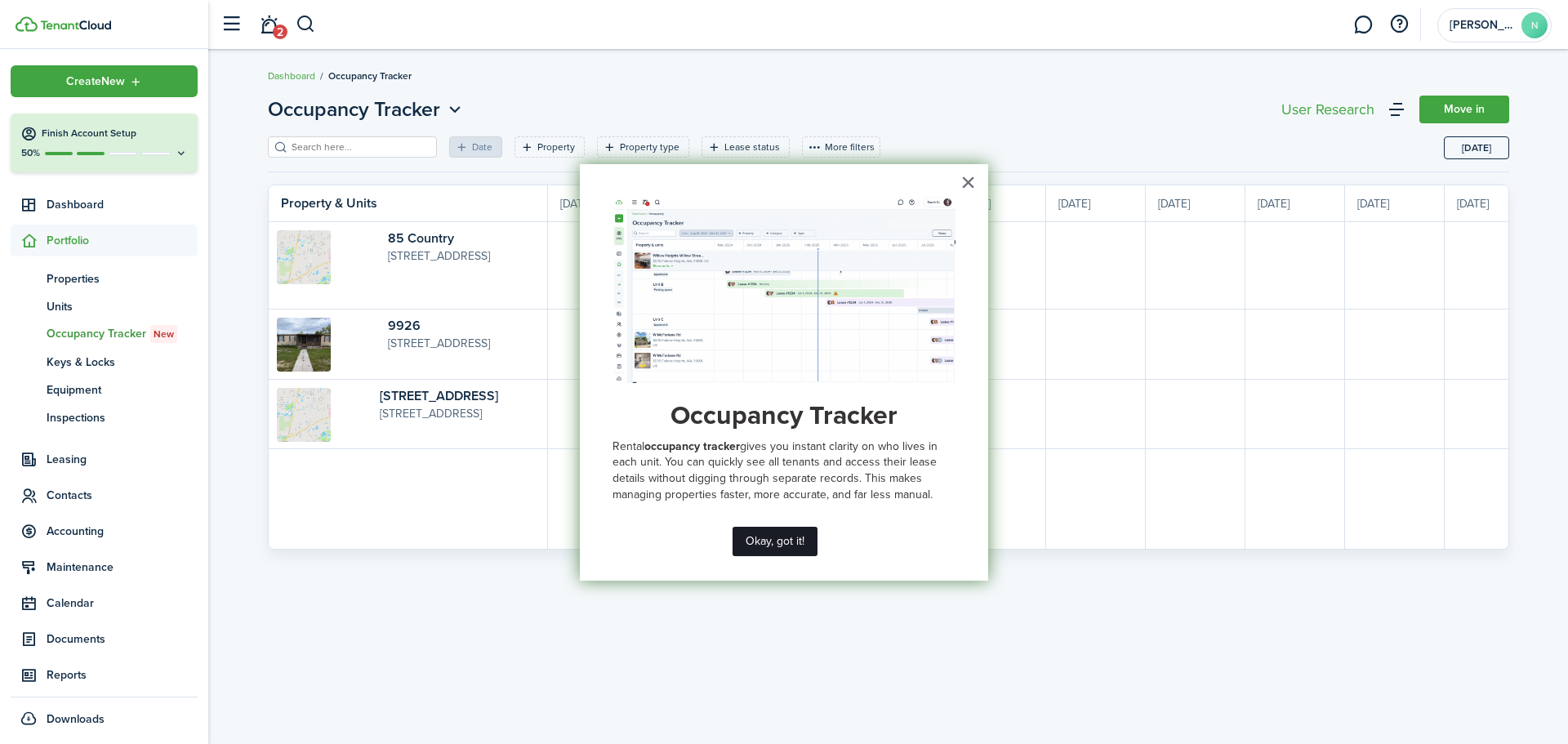
click at [800, 539] on button "Okay, got it!" at bounding box center [775, 540] width 85 height 30
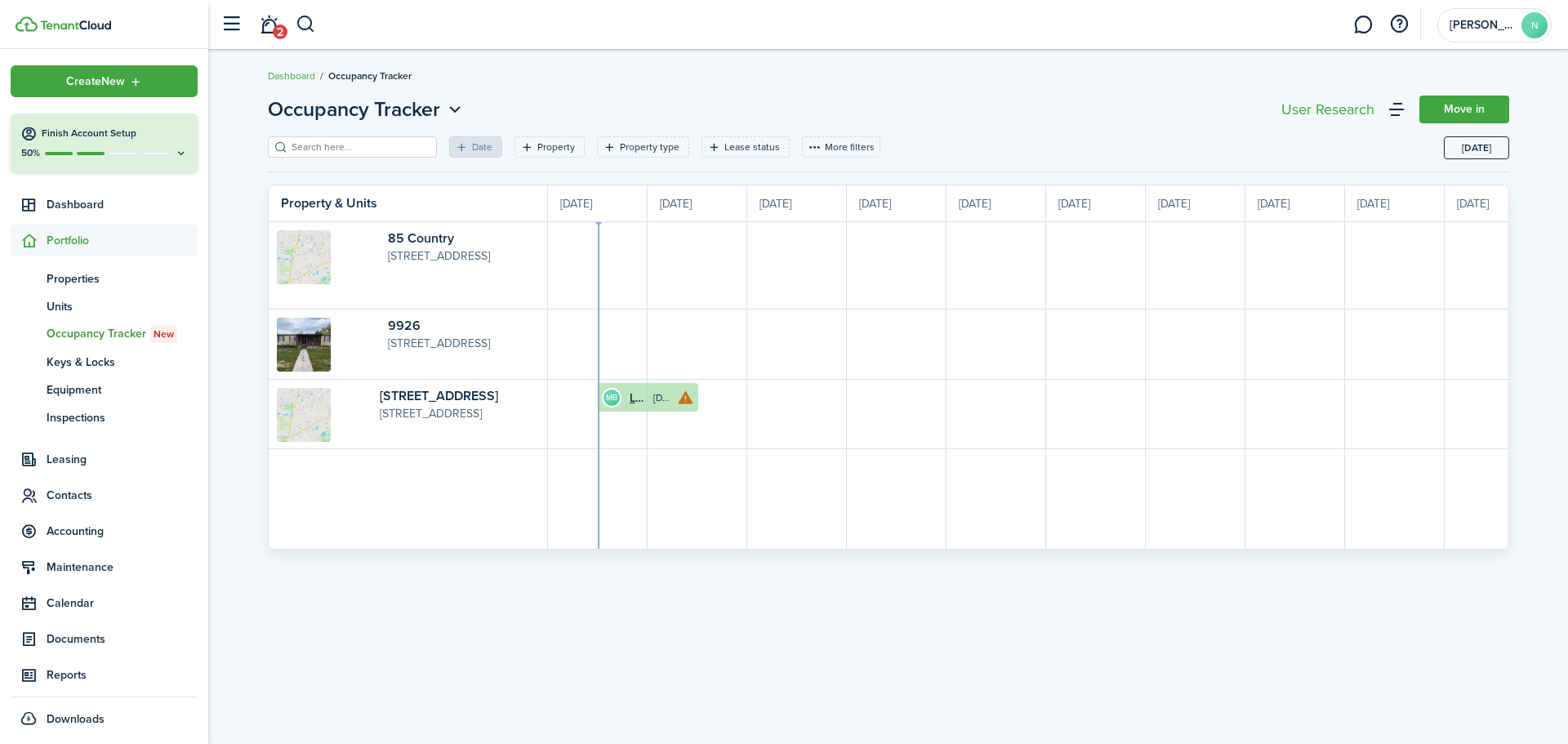
click at [686, 398] on icon at bounding box center [685, 397] width 17 height 16
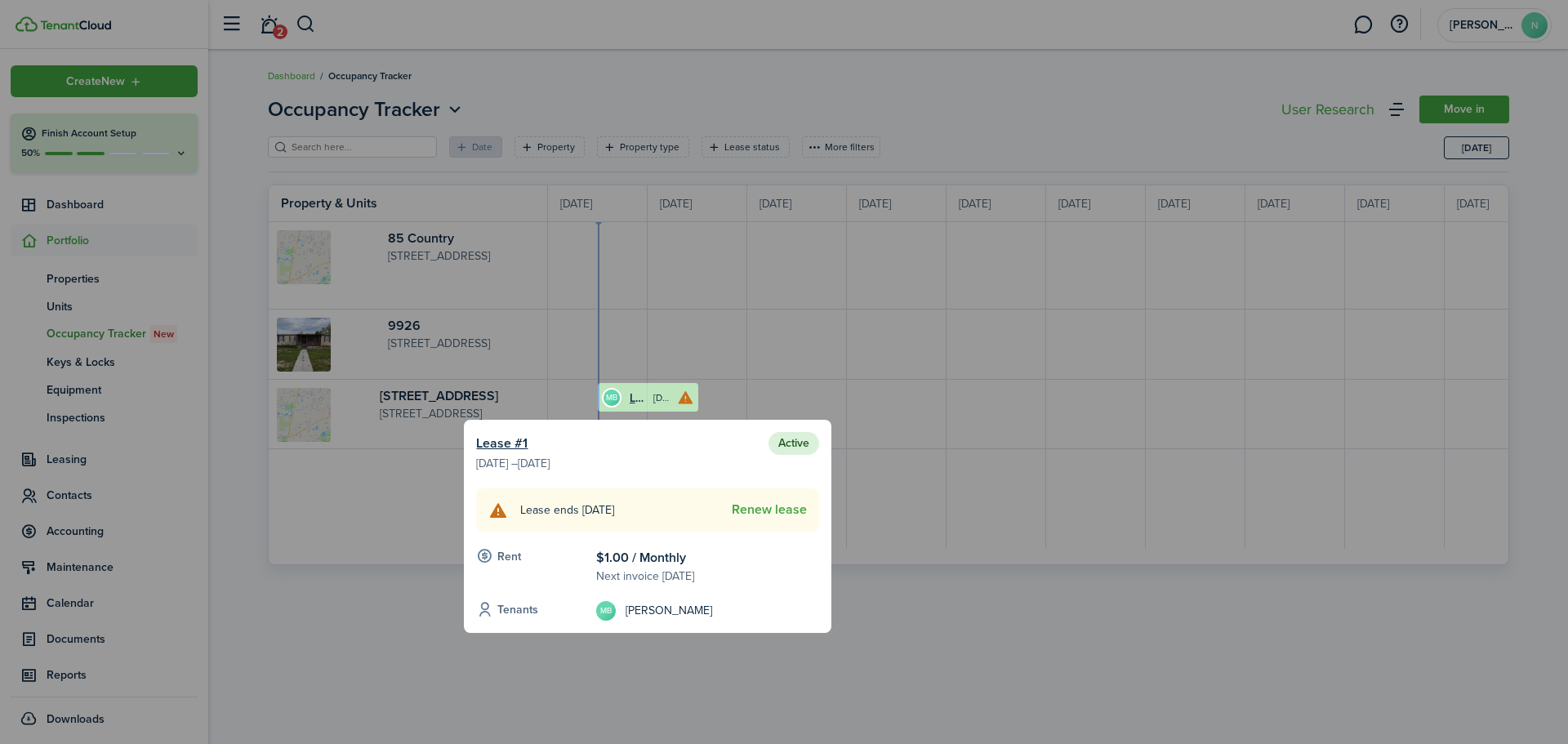
click at [361, 520] on div at bounding box center [784, 372] width 1568 height 744
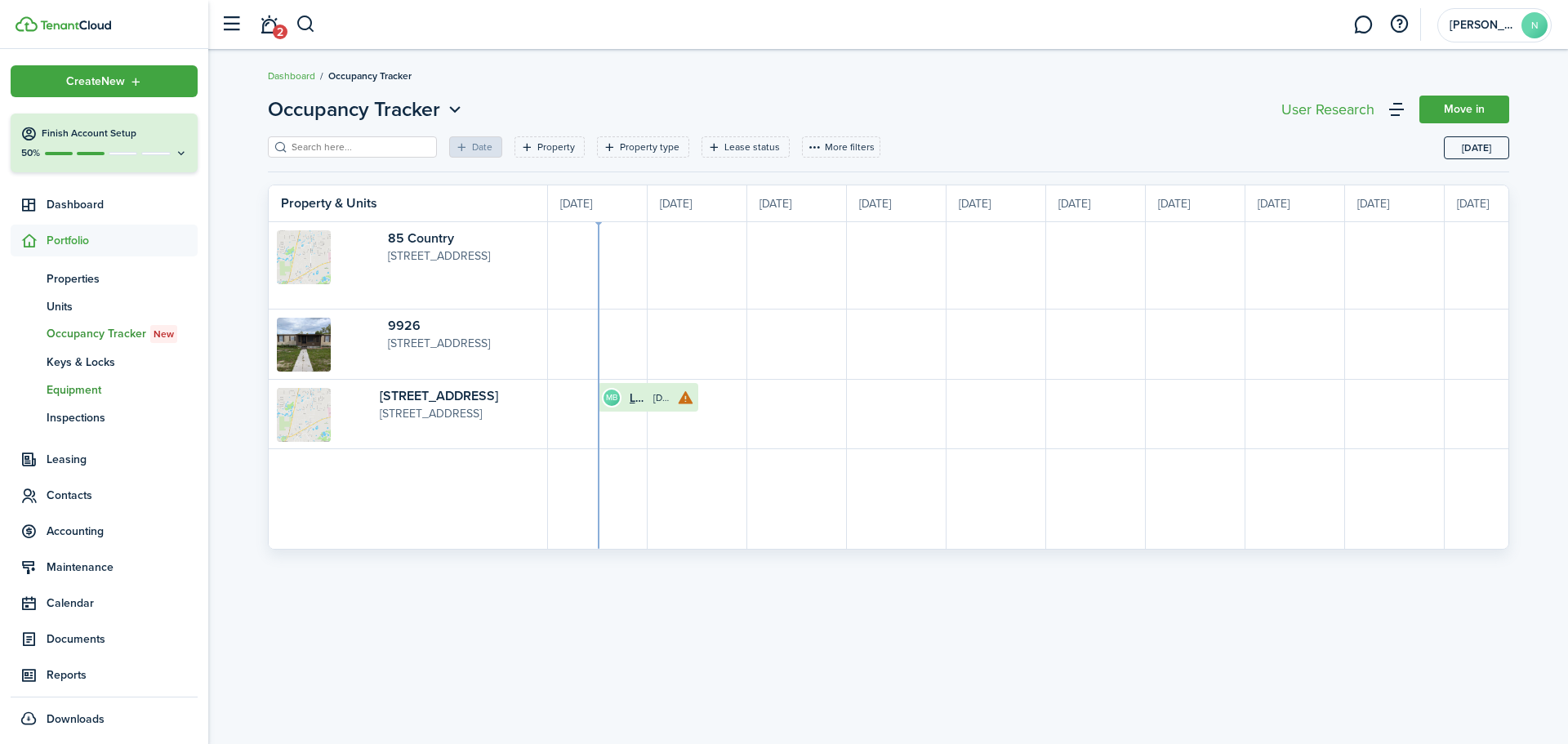
click at [72, 391] on span "Equipment" at bounding box center [122, 389] width 151 height 17
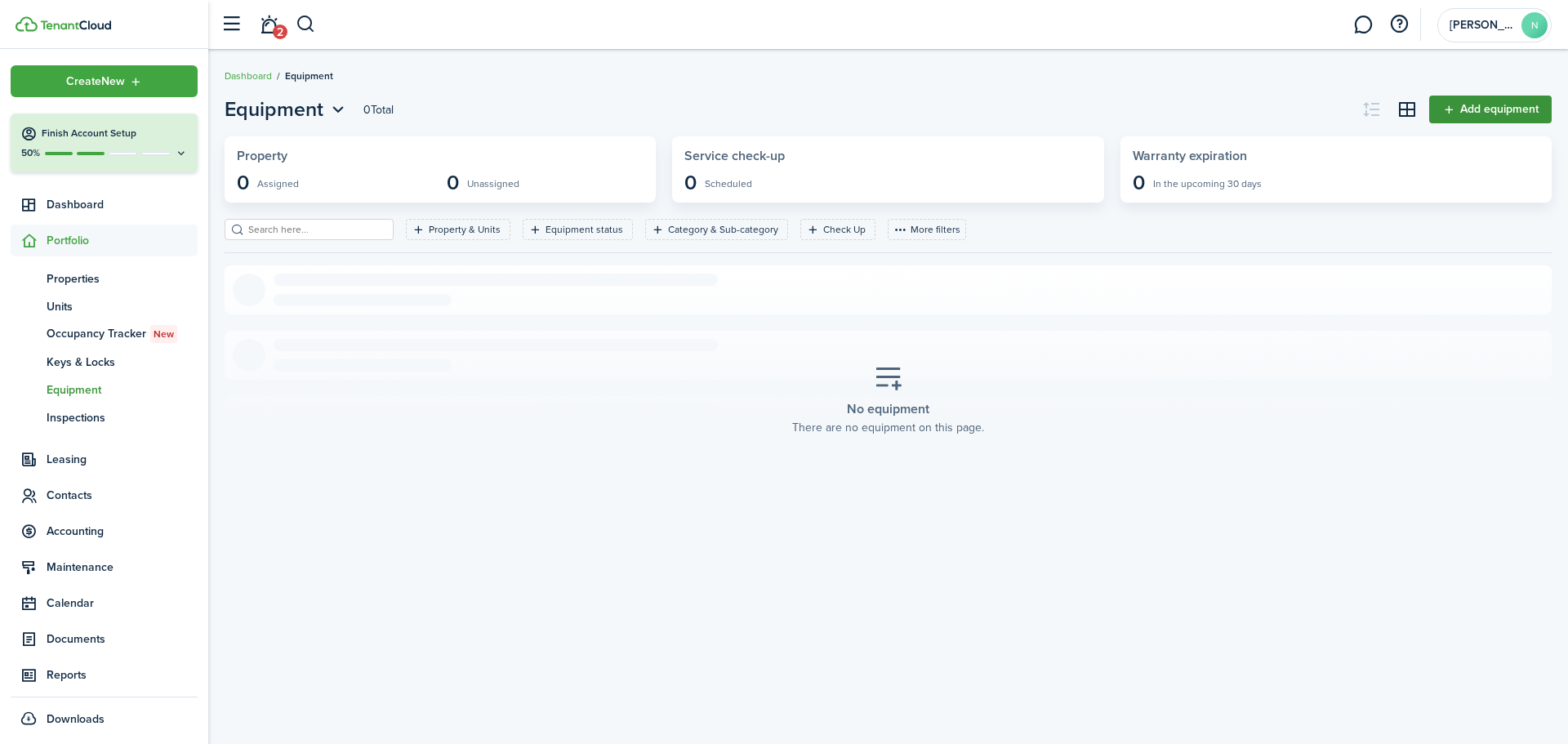
click at [1460, 108] on link "Add equipment" at bounding box center [1490, 109] width 122 height 28
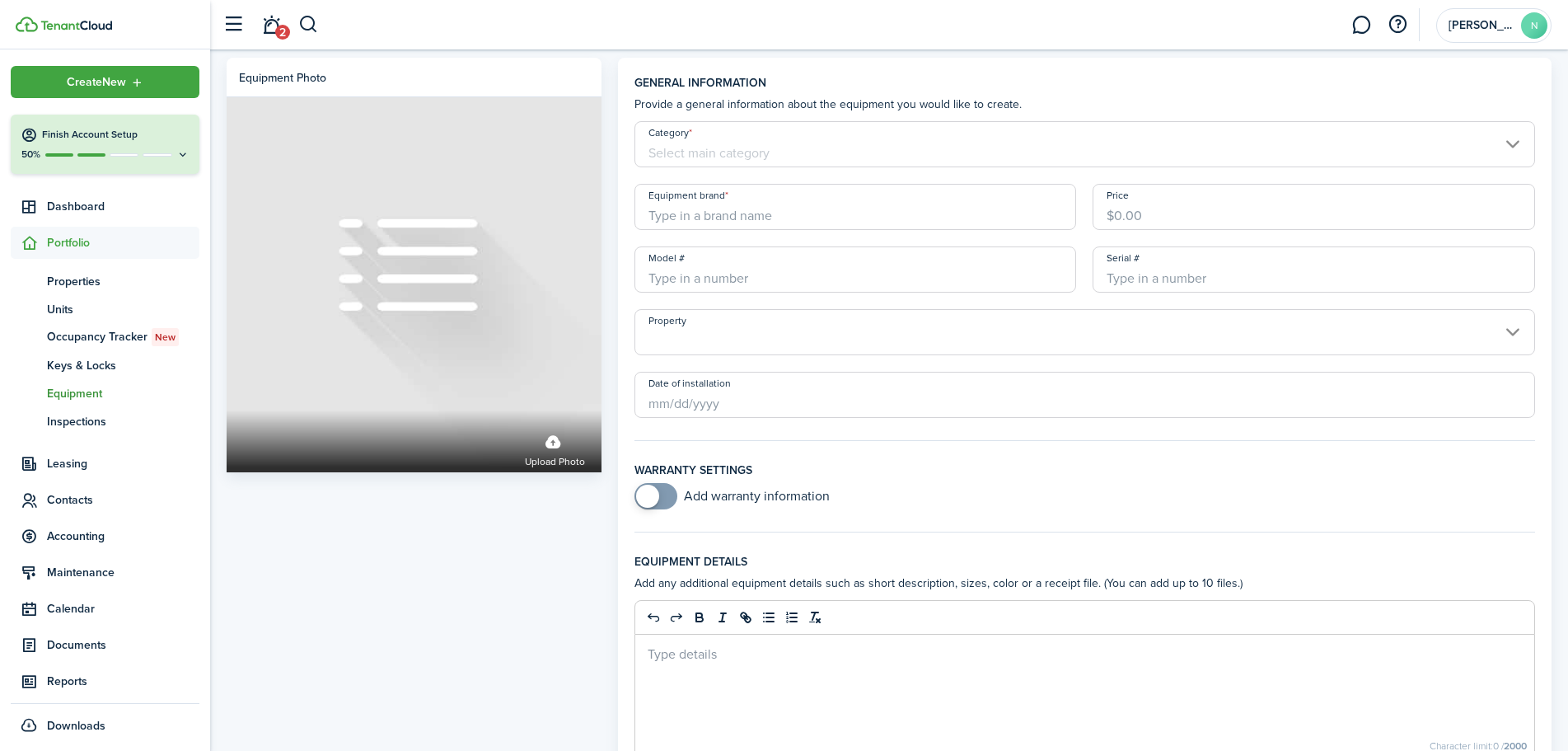
click at [1433, 147] on input "Category" at bounding box center [1085, 144] width 900 height 46
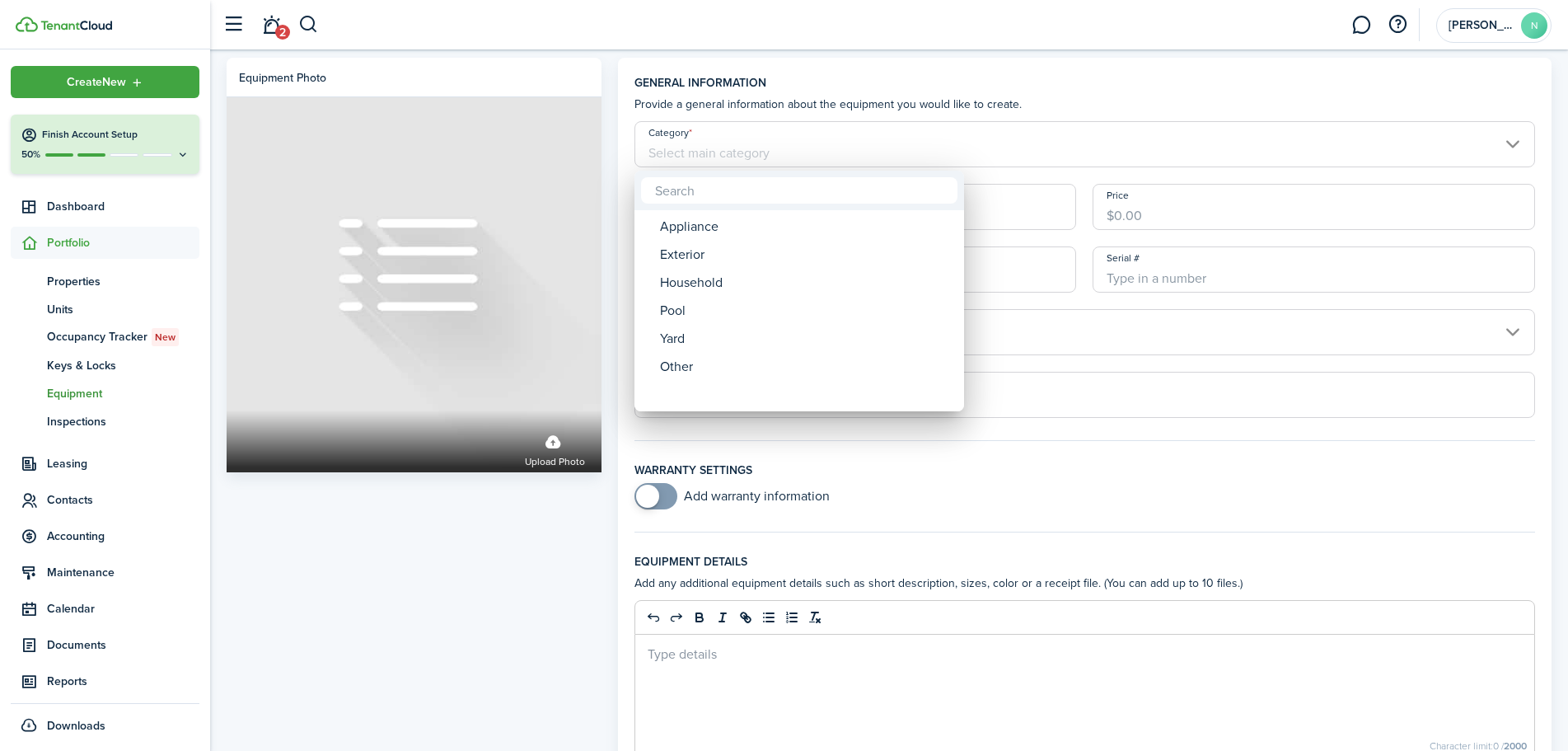
click at [1060, 263] on div at bounding box center [784, 375] width 1832 height 1014
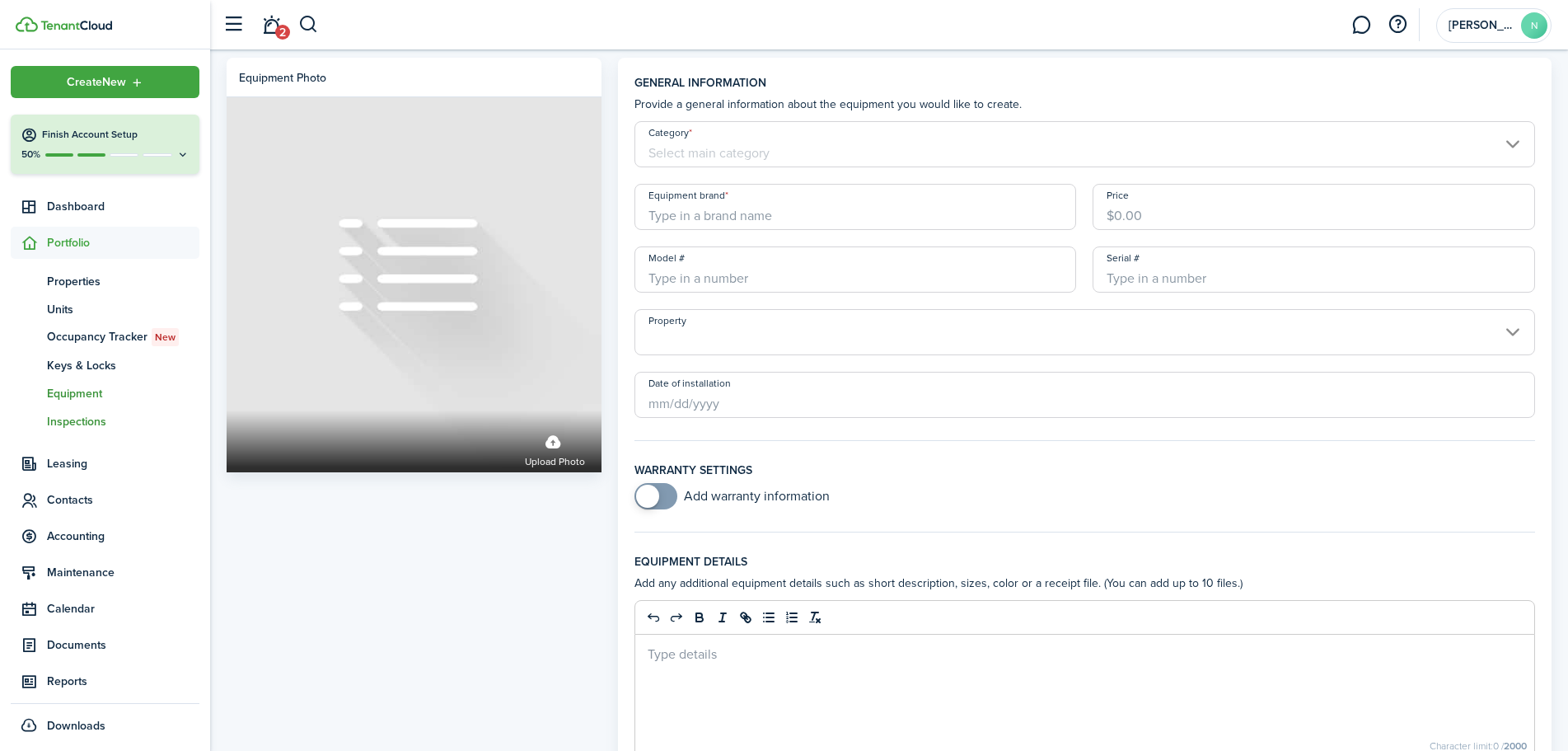
click at [104, 423] on span "Inspections" at bounding box center [123, 421] width 153 height 17
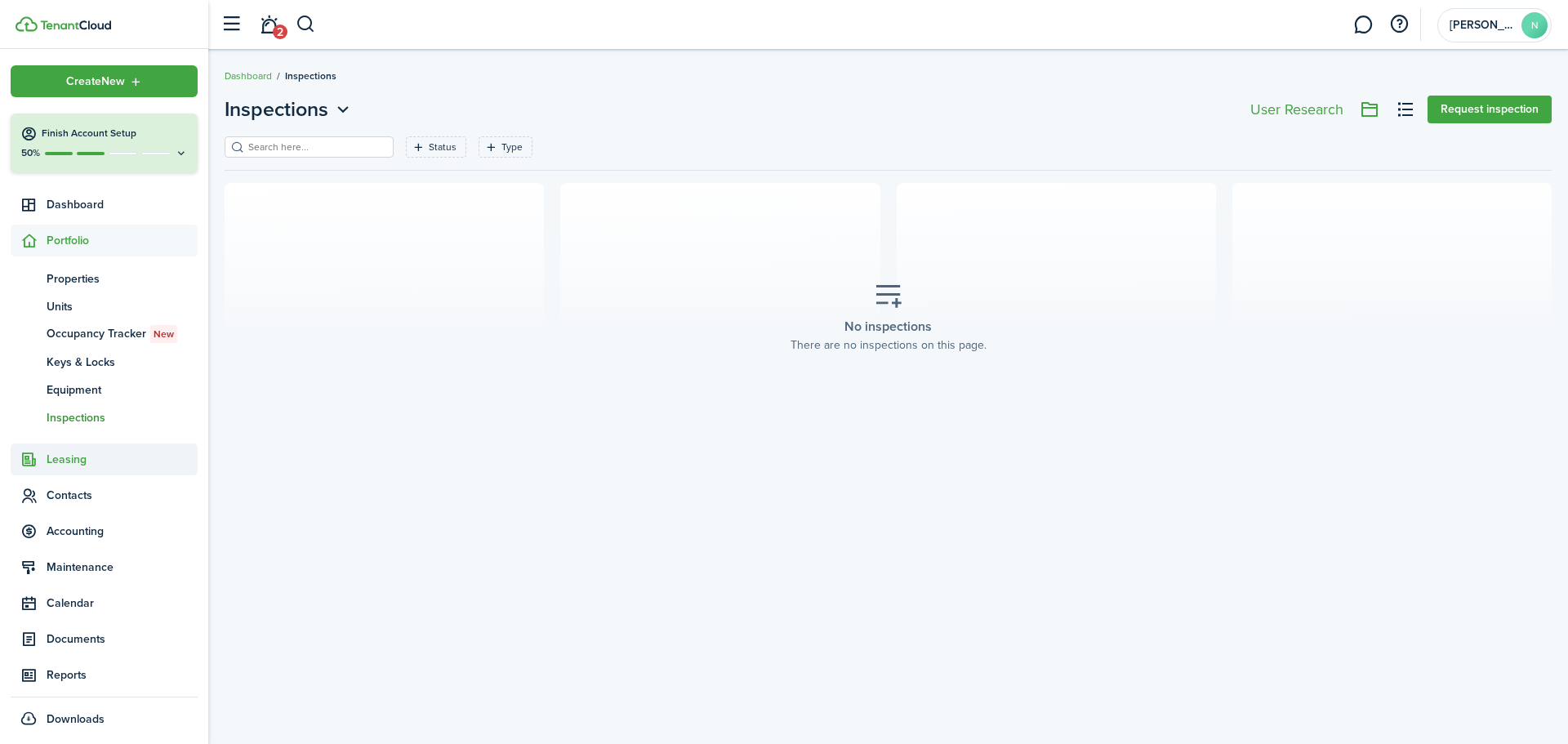
click at [70, 464] on span "Leasing" at bounding box center [122, 459] width 151 height 17
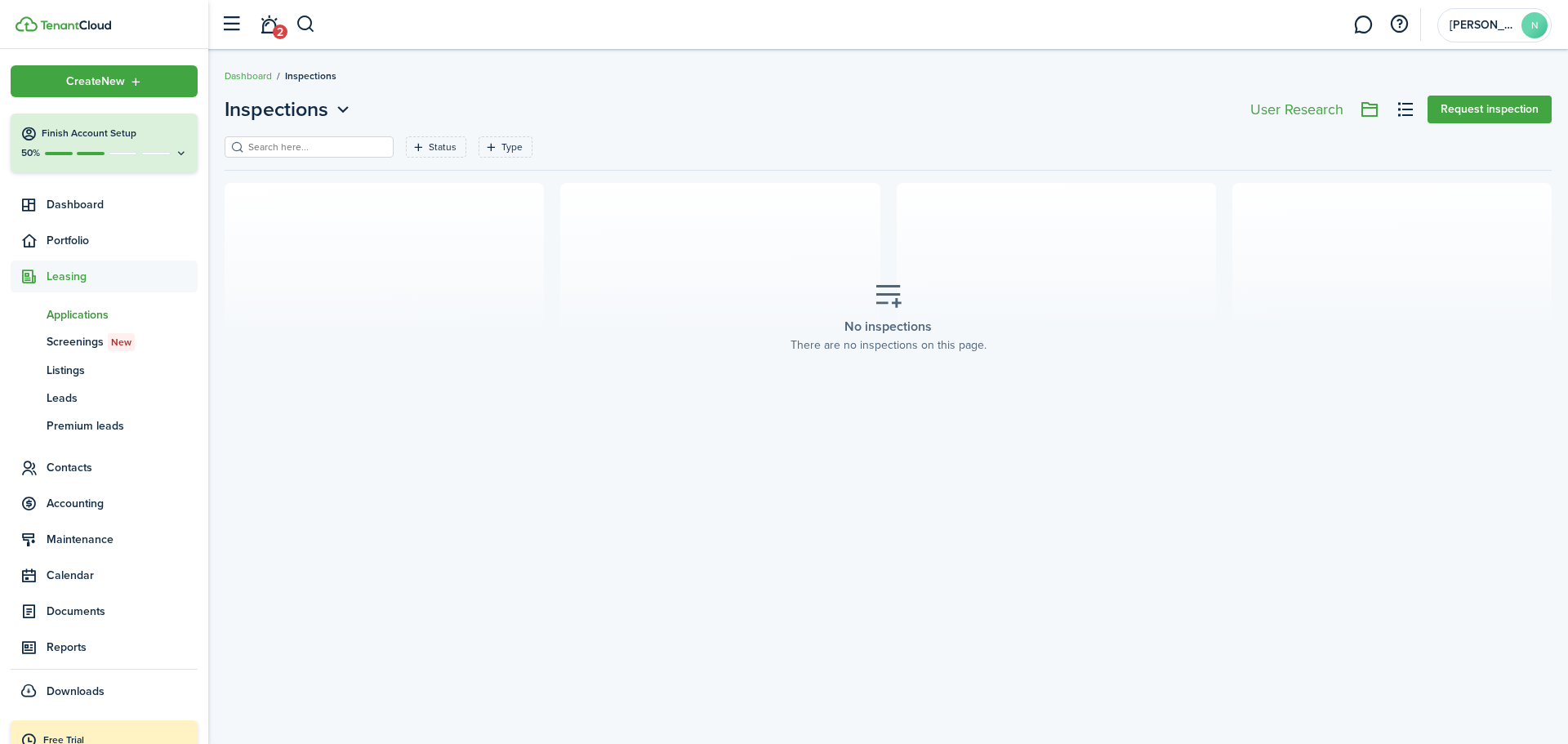
click at [80, 317] on span "Applications" at bounding box center [122, 314] width 151 height 17
click at [1407, 111] on span "New application" at bounding box center [1373, 110] width 83 height 12
click at [89, 369] on span "Listings" at bounding box center [122, 370] width 151 height 17
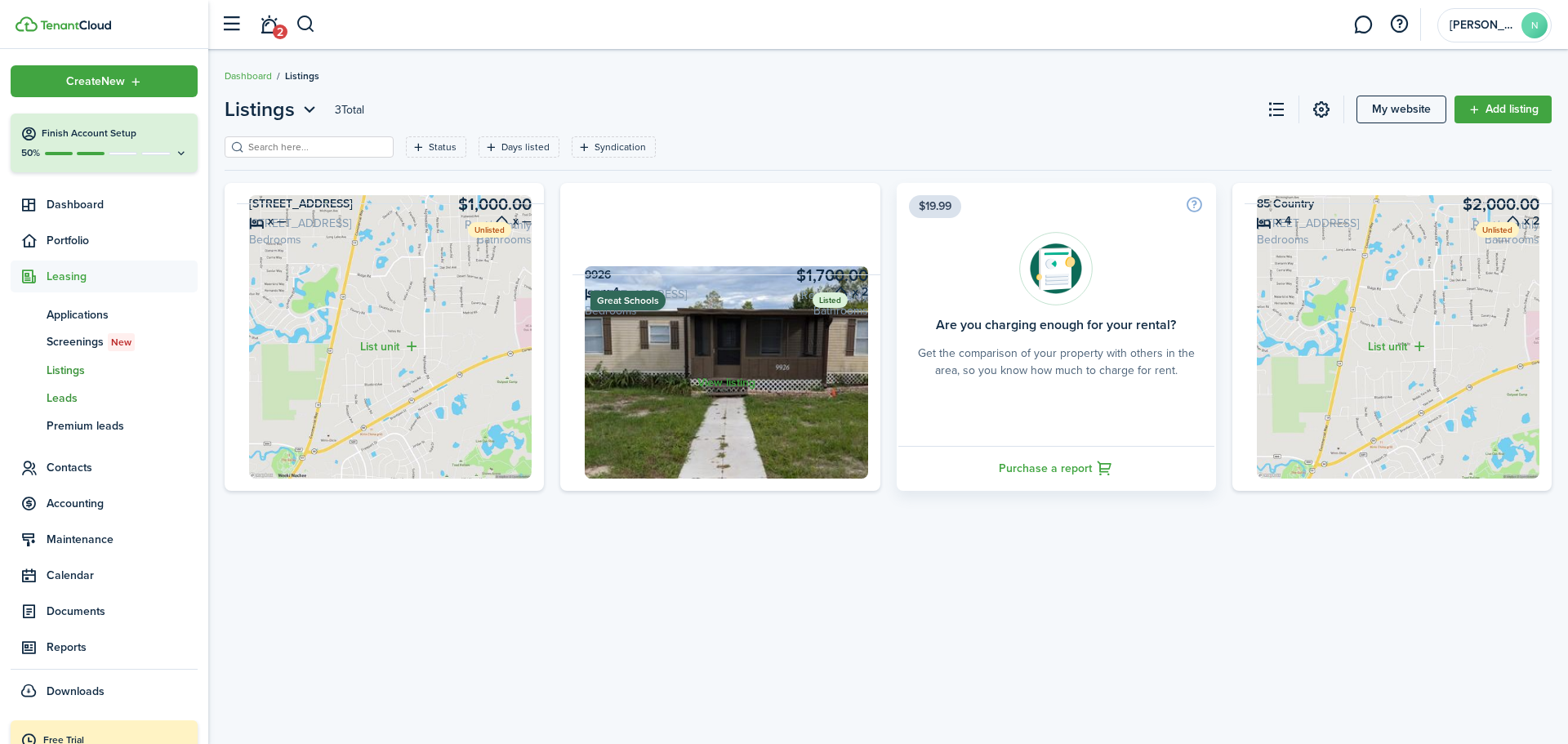
click at [63, 400] on span "Leads" at bounding box center [122, 398] width 151 height 17
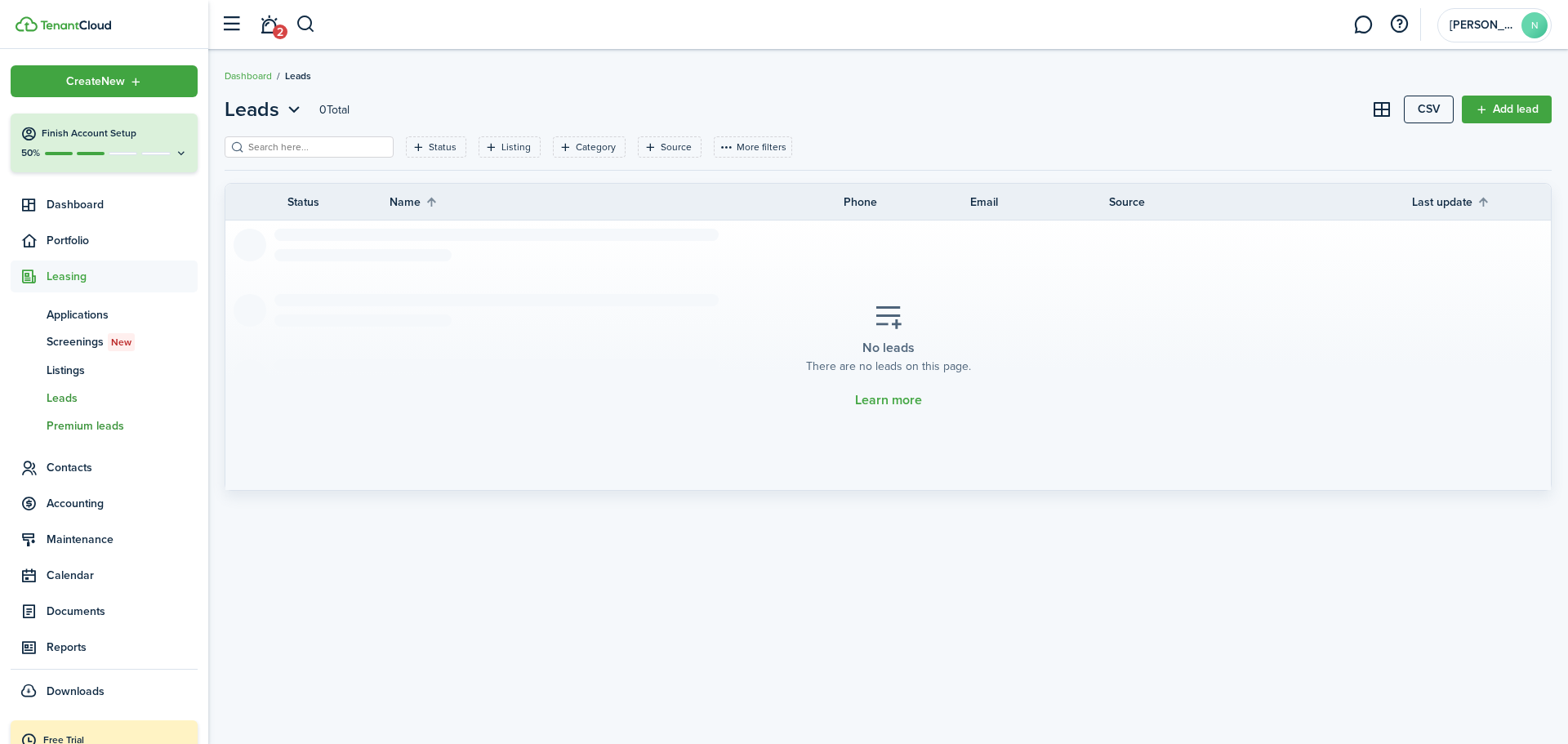
click at [70, 414] on link "pl Premium leads" at bounding box center [104, 425] width 187 height 28
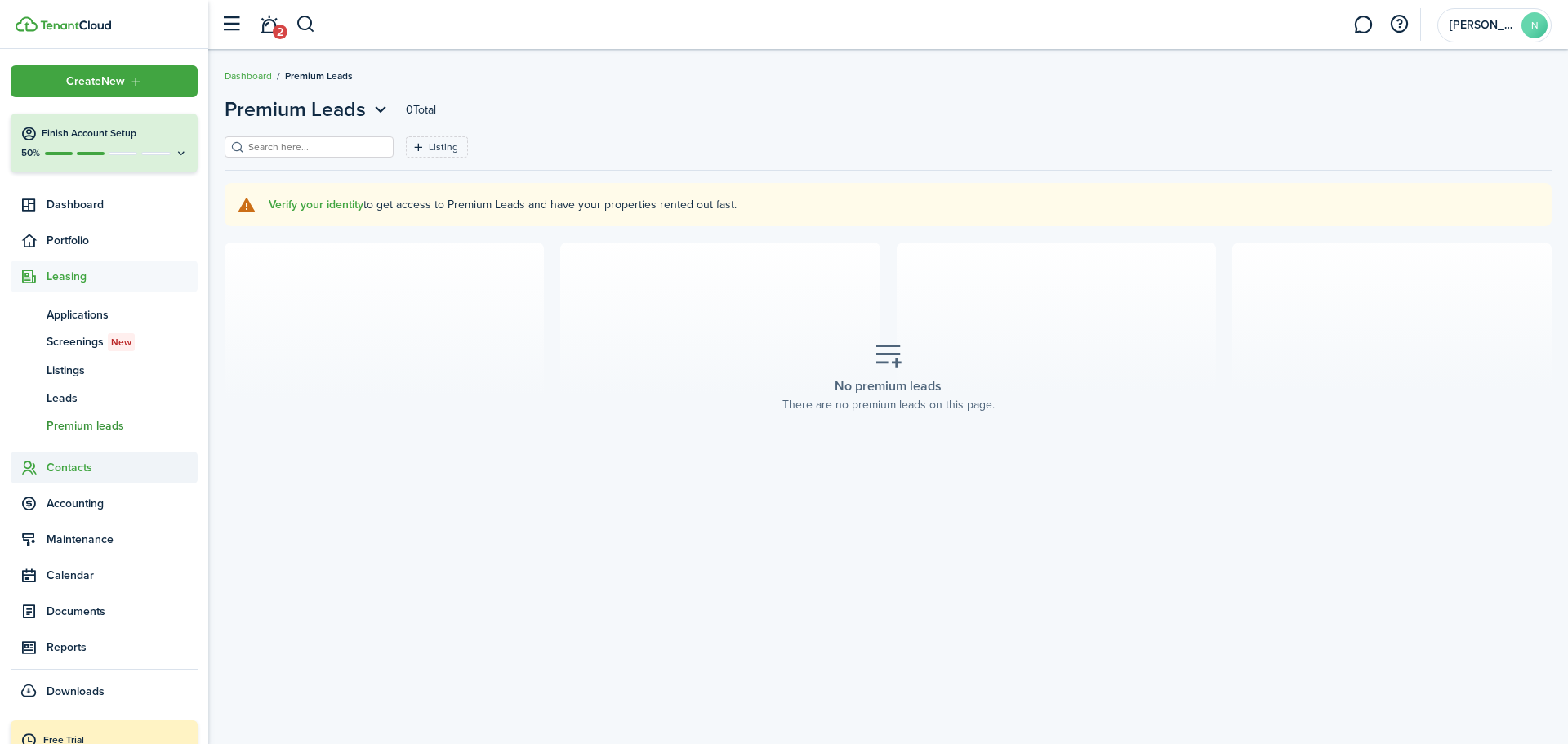
click at [72, 464] on span "Contacts" at bounding box center [122, 467] width 151 height 17
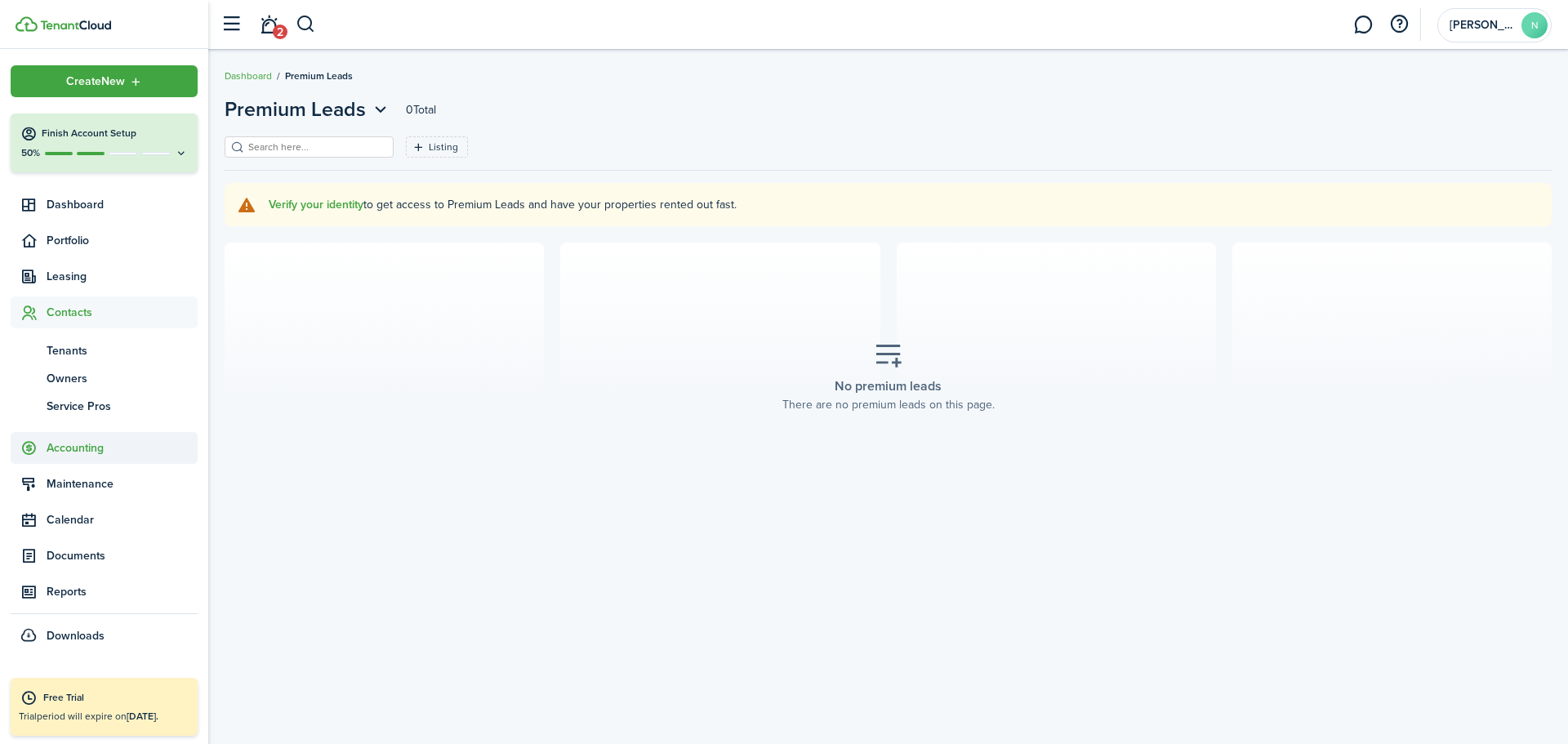
click at [79, 442] on span "Accounting" at bounding box center [122, 448] width 151 height 17
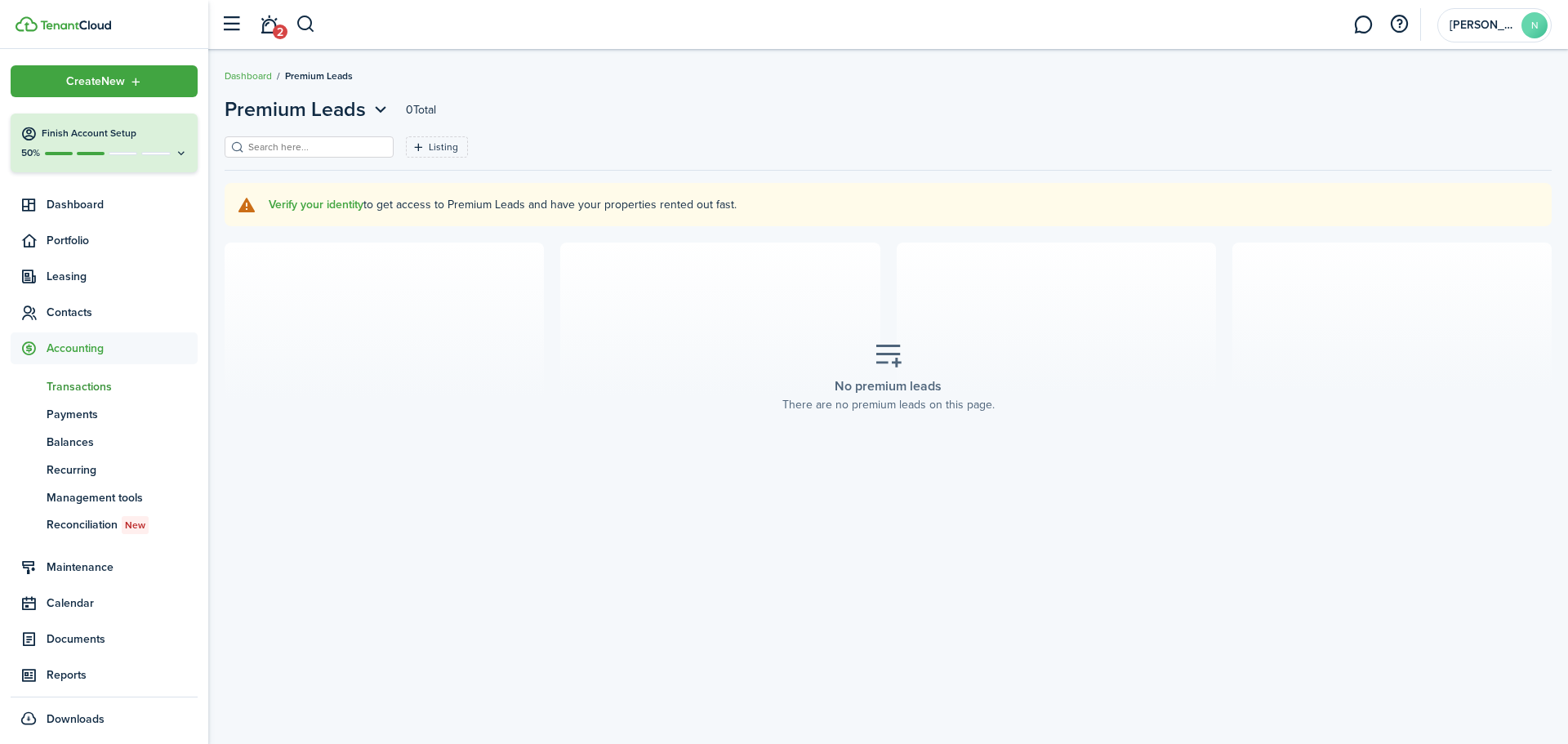
click at [72, 386] on span "Transactions" at bounding box center [122, 387] width 151 height 17
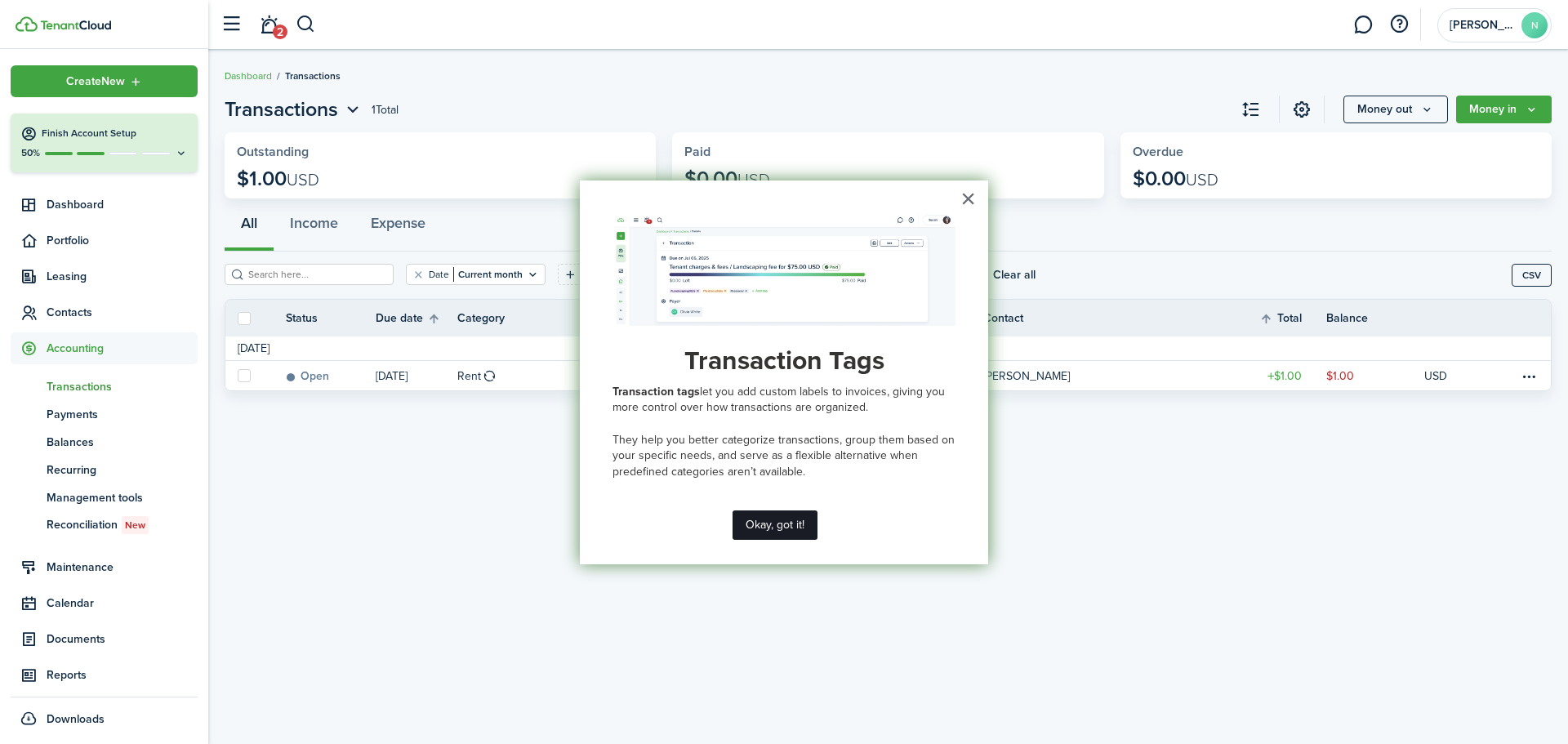
click at [774, 522] on button "Okay, got it!" at bounding box center [775, 524] width 85 height 30
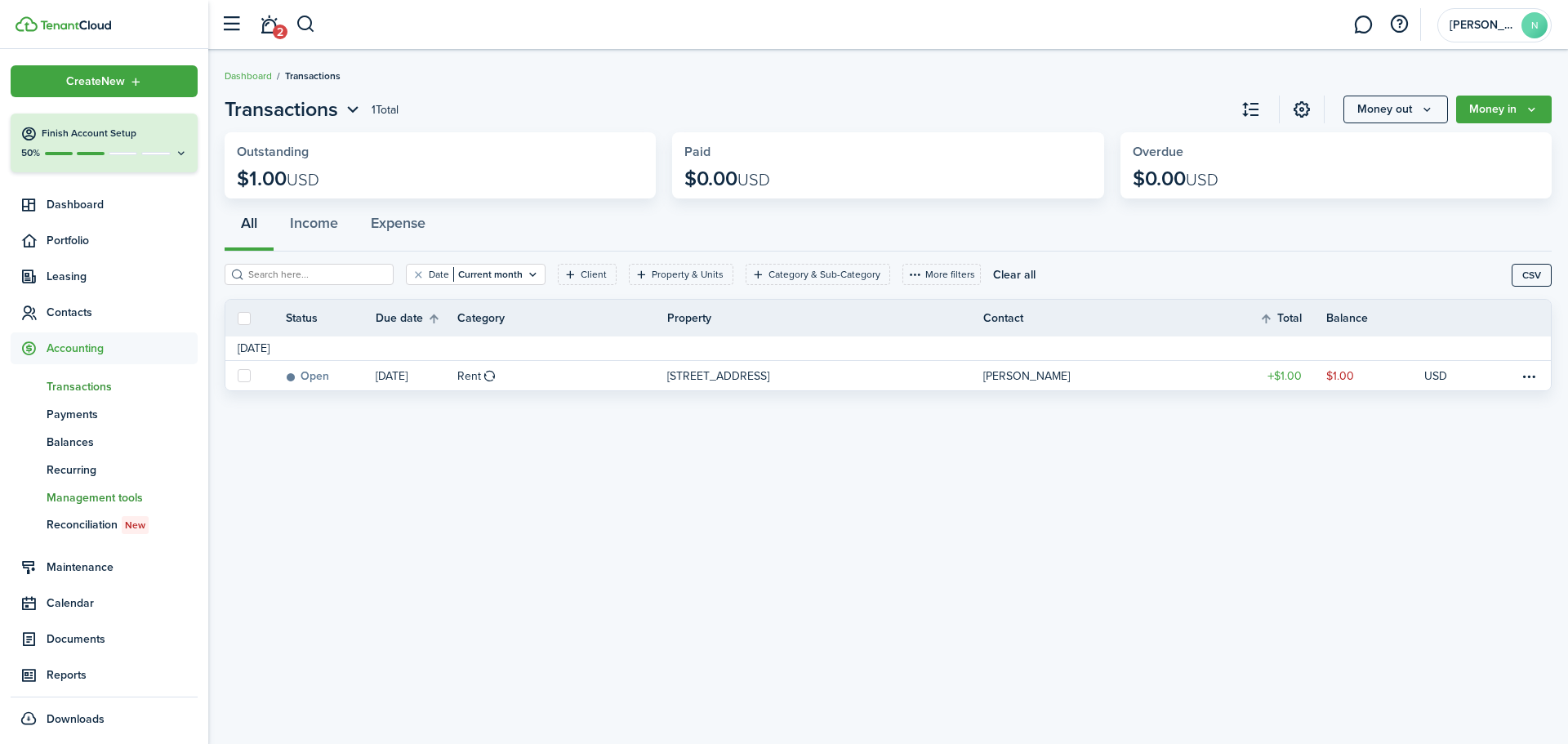
click at [89, 495] on span "Management tools" at bounding box center [122, 497] width 151 height 17
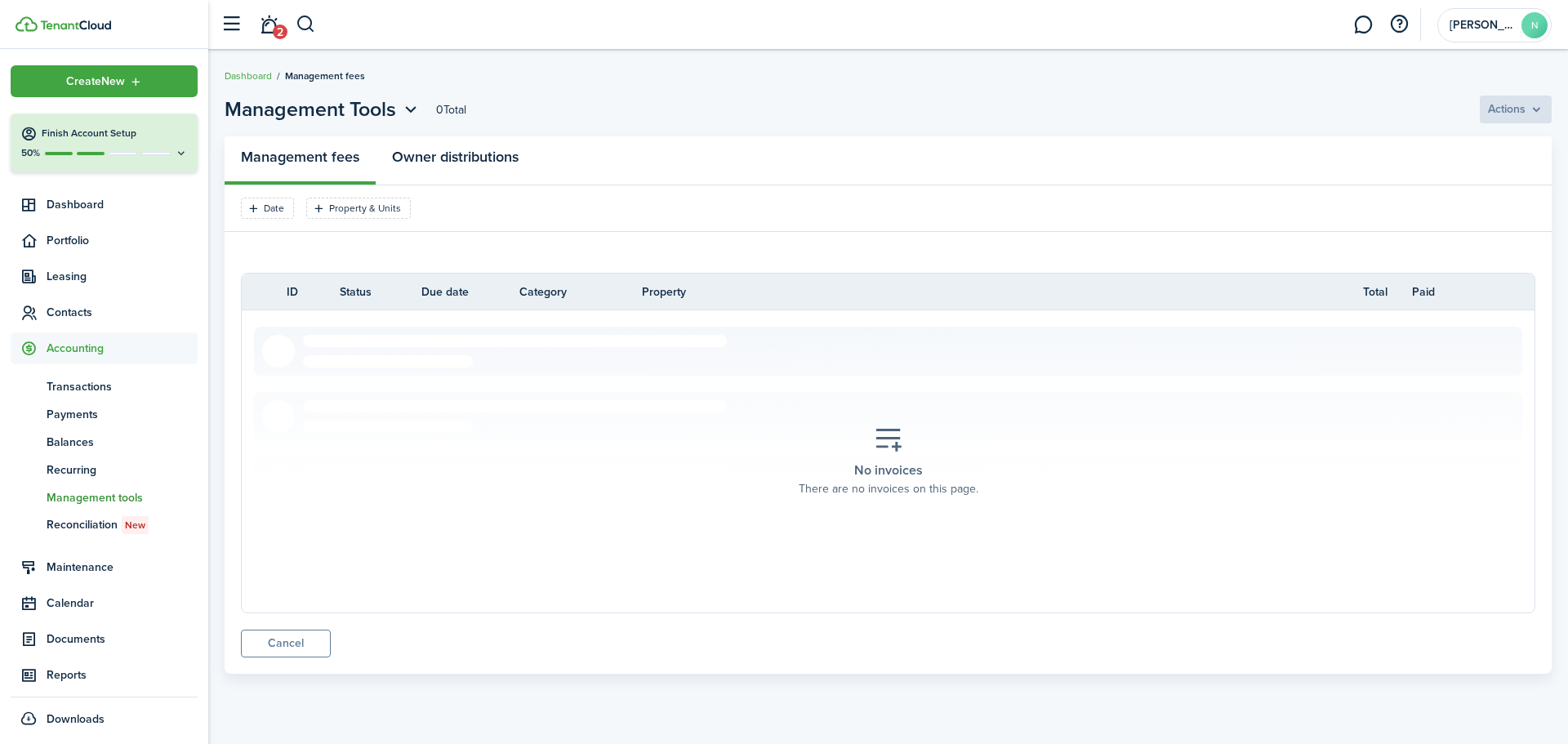
click at [429, 161] on link "Owner distributions" at bounding box center [455, 160] width 159 height 49
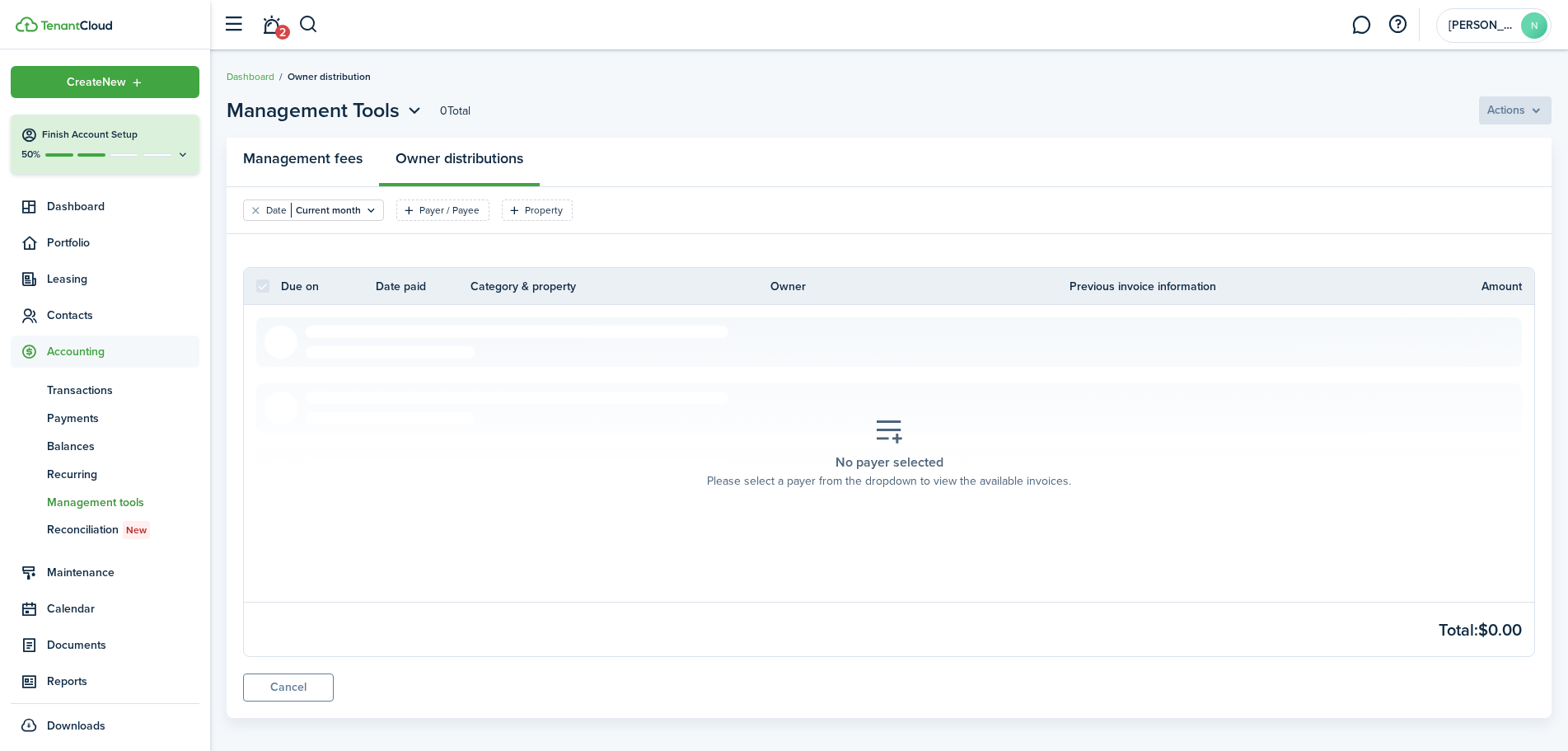
click at [321, 161] on link "Management fees" at bounding box center [303, 162] width 153 height 49
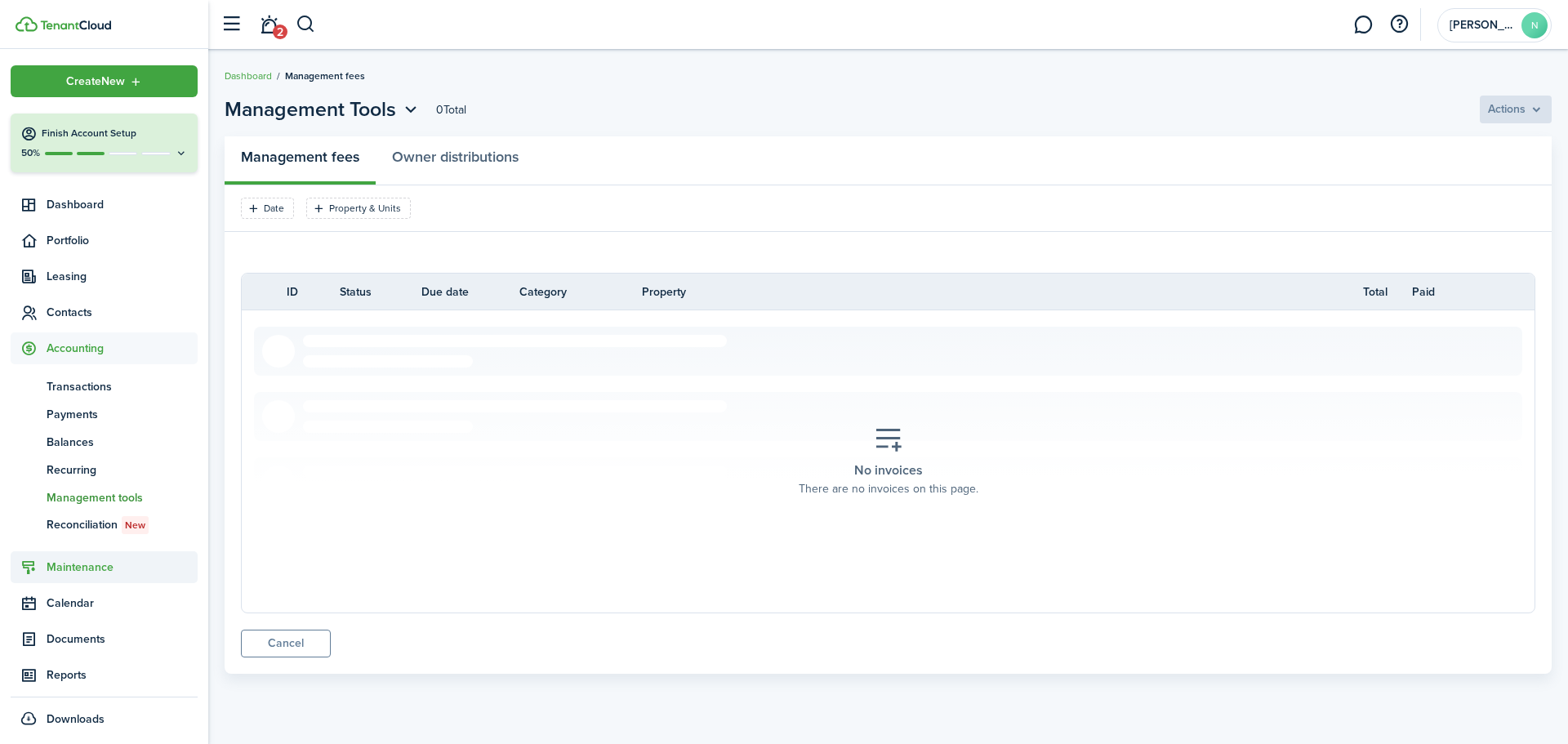
click at [93, 562] on span "Maintenance" at bounding box center [122, 567] width 151 height 17
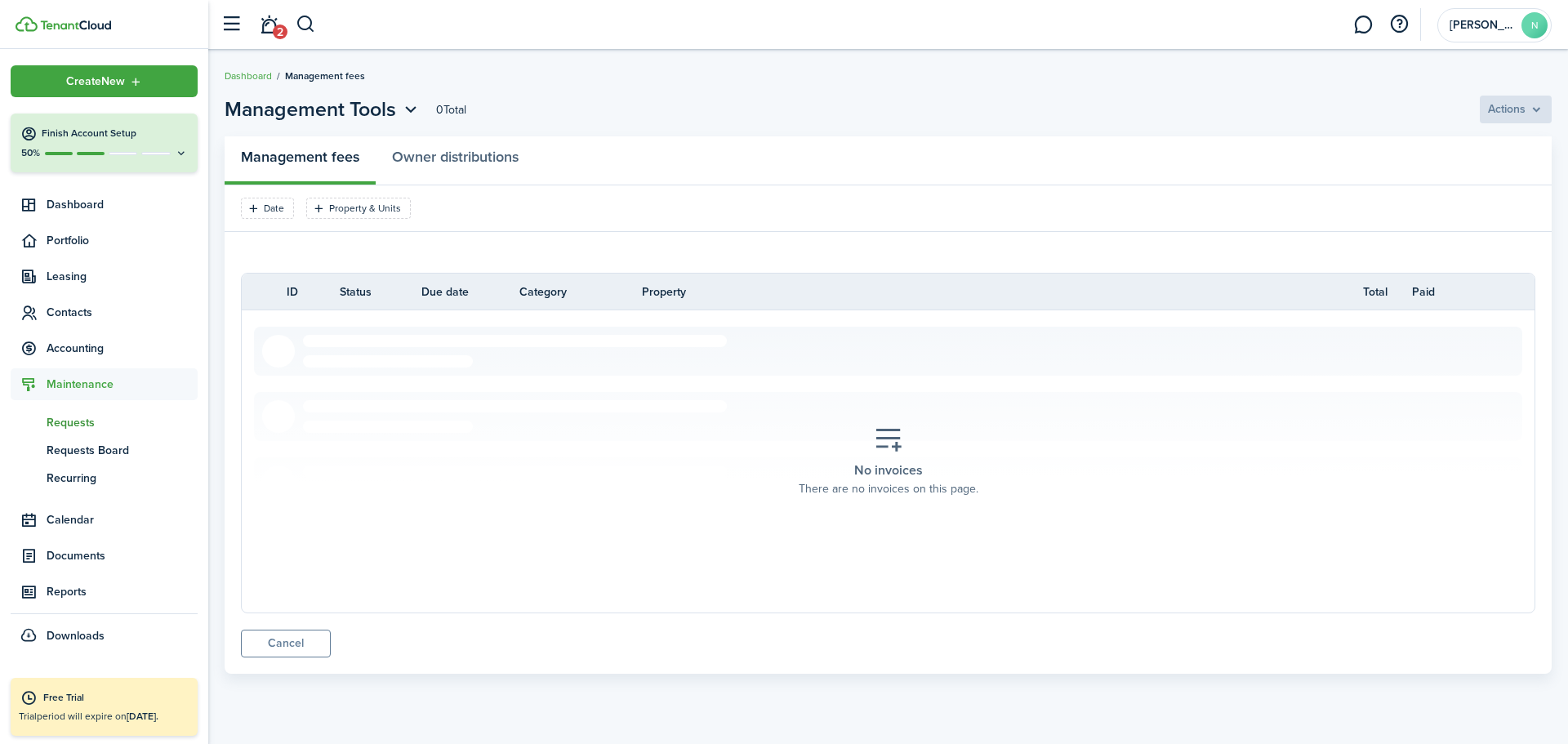
click at [82, 421] on span "Requests" at bounding box center [122, 422] width 151 height 17
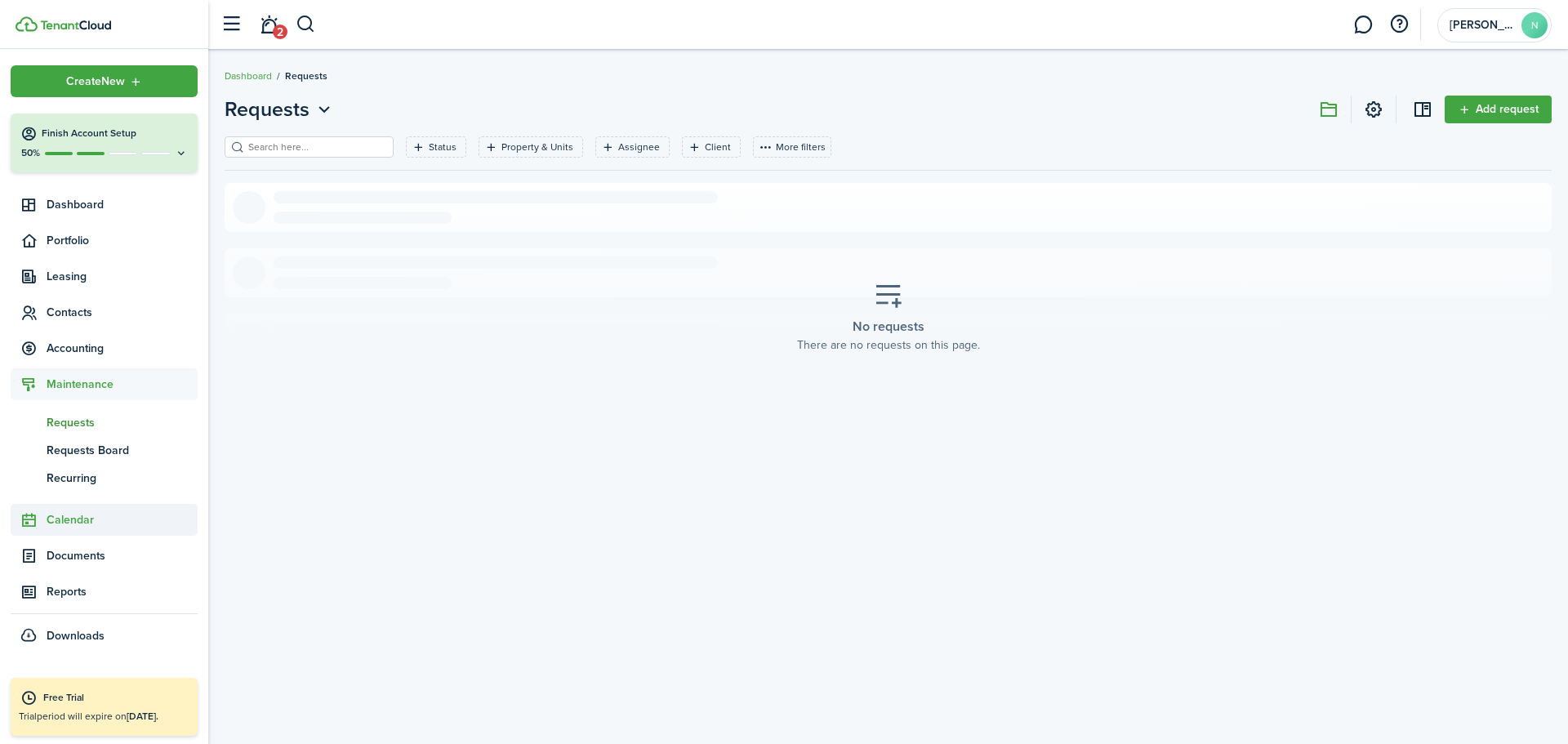
click at [78, 528] on span "Calendar" at bounding box center [122, 519] width 151 height 17
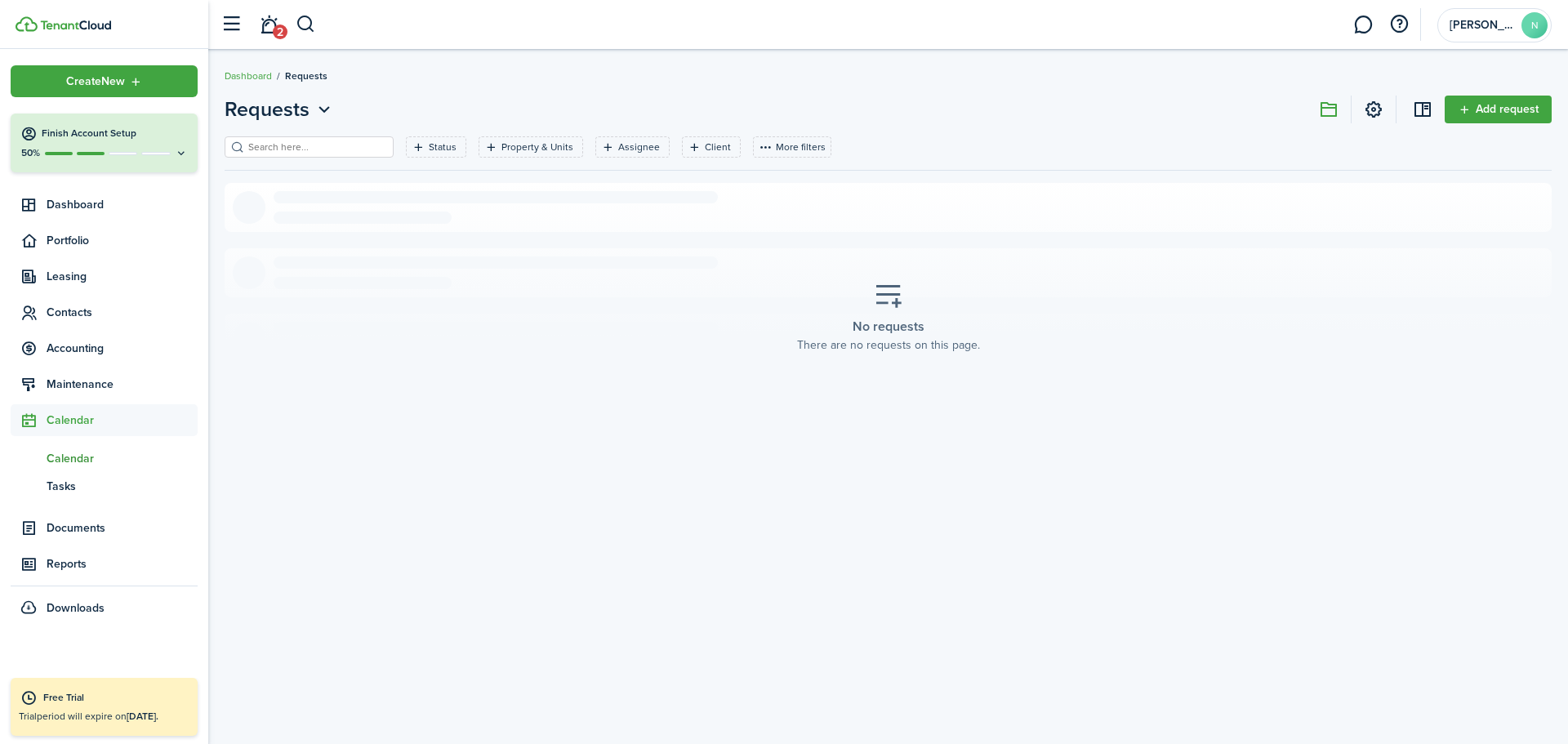
click at [79, 462] on span "Calendar" at bounding box center [122, 459] width 151 height 17
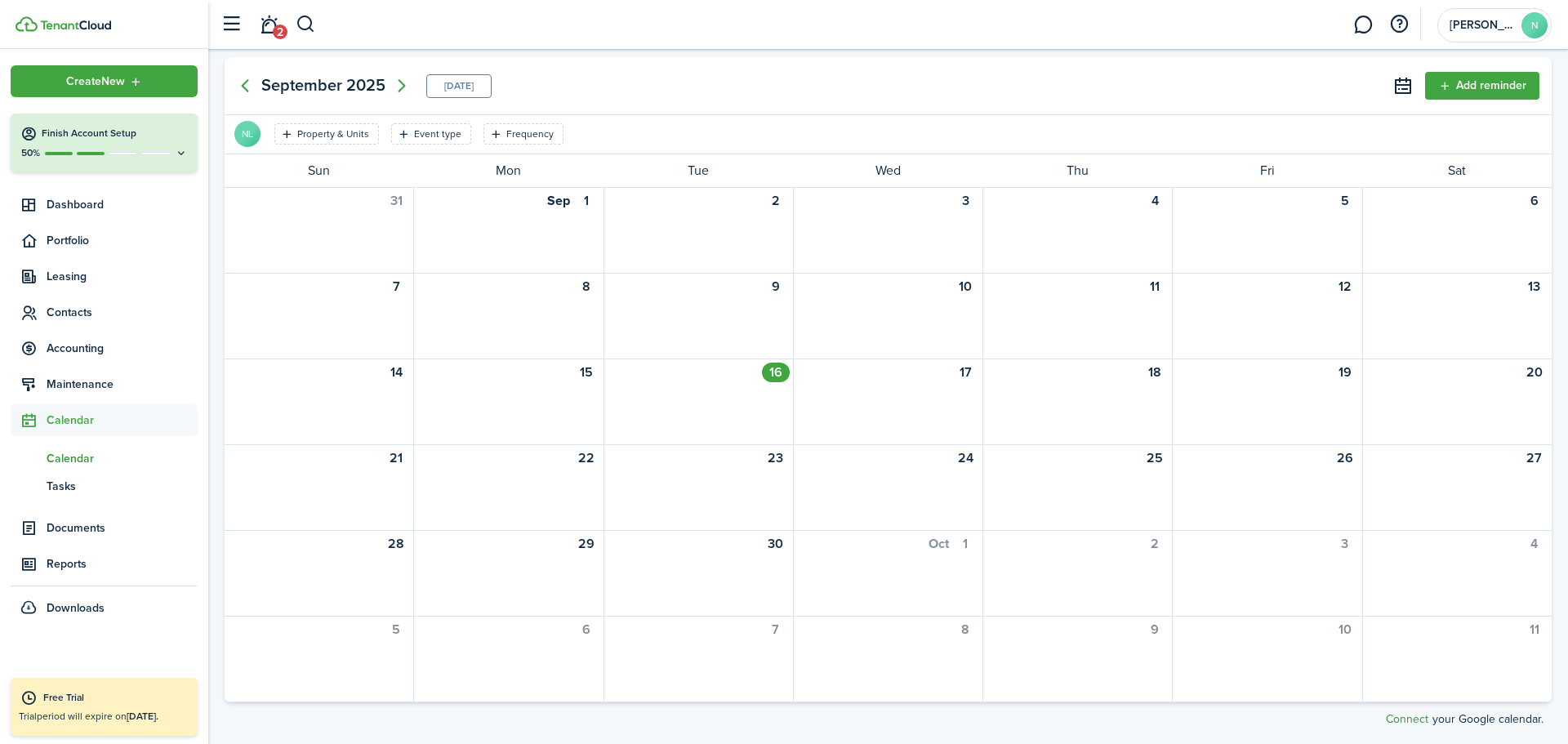
click at [1404, 714] on link "Connect" at bounding box center [1407, 719] width 42 height 17
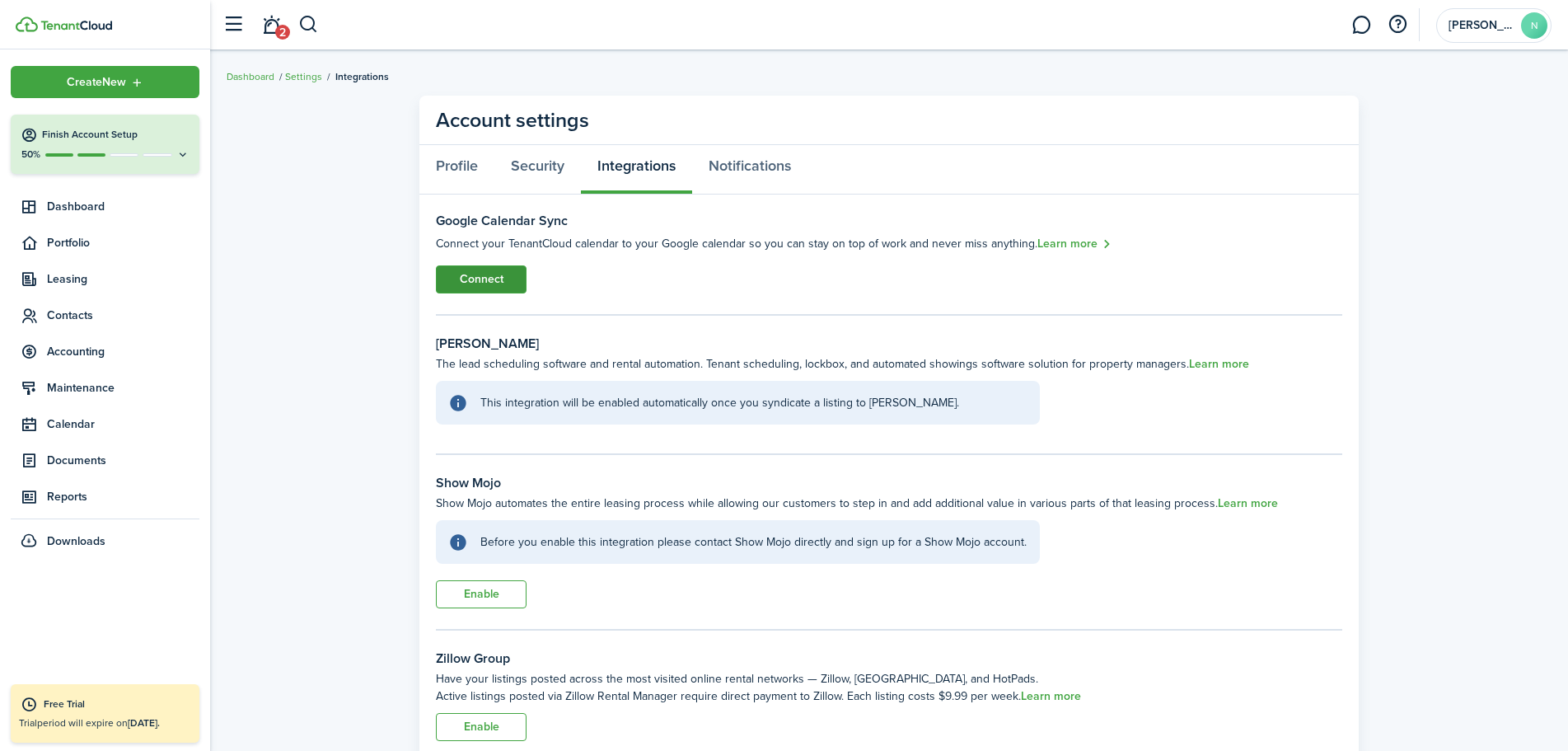
click at [506, 273] on button "Connect" at bounding box center [481, 279] width 90 height 28
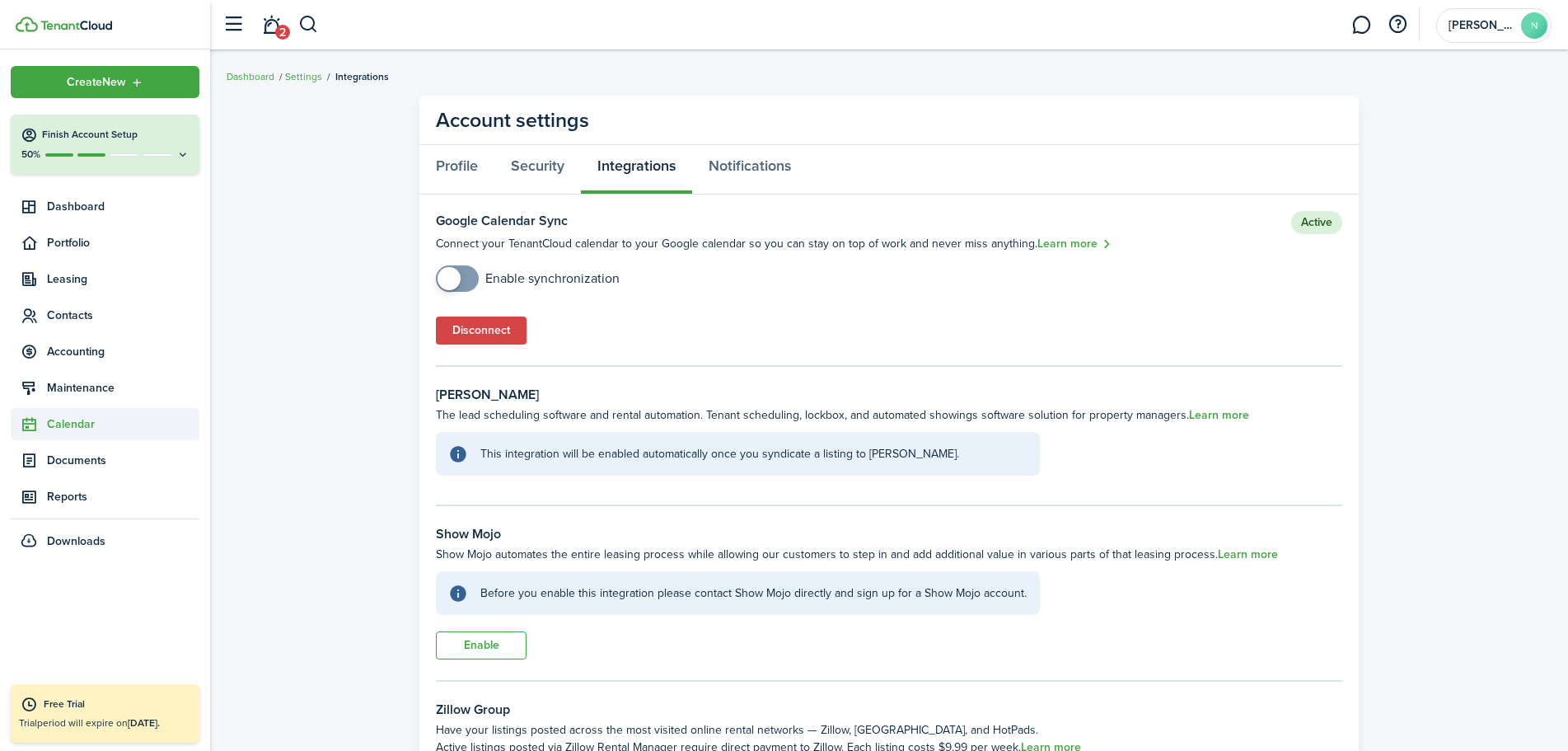
click at [93, 425] on span "Calendar" at bounding box center [123, 424] width 153 height 17
click at [101, 457] on span "Calendar" at bounding box center [123, 463] width 153 height 17
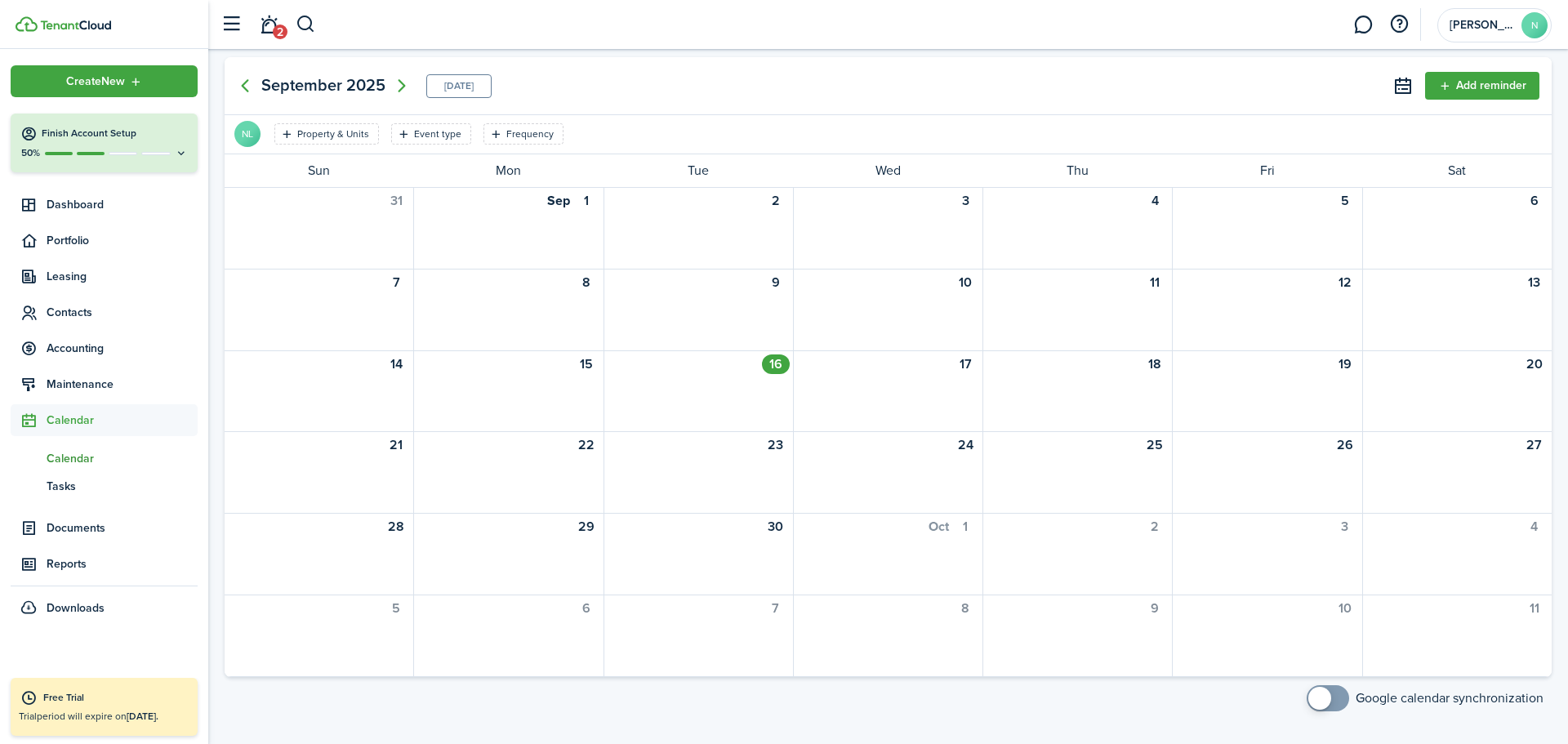
checkbox input "true"
click at [1336, 700] on span at bounding box center [1327, 698] width 16 height 26
click at [96, 483] on span "Tasks" at bounding box center [122, 486] width 151 height 17
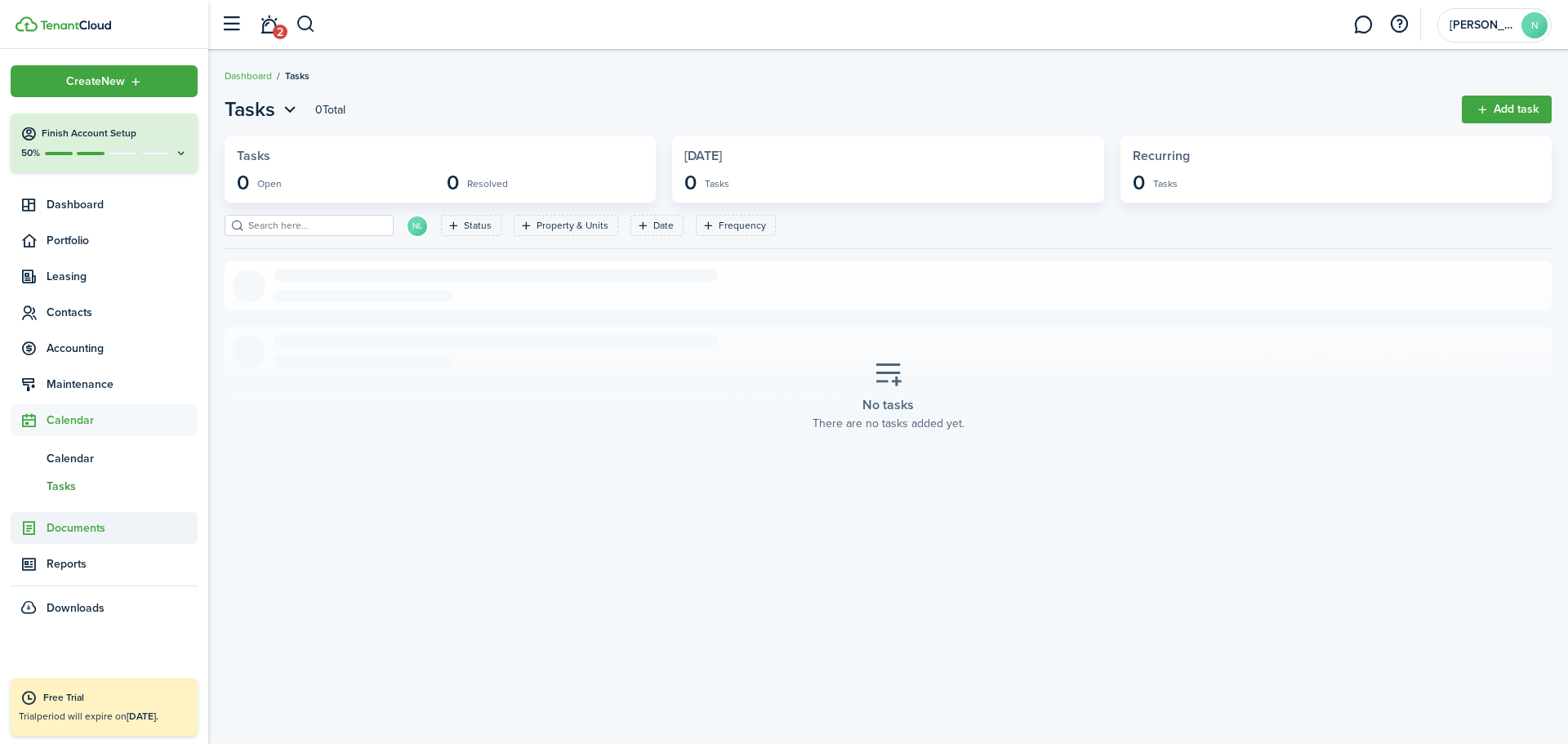
click at [87, 529] on span "Documents" at bounding box center [122, 528] width 151 height 17
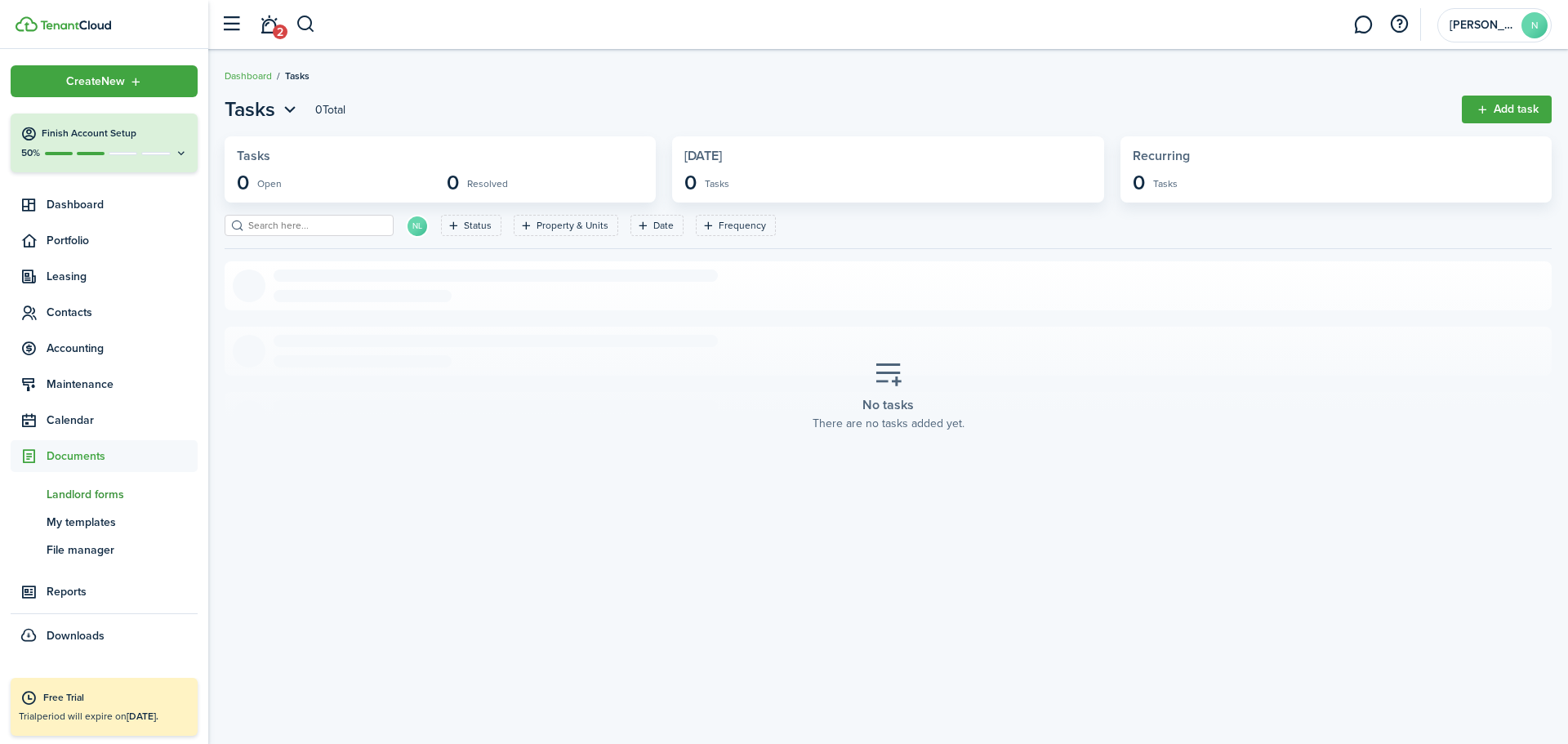
click at [96, 500] on span "Landlord forms" at bounding box center [122, 494] width 151 height 17
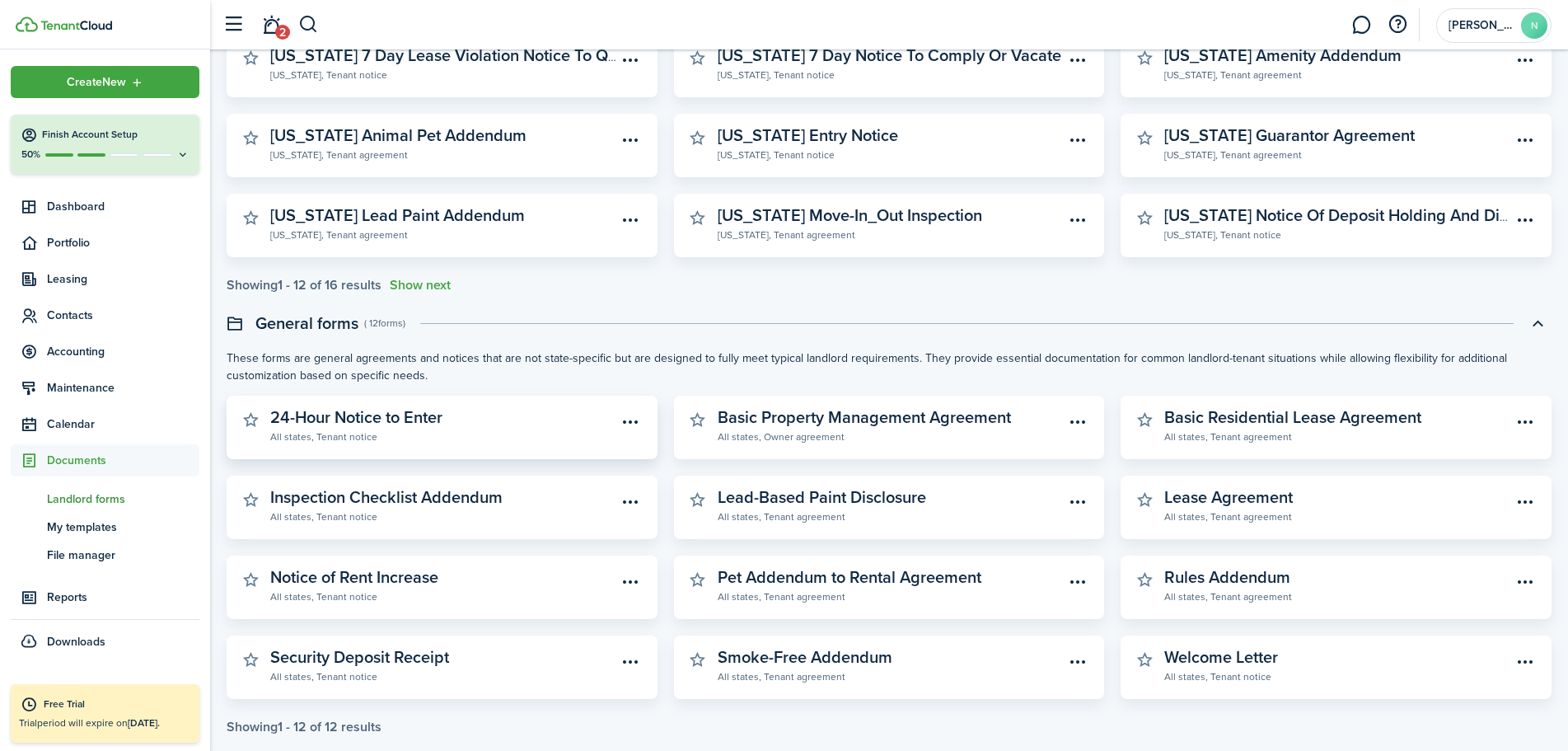
scroll to position [329, 0]
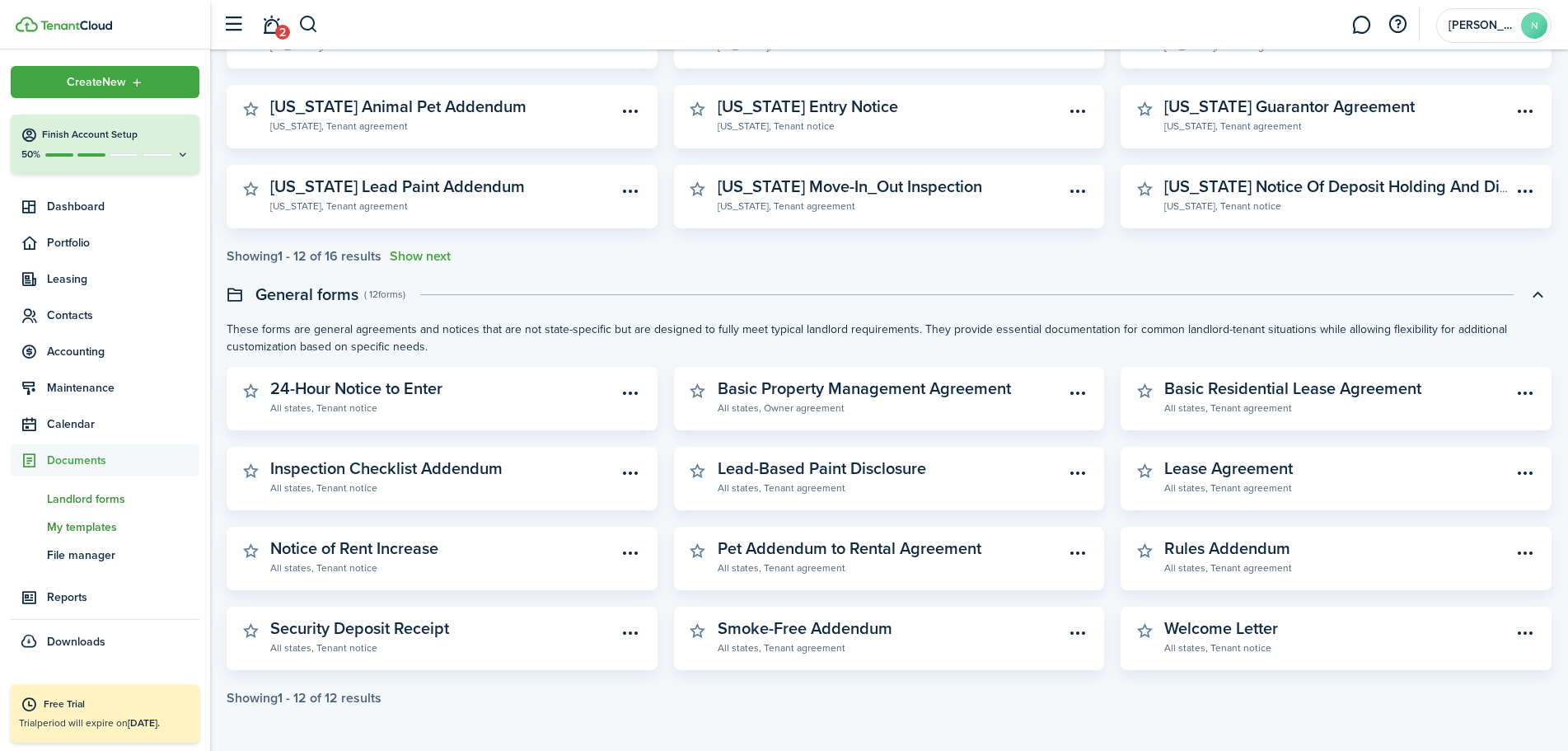
click at [99, 522] on span "My templates" at bounding box center [123, 527] width 153 height 17
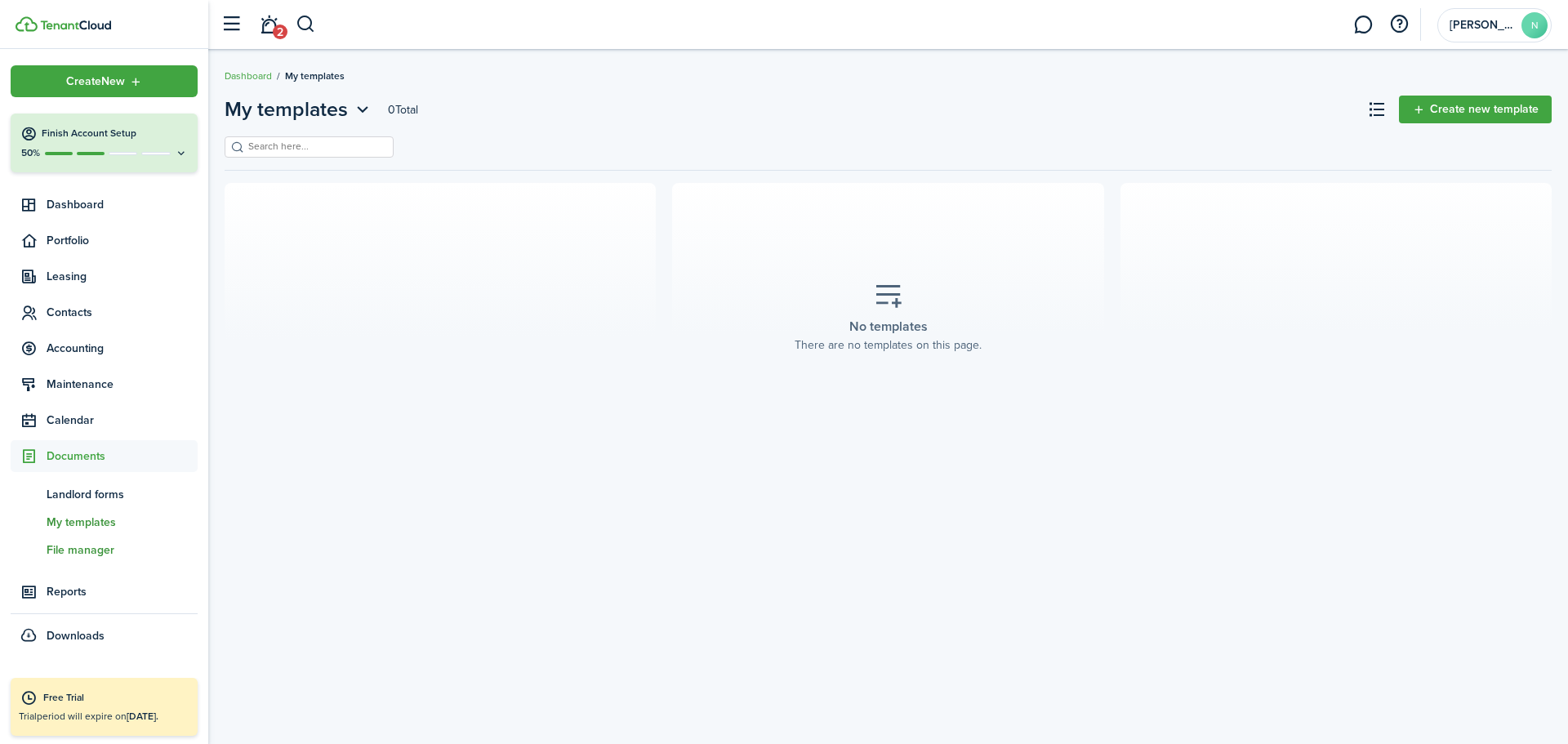
click at [100, 546] on span "File manager" at bounding box center [122, 550] width 151 height 17
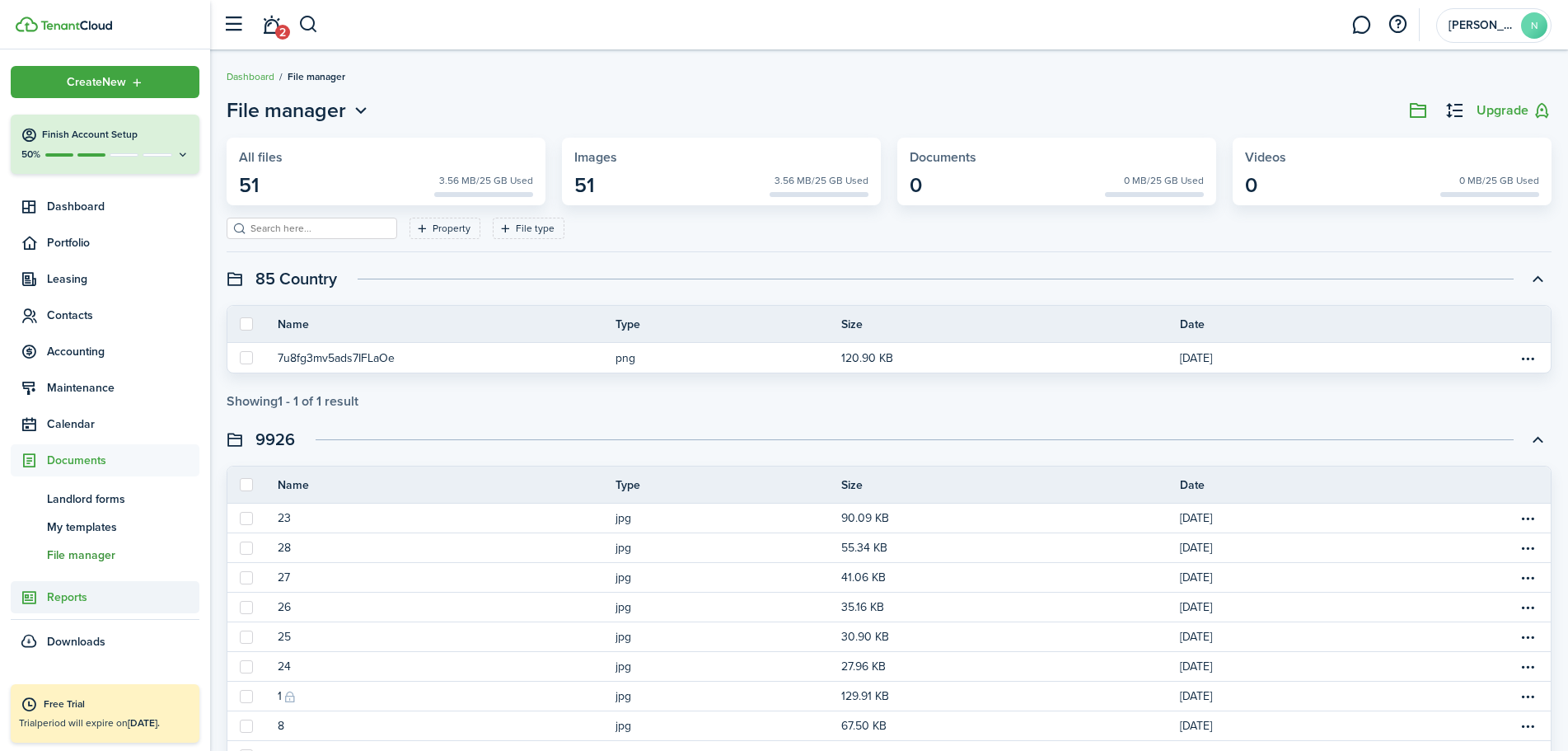
click at [80, 599] on span "Reports" at bounding box center [123, 597] width 153 height 17
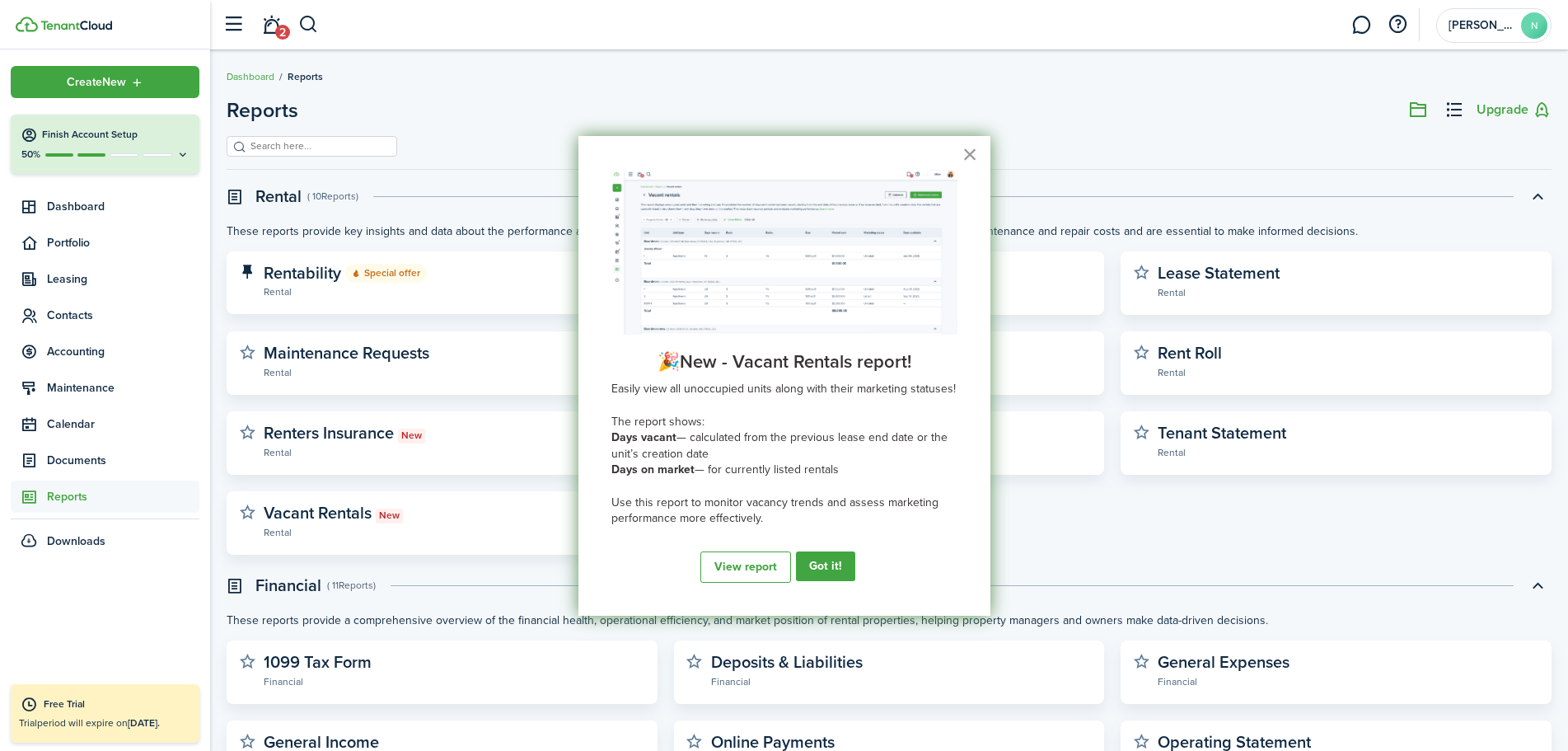
click at [969, 150] on button "×" at bounding box center [970, 153] width 15 height 26
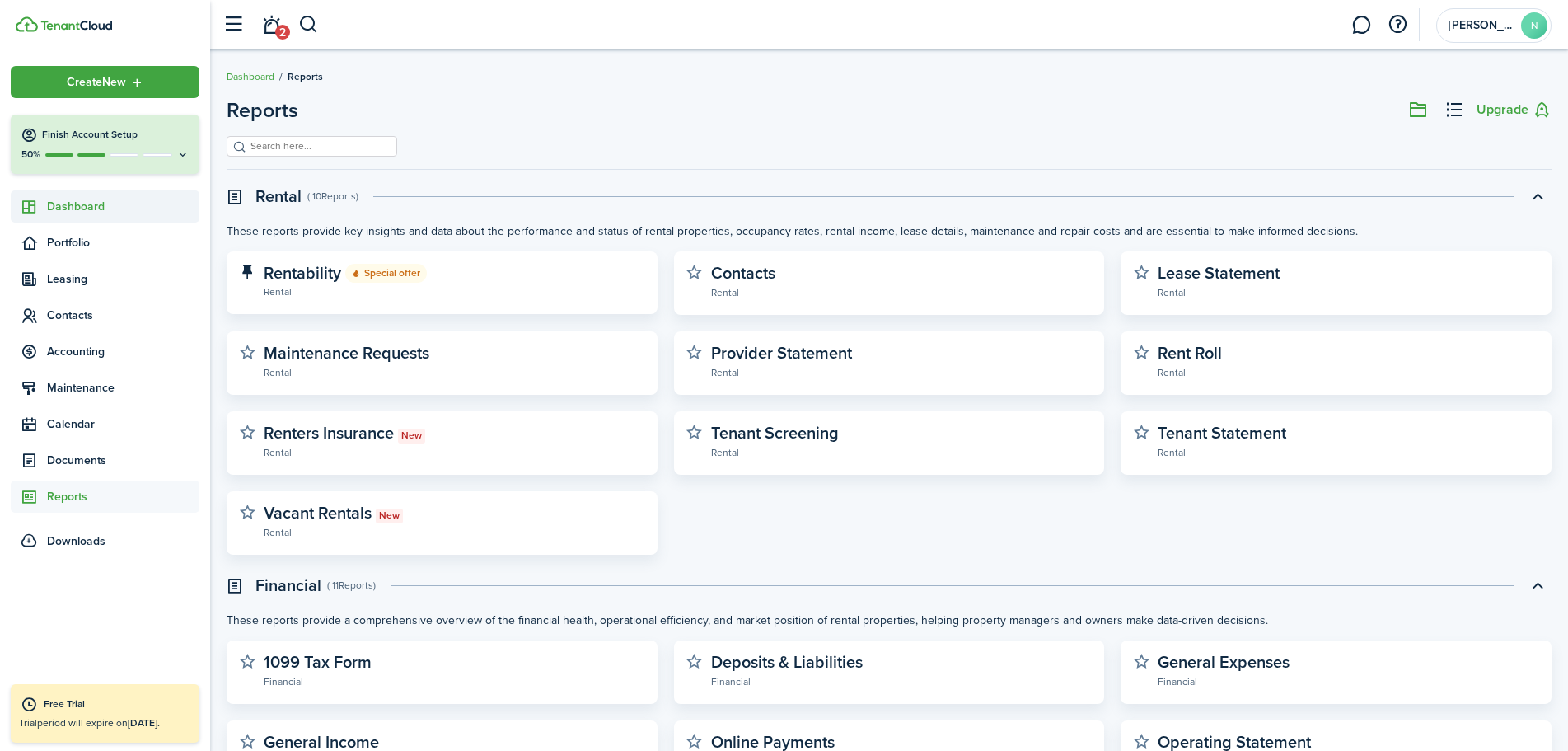
click at [79, 201] on span "Dashboard" at bounding box center [123, 206] width 153 height 17
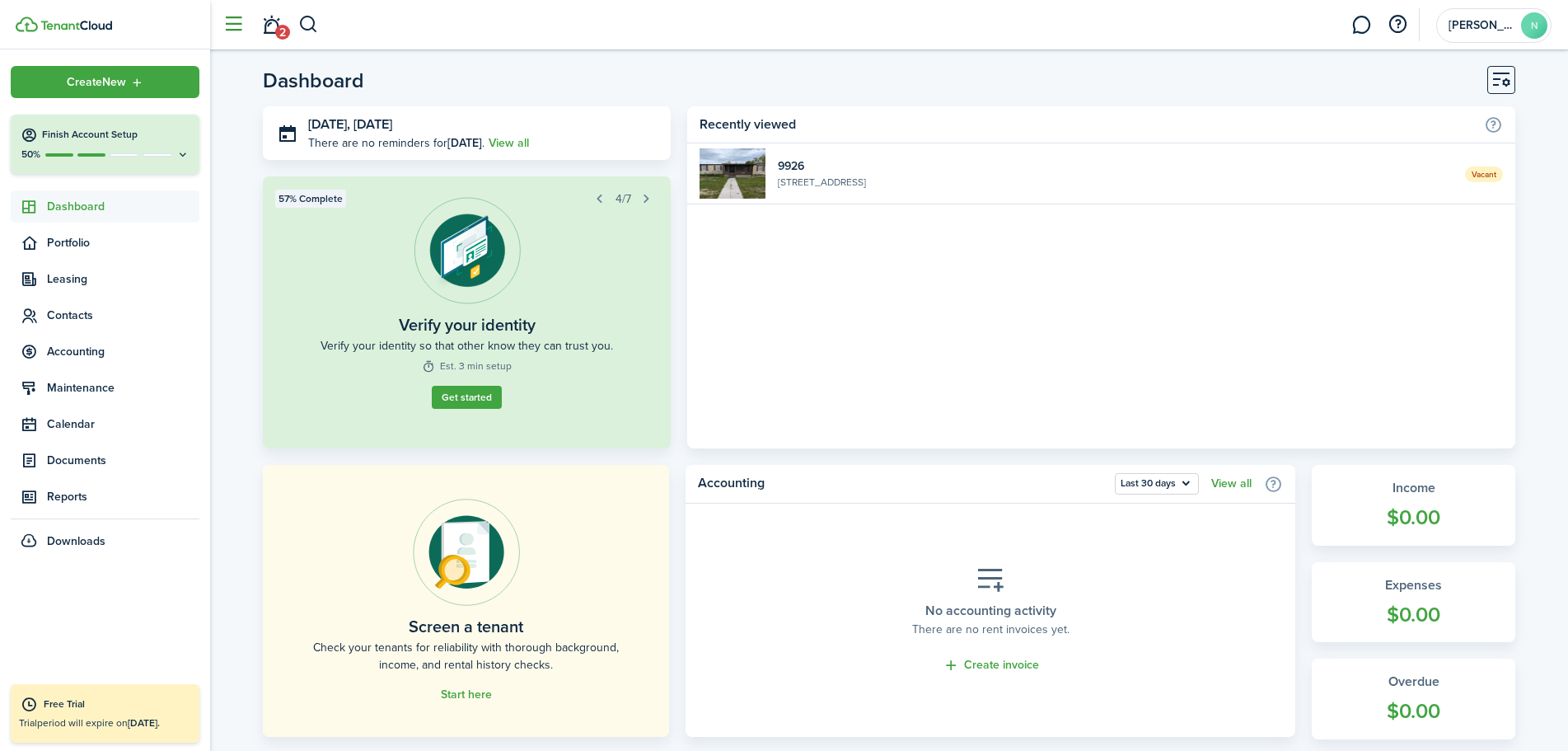
click at [233, 27] on button "button" at bounding box center [233, 25] width 32 height 32
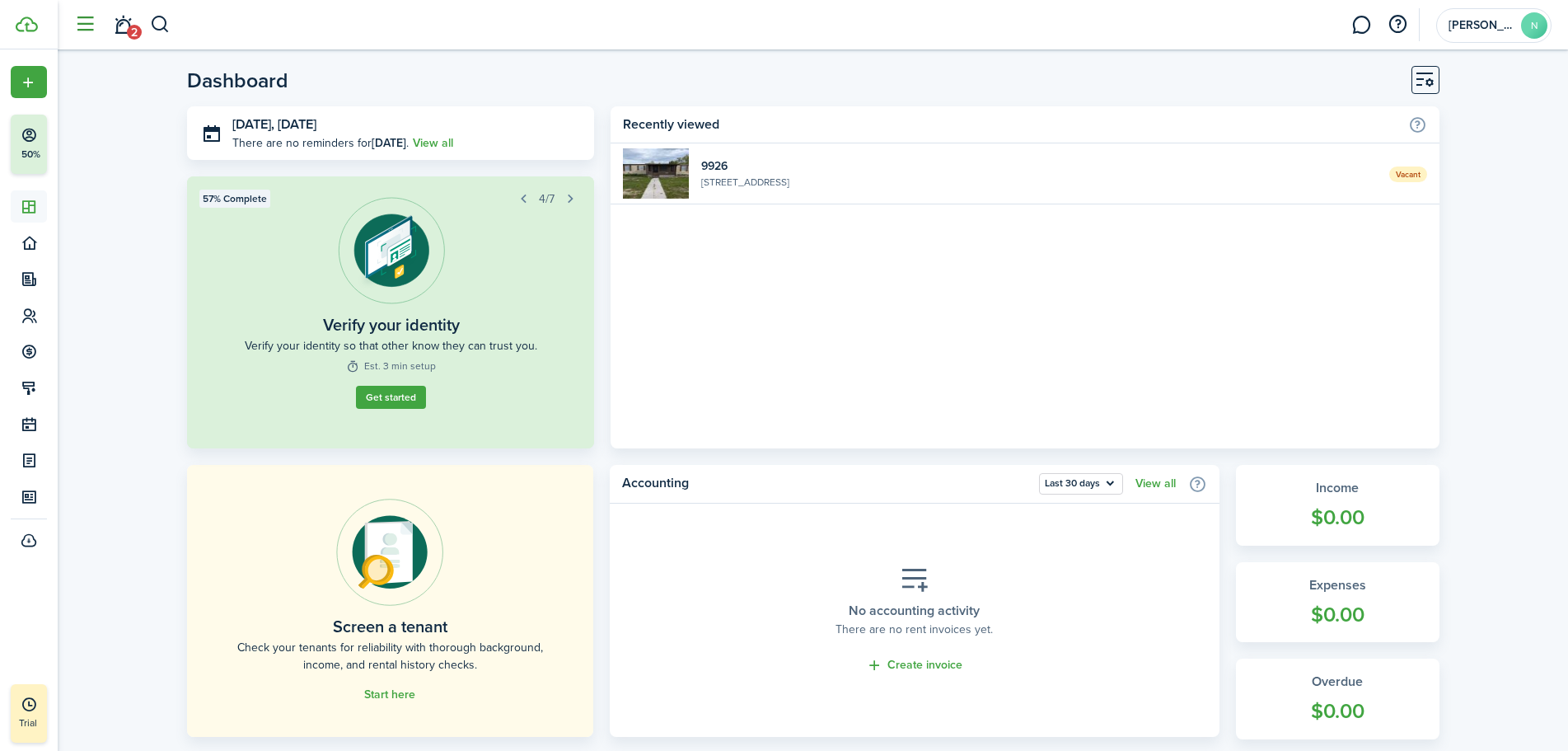
click at [90, 28] on button "button" at bounding box center [84, 25] width 32 height 32
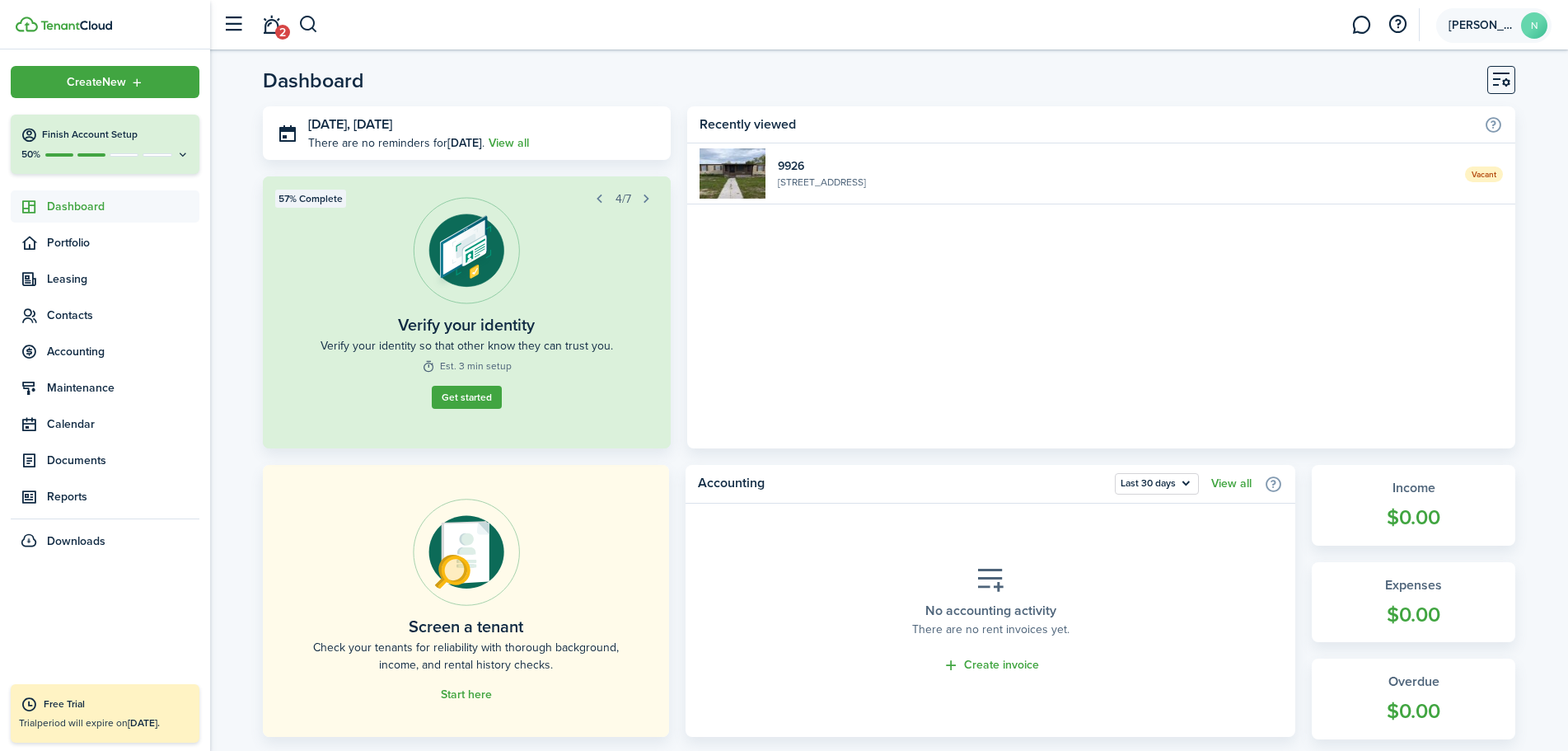
click at [1529, 22] on avatar-text "N" at bounding box center [1534, 25] width 26 height 26
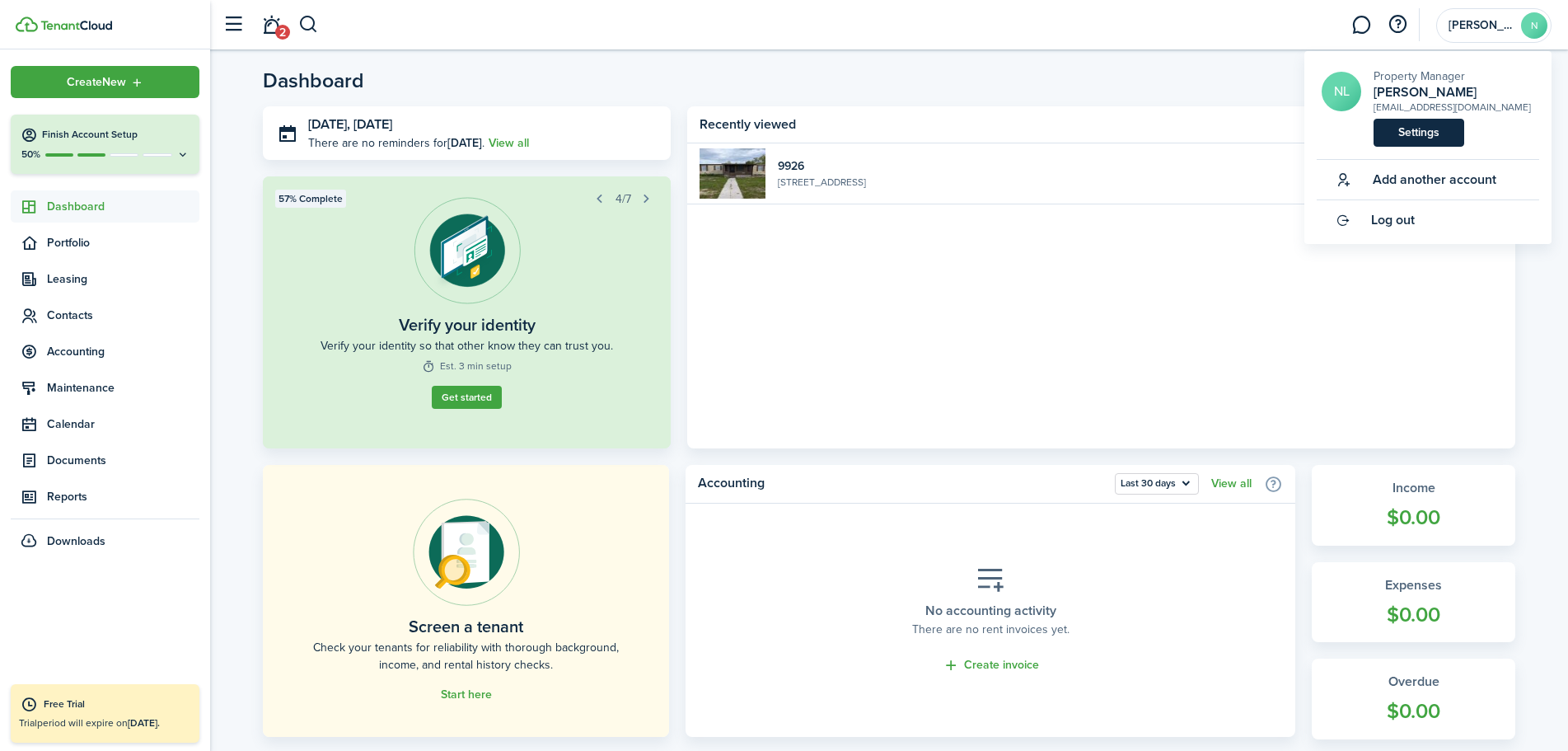
click at [1442, 126] on link "Settings" at bounding box center [1419, 132] width 90 height 28
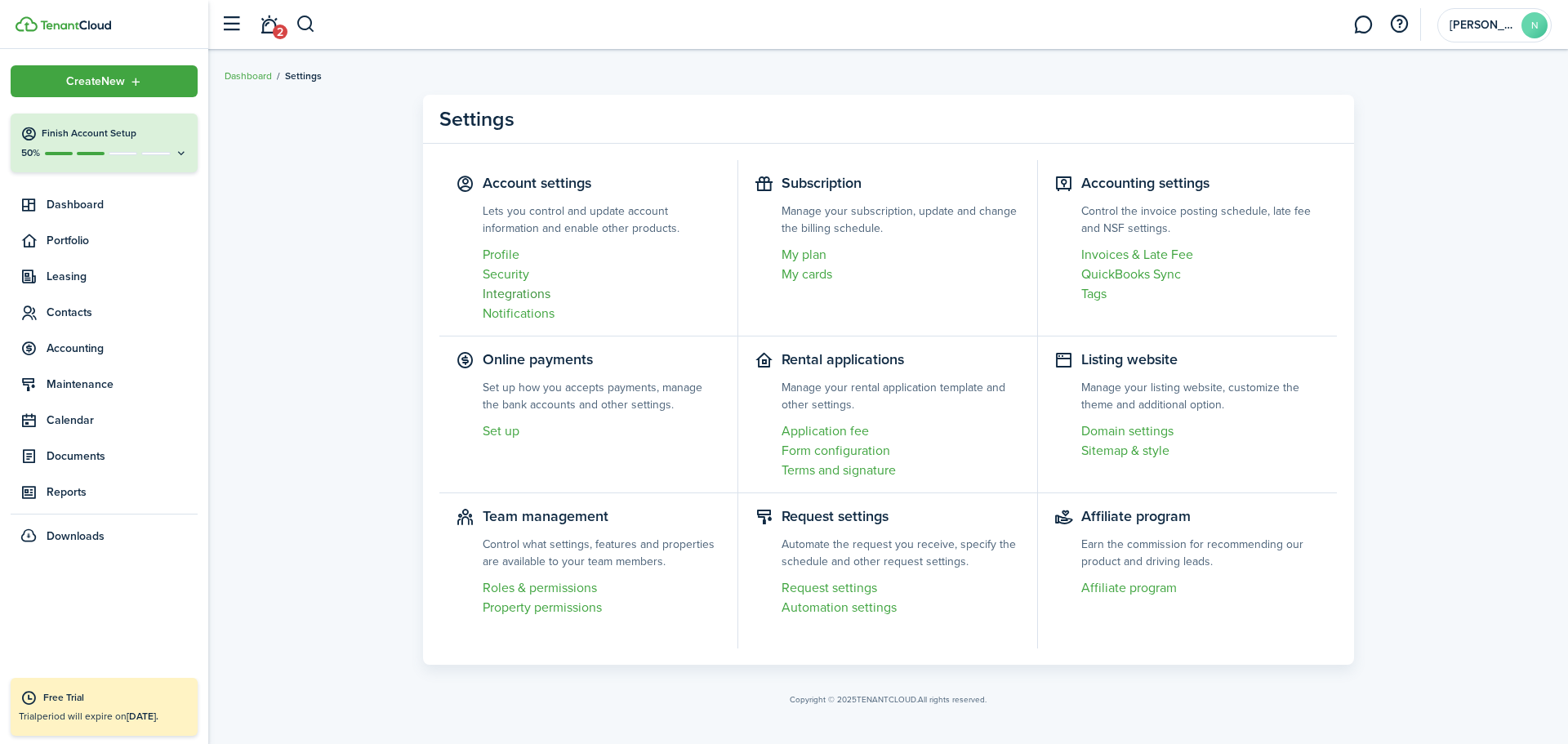
click at [542, 293] on link "Integrations" at bounding box center [602, 293] width 239 height 19
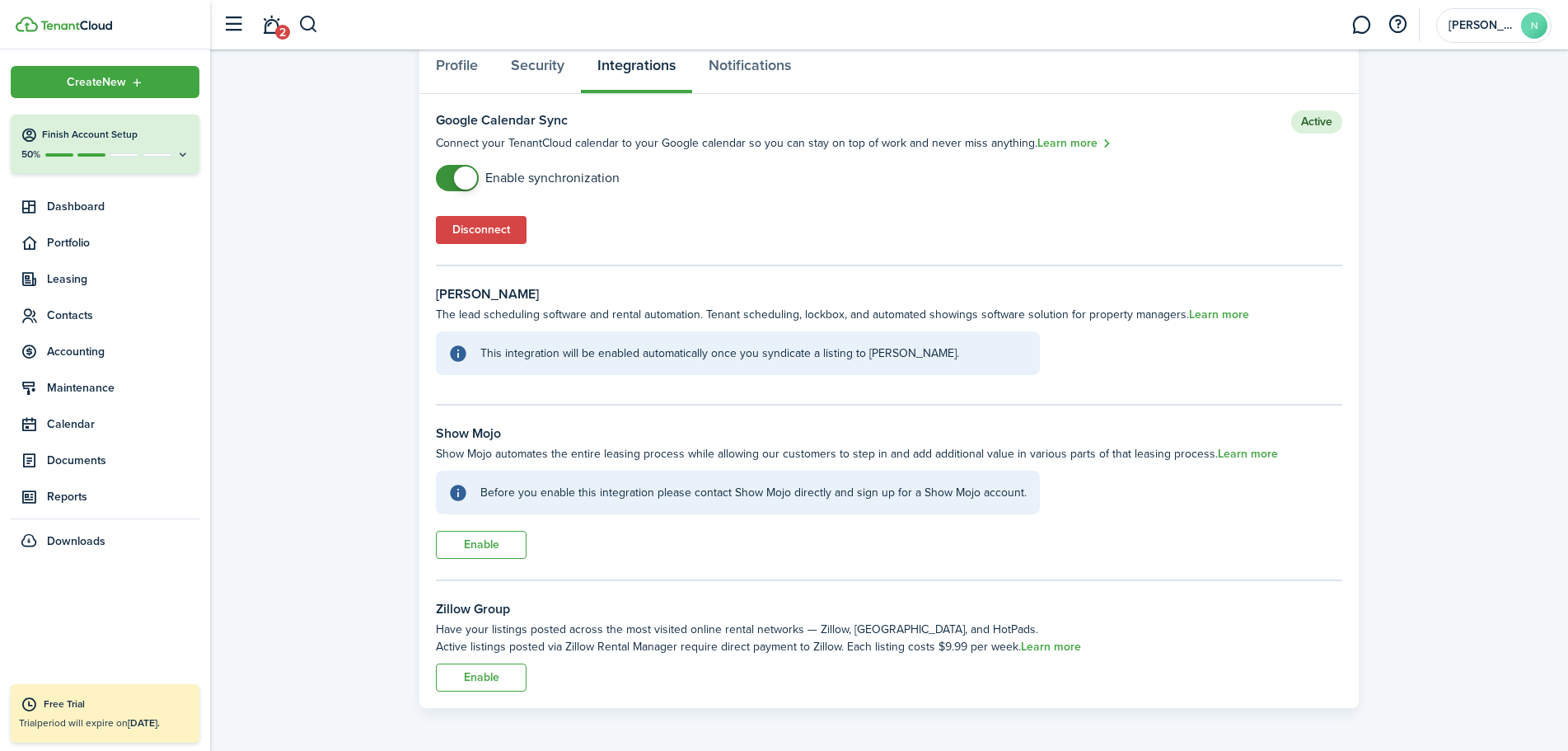
scroll to position [103, 0]
click at [1050, 647] on link "Learn more" at bounding box center [1051, 644] width 61 height 13
